Goal: Task Accomplishment & Management: Use online tool/utility

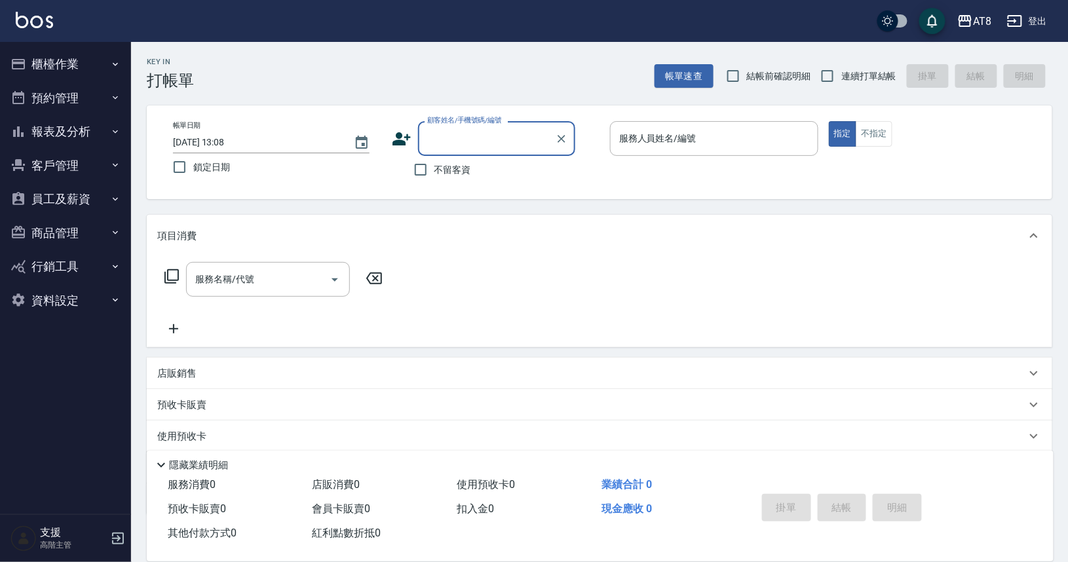
click at [63, 130] on button "報表及分析" at bounding box center [65, 132] width 121 height 34
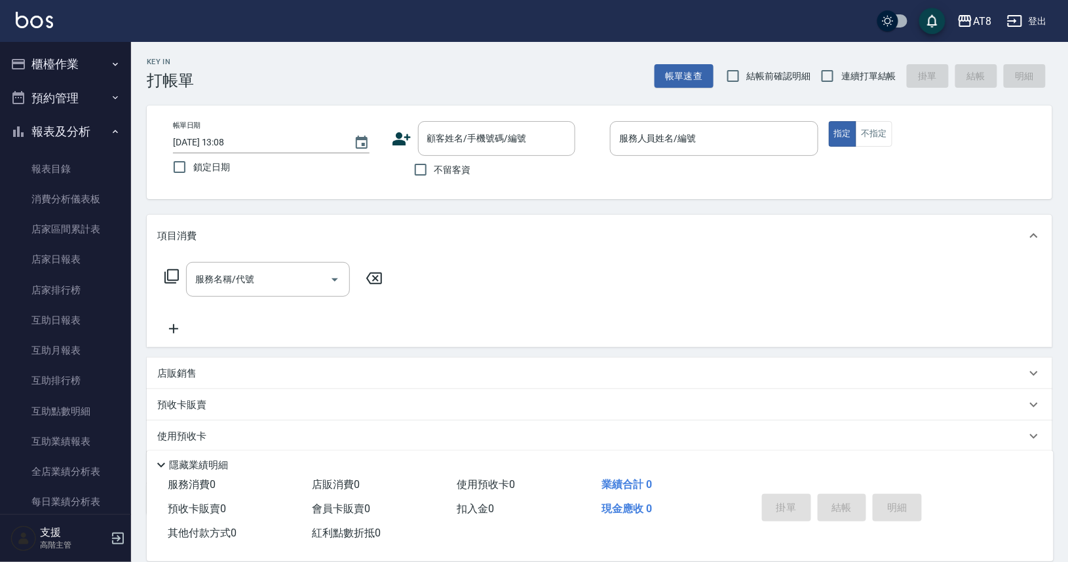
click at [58, 65] on button "櫃檯作業" at bounding box center [65, 64] width 121 height 34
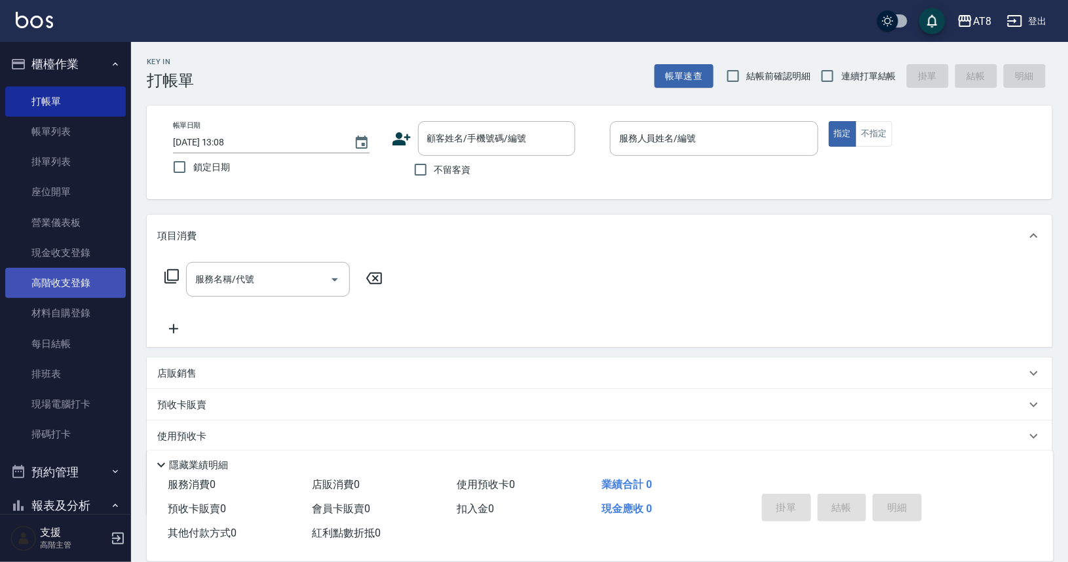
click at [69, 280] on link "高階收支登錄" at bounding box center [65, 283] width 121 height 30
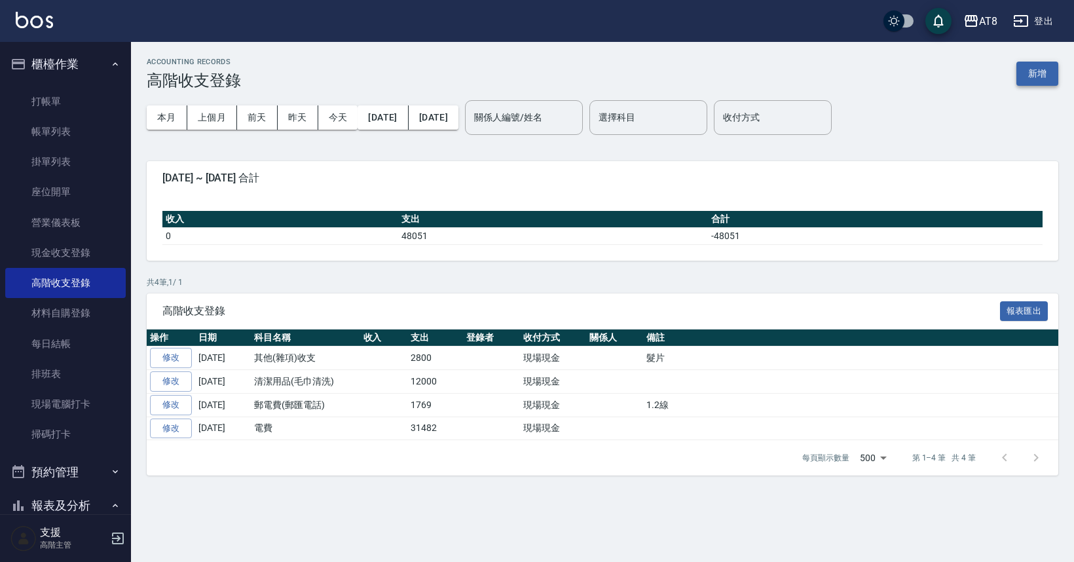
click at [1047, 73] on button "新增" at bounding box center [1037, 74] width 42 height 24
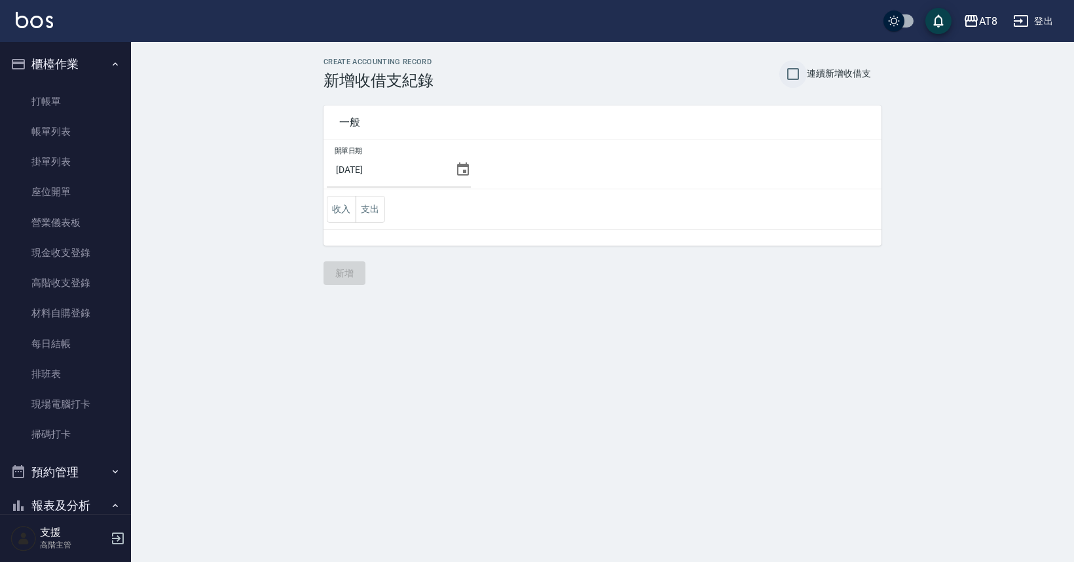
click at [782, 73] on input "連續新增收借支" at bounding box center [793, 74] width 28 height 28
checkbox input "true"
click at [471, 174] on icon at bounding box center [463, 170] width 16 height 16
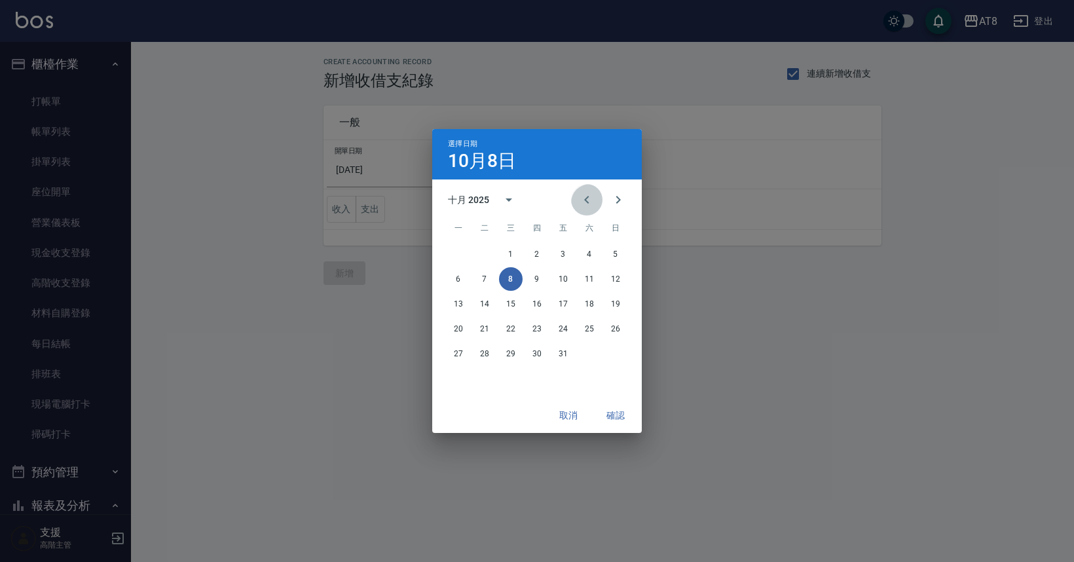
click at [587, 202] on icon "Previous month" at bounding box center [587, 200] width 16 height 16
click at [481, 350] on button "30" at bounding box center [485, 354] width 24 height 24
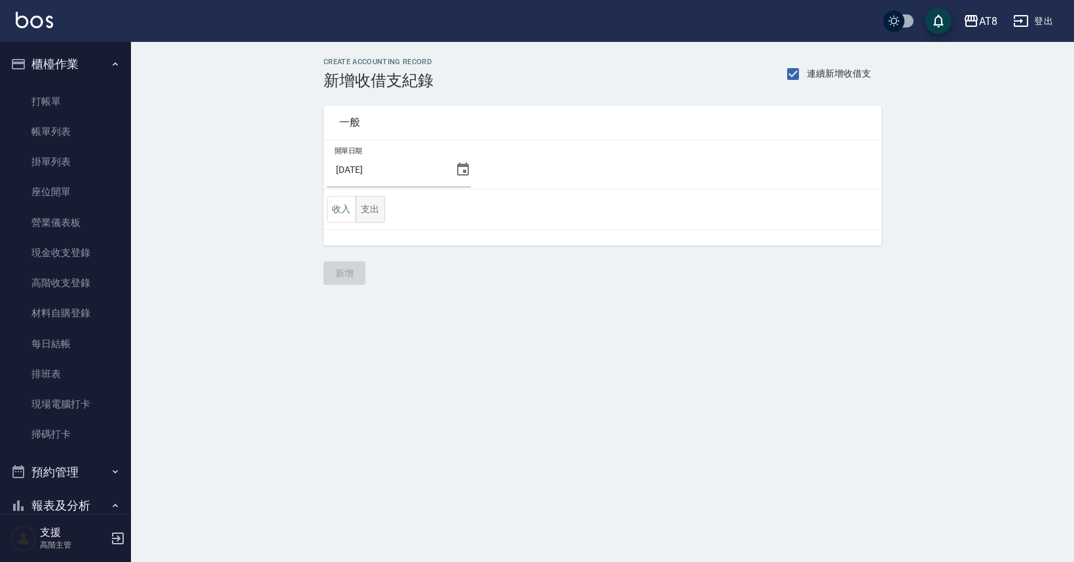
click at [372, 223] on button "支出" at bounding box center [370, 209] width 29 height 27
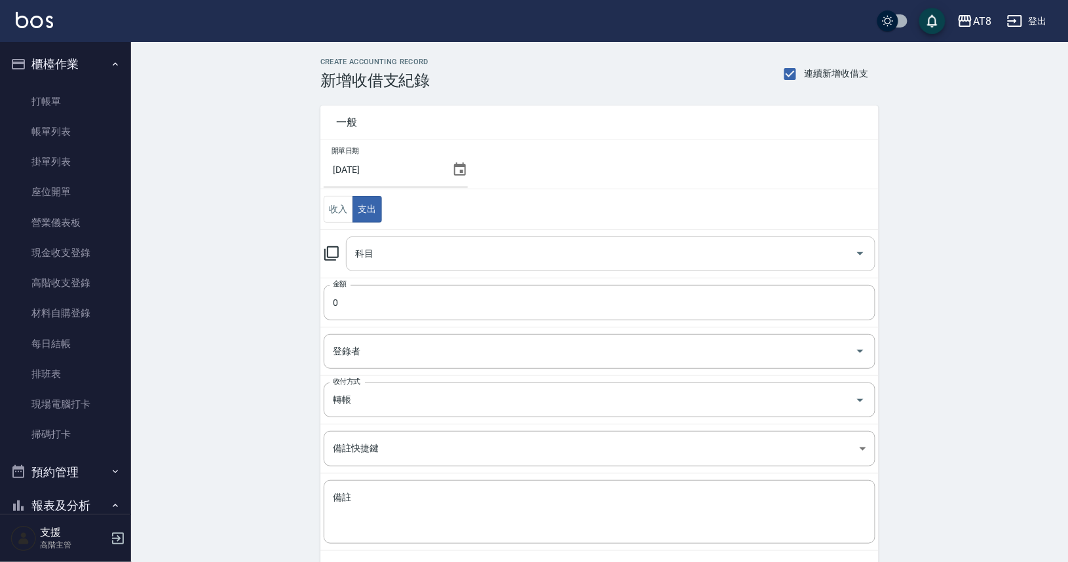
click at [401, 265] on input "科目" at bounding box center [601, 253] width 498 height 23
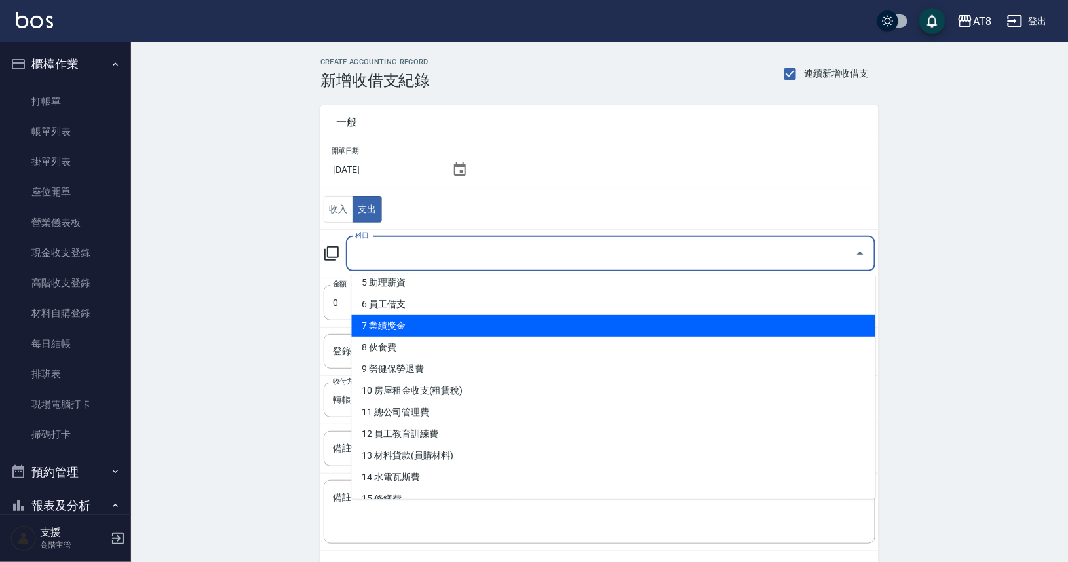
scroll to position [118, 0]
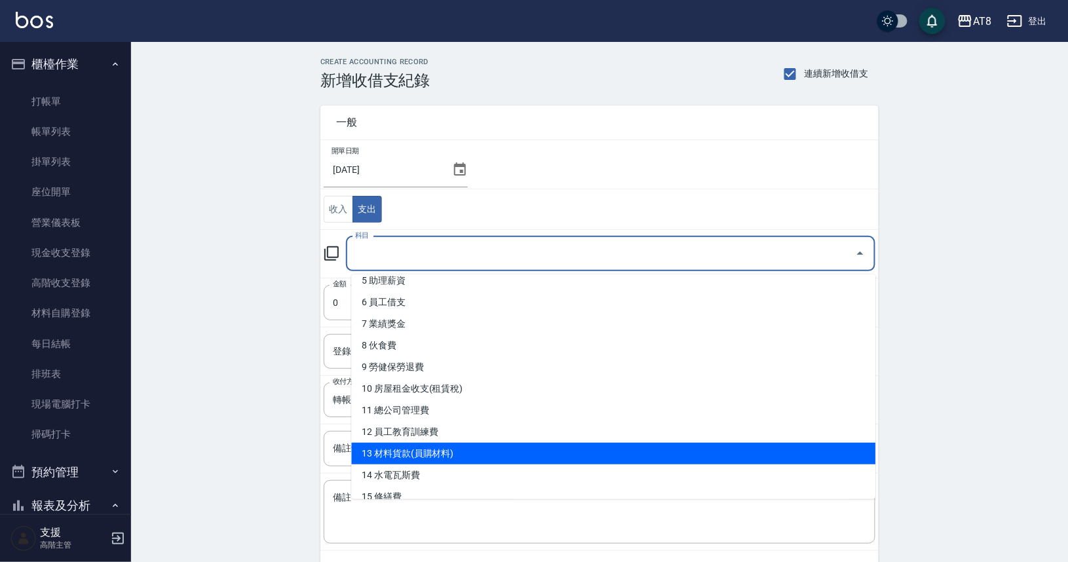
click at [419, 447] on li "13 材料貨款(員購材料)" at bounding box center [614, 454] width 524 height 22
type input "13 材料貨款(員購材料)"
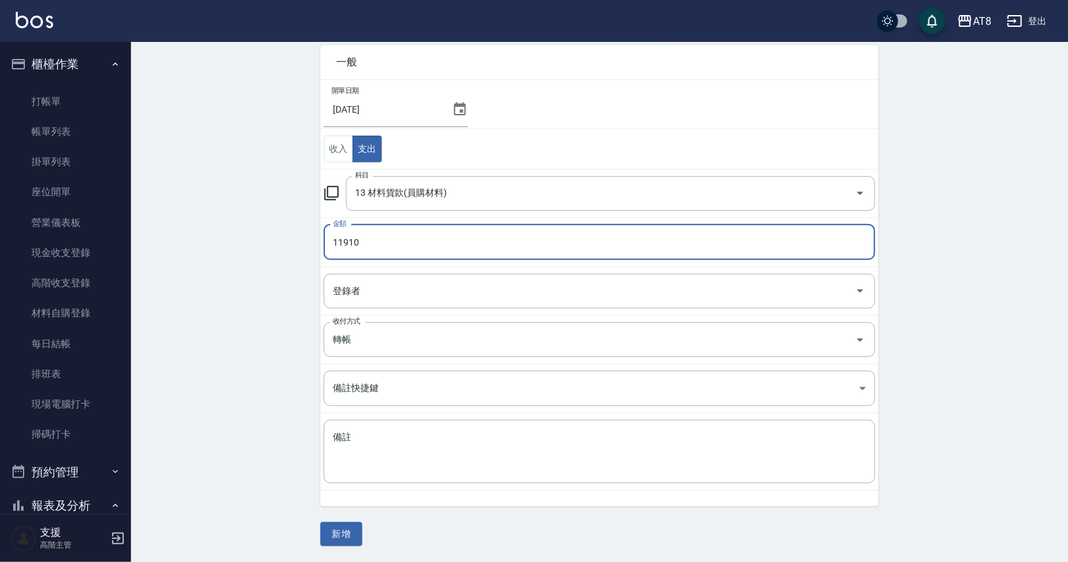
scroll to position [66, 0]
type input "11910"
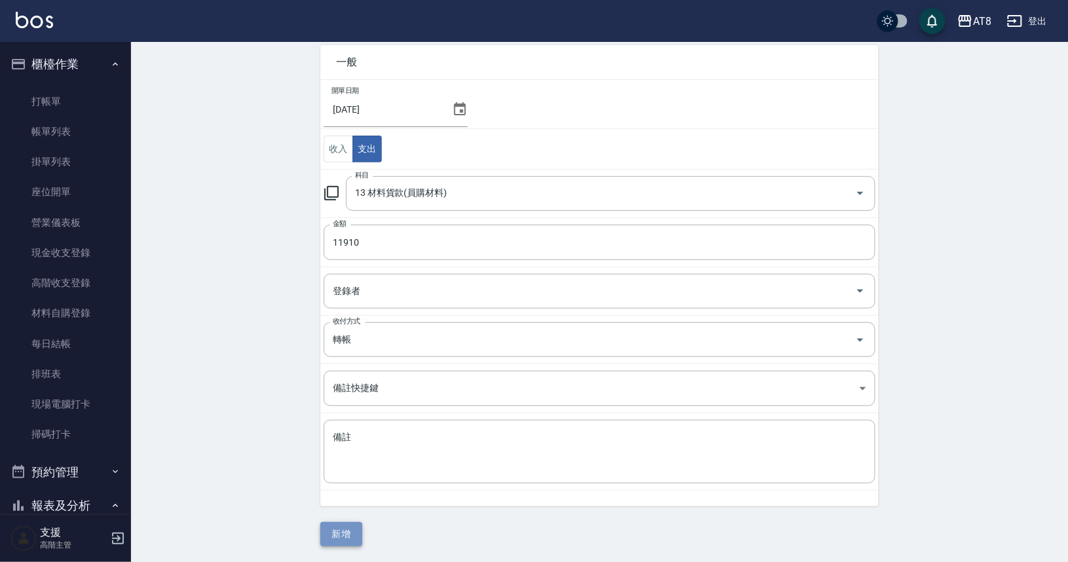
click at [336, 527] on button "新增" at bounding box center [341, 534] width 42 height 24
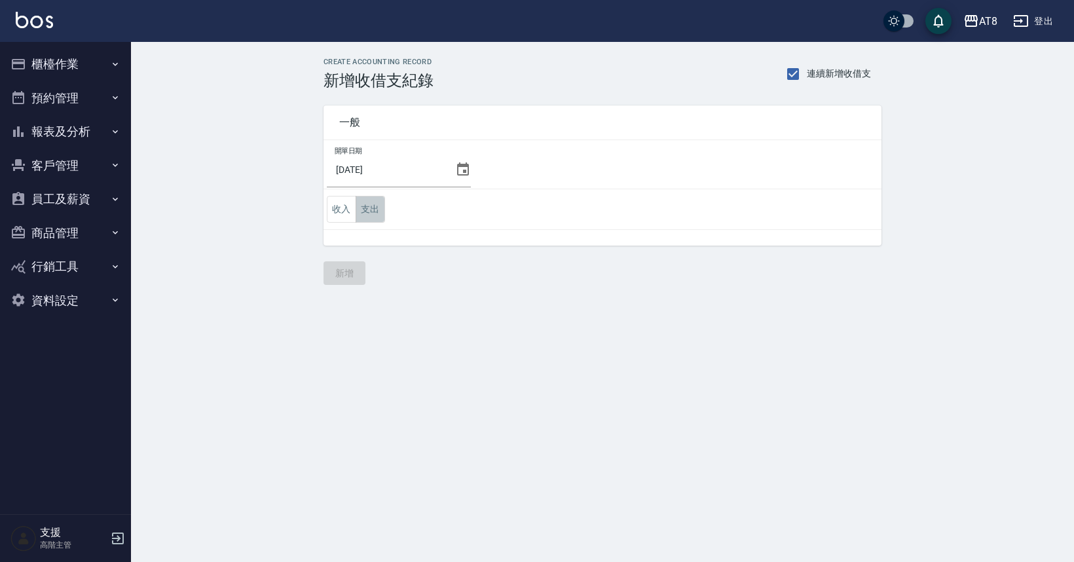
click at [381, 213] on button "支出" at bounding box center [370, 209] width 29 height 27
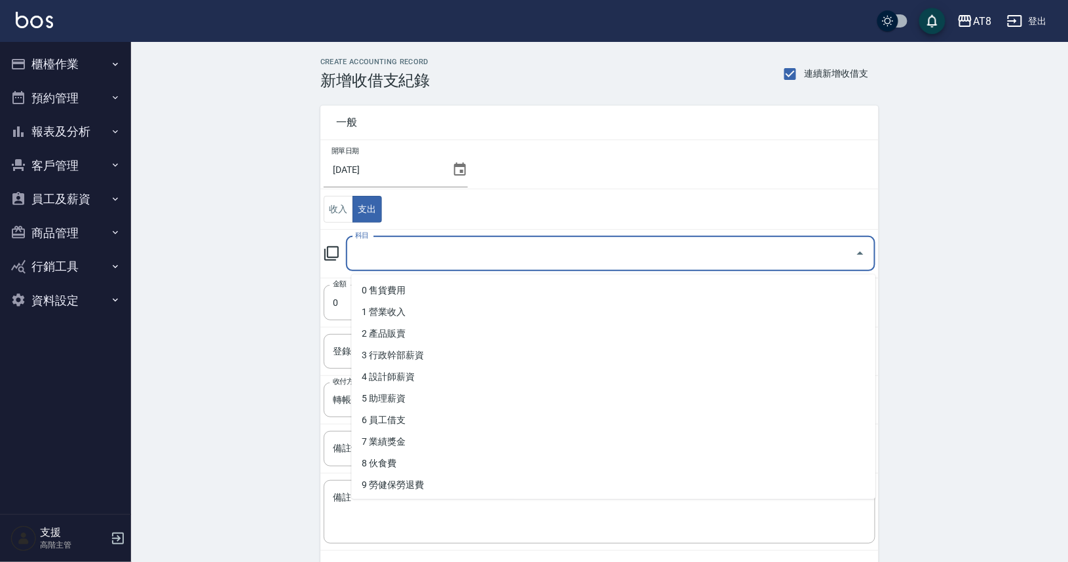
click at [399, 250] on input "科目" at bounding box center [601, 253] width 498 height 23
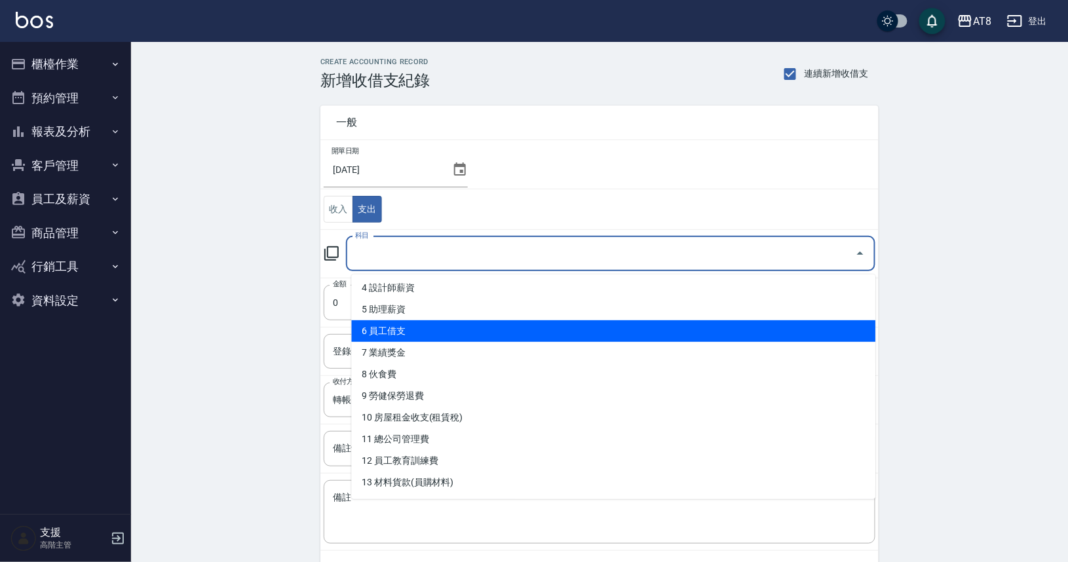
scroll to position [90, 0]
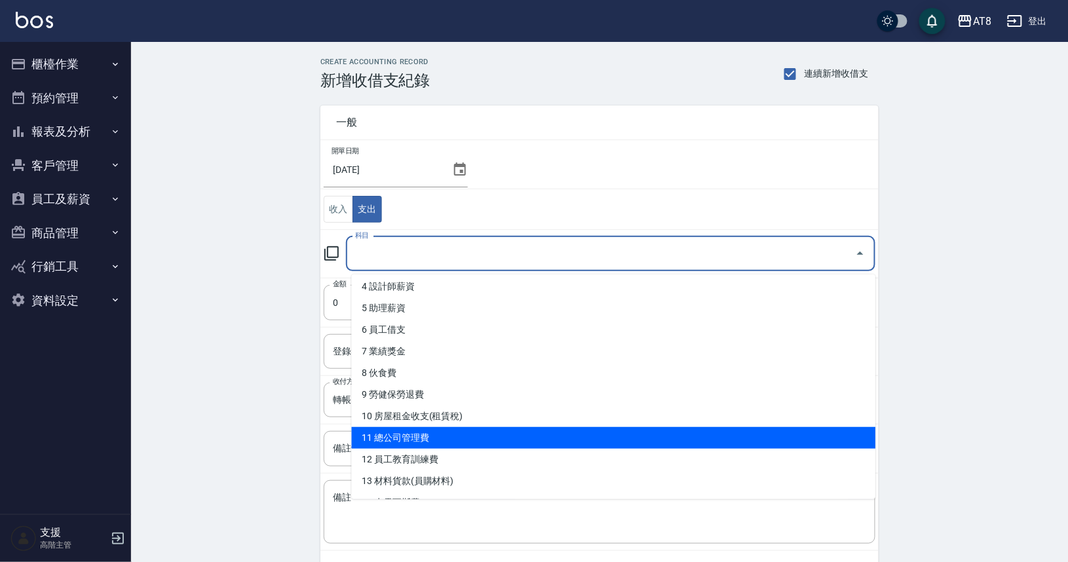
click at [423, 427] on li "11 總公司管理費" at bounding box center [614, 438] width 524 height 22
type input "11 總公司管理費"
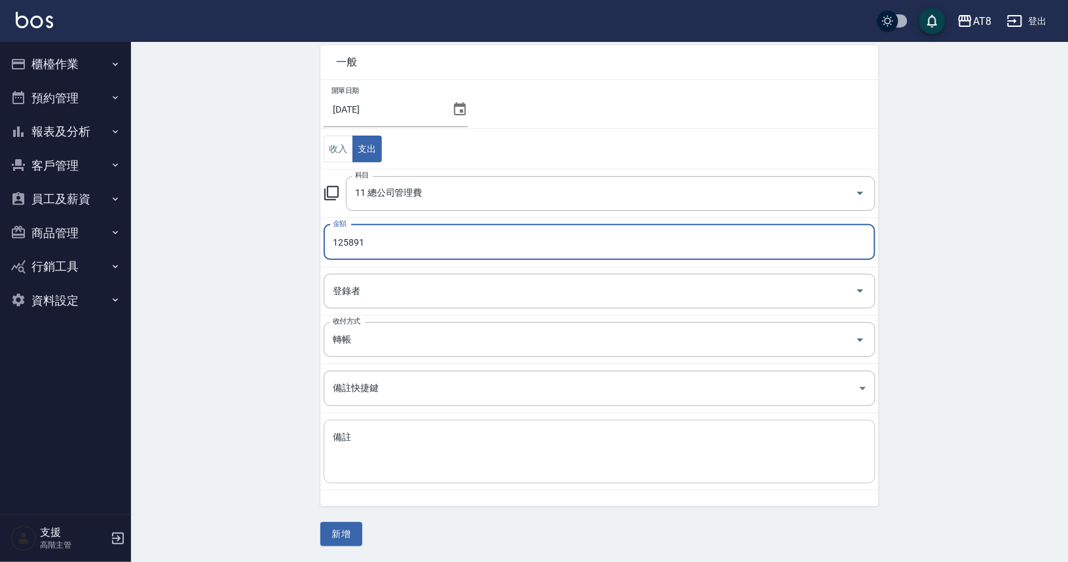
scroll to position [66, 0]
type input "125891"
click at [349, 531] on button "新增" at bounding box center [341, 534] width 42 height 24
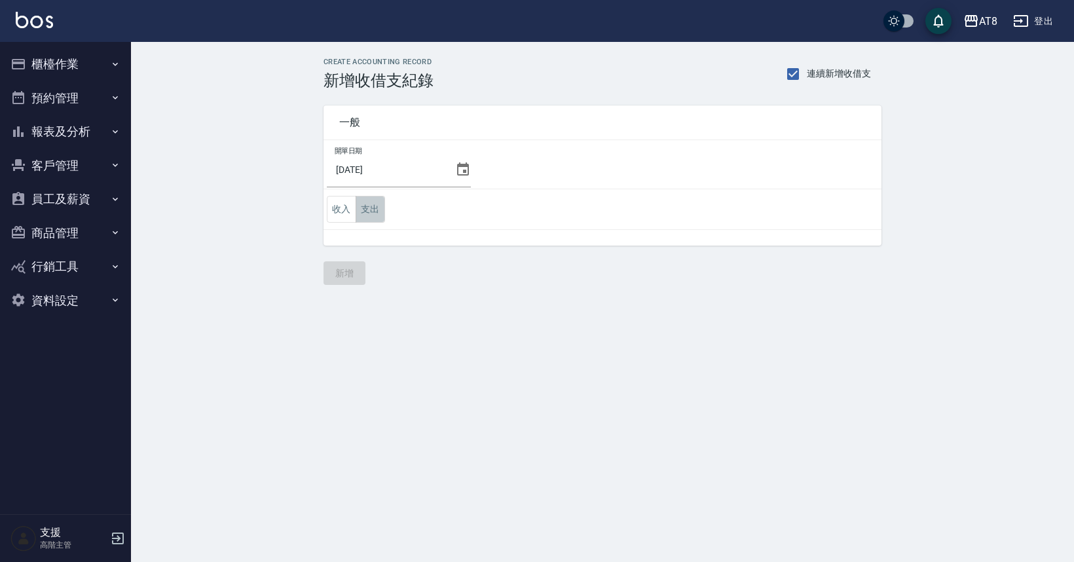
click at [379, 210] on button "支出" at bounding box center [370, 209] width 29 height 27
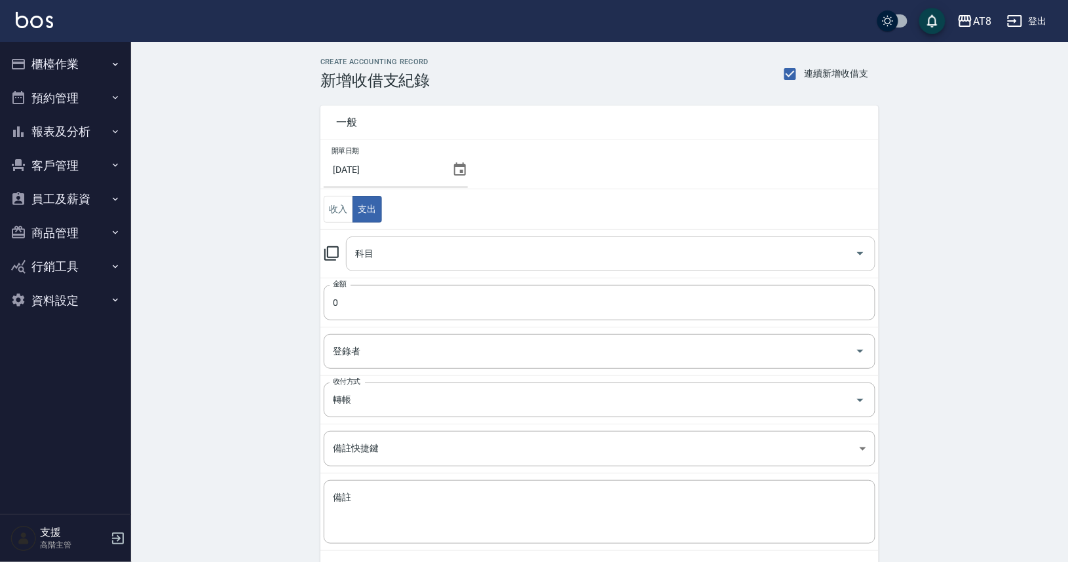
click at [391, 259] on input "科目" at bounding box center [601, 253] width 498 height 23
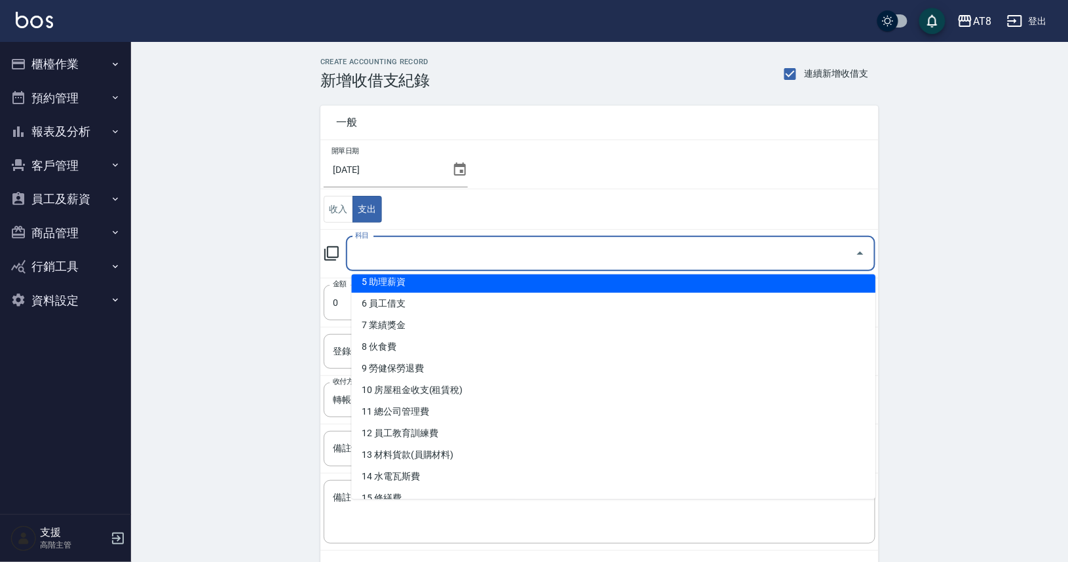
scroll to position [121, 0]
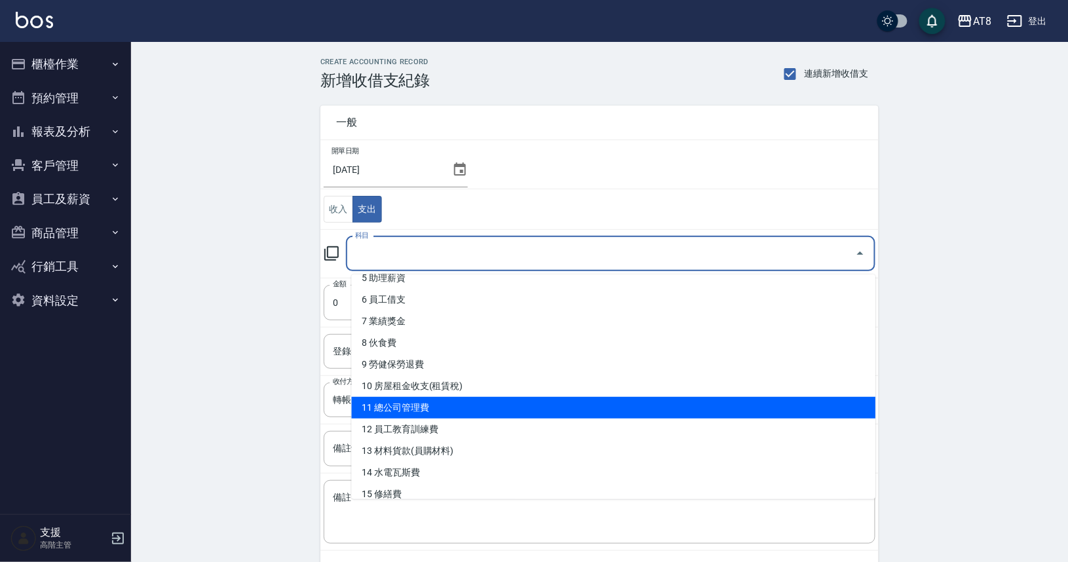
click at [422, 399] on li "11 總公司管理費" at bounding box center [614, 408] width 524 height 22
type input "11 總公司管理費"
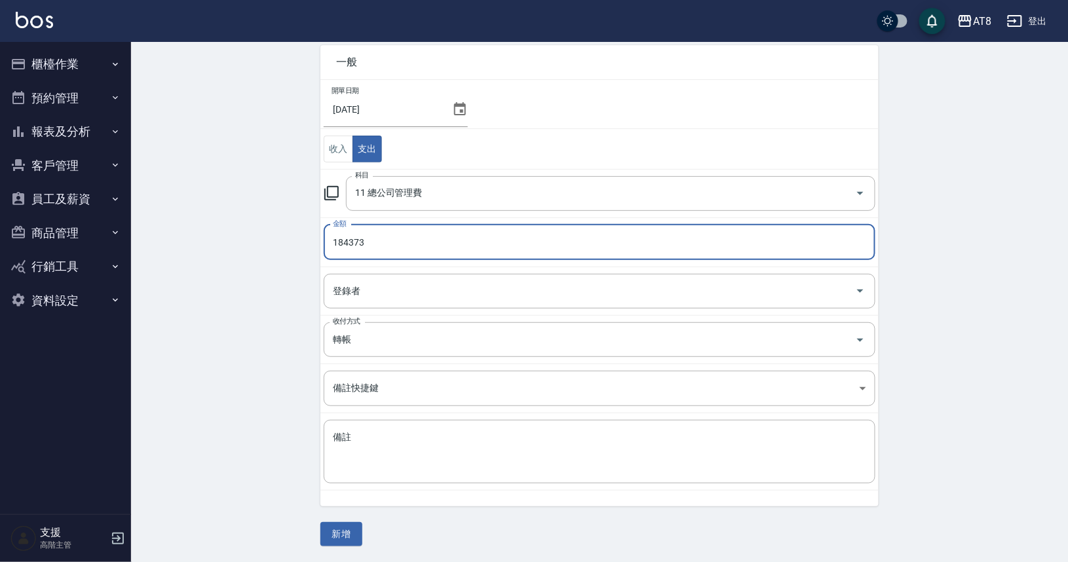
scroll to position [66, 0]
type input "184373"
click at [341, 530] on button "新增" at bounding box center [341, 534] width 42 height 24
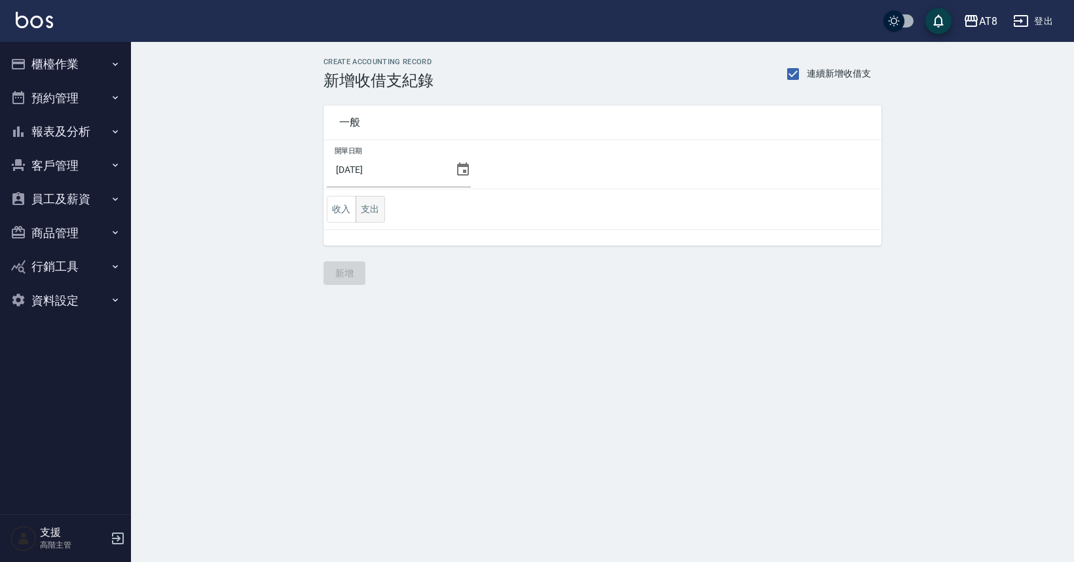
click at [379, 213] on button "支出" at bounding box center [370, 209] width 29 height 27
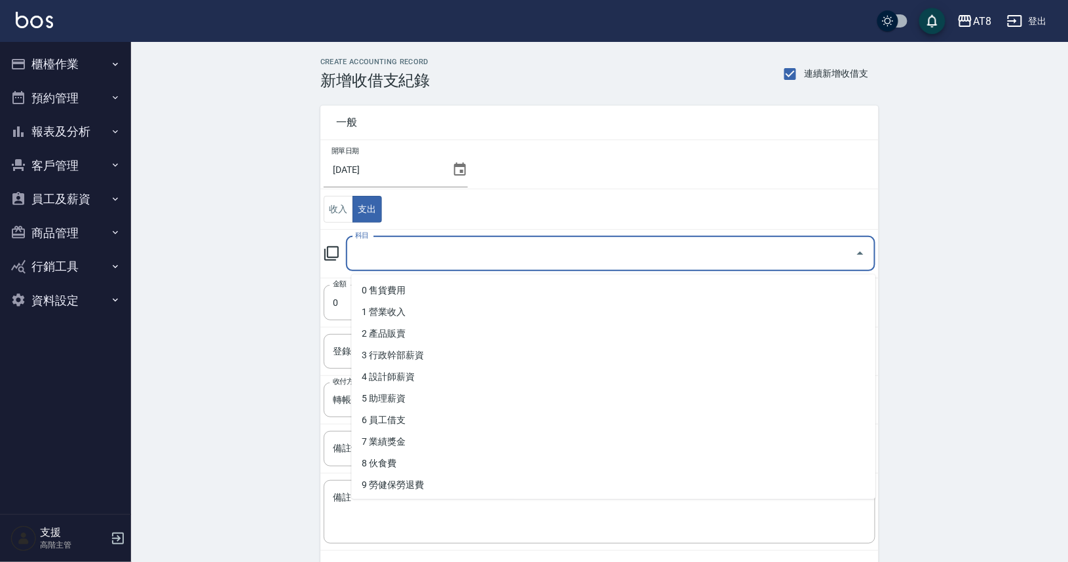
click at [385, 255] on input "科目" at bounding box center [601, 253] width 498 height 23
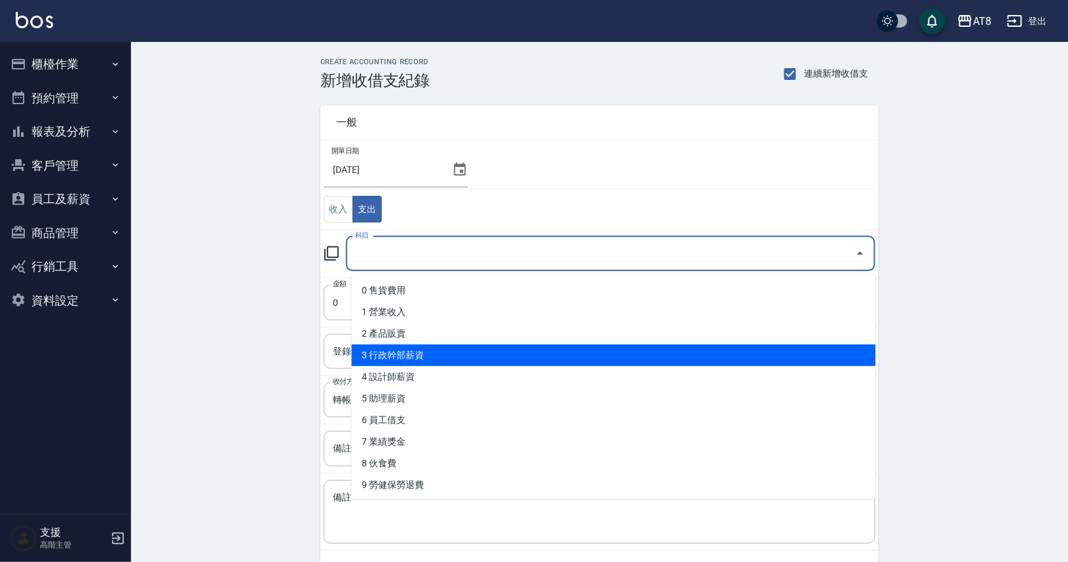
click at [415, 352] on li "3 行政幹部薪資" at bounding box center [614, 355] width 524 height 22
type input "3 行政幹部薪資"
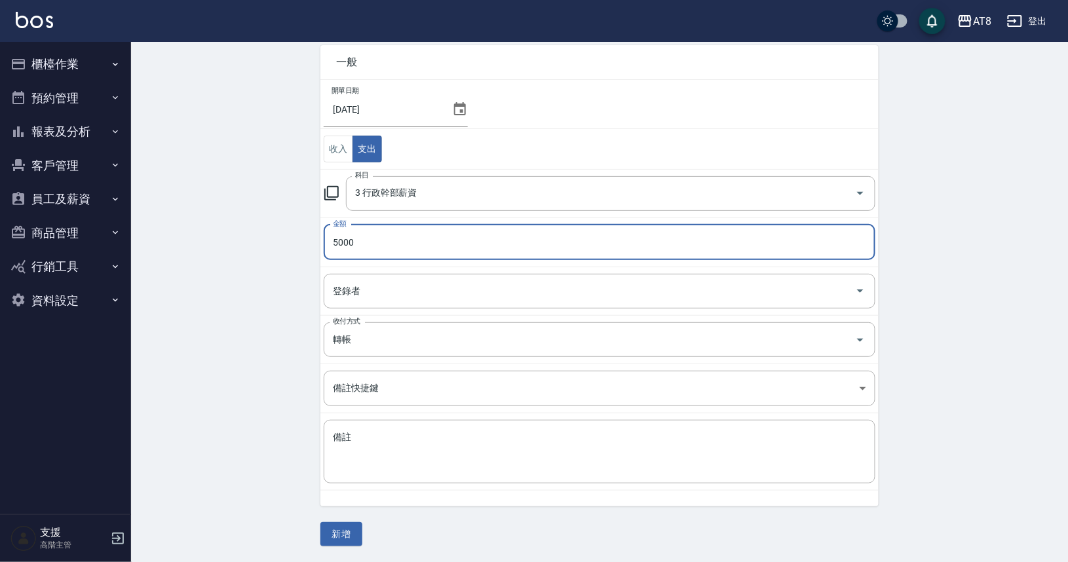
scroll to position [66, 0]
type input "5000"
click at [348, 529] on button "新增" at bounding box center [341, 534] width 42 height 24
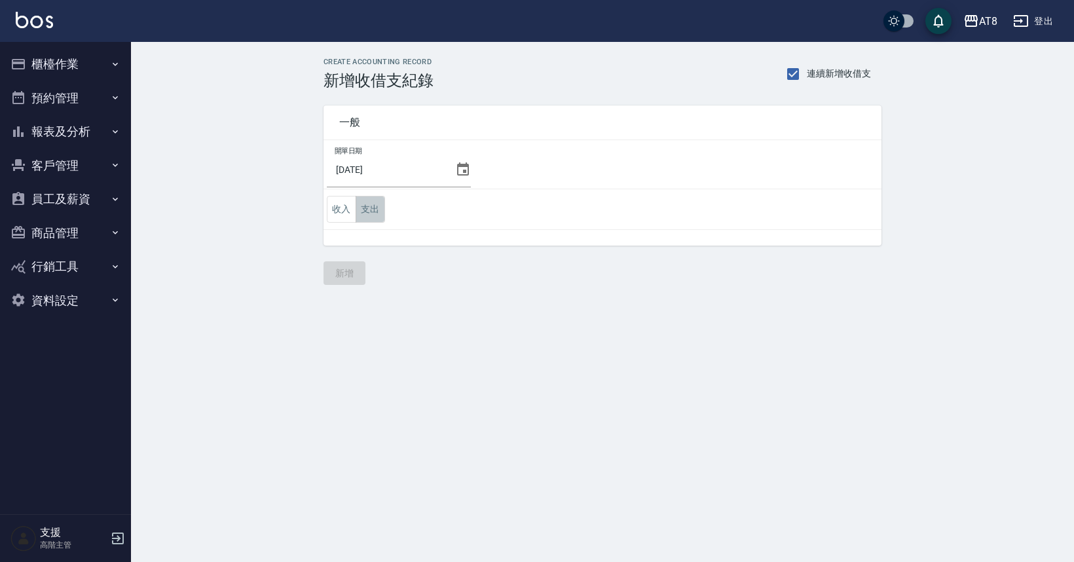
click at [375, 215] on button "支出" at bounding box center [370, 209] width 29 height 27
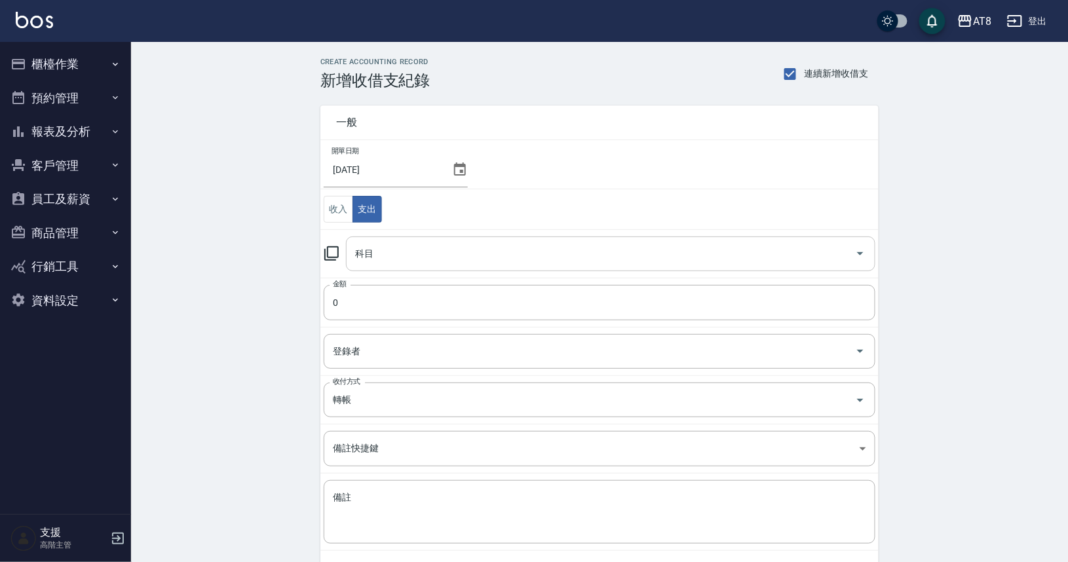
click at [384, 259] on input "科目" at bounding box center [601, 253] width 498 height 23
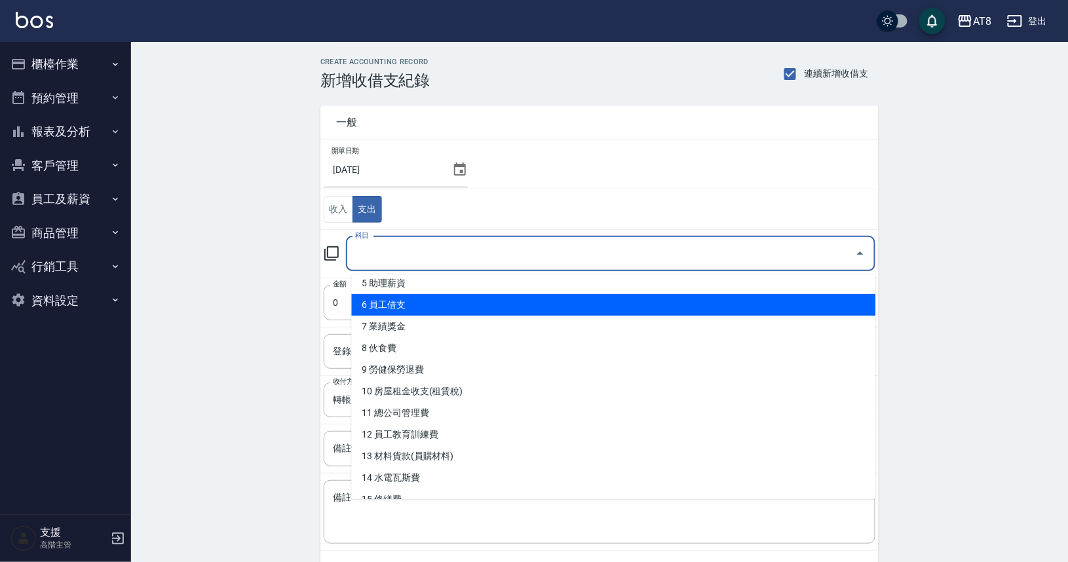
scroll to position [117, 0]
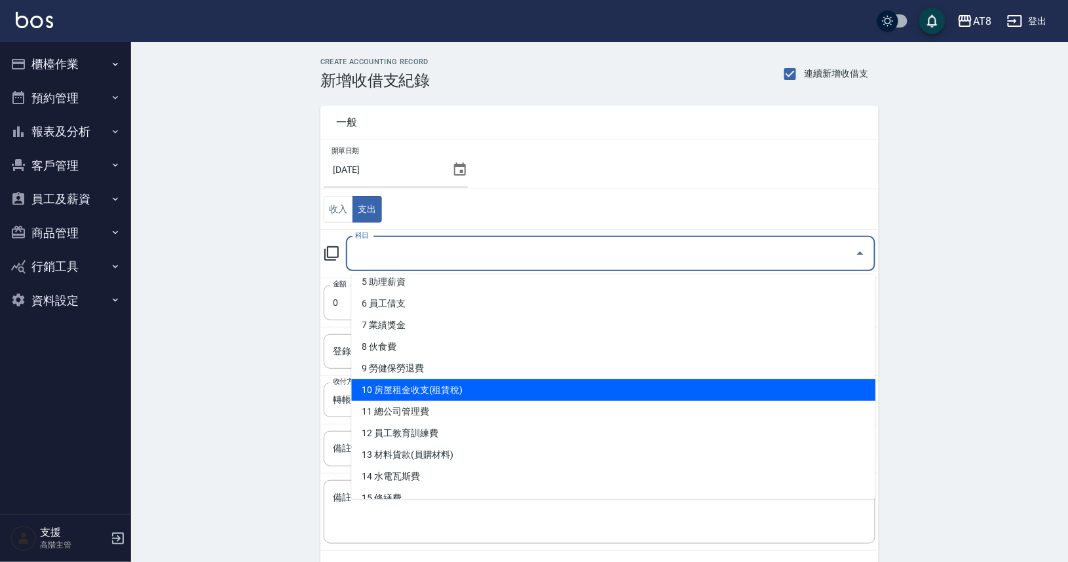
click at [424, 383] on li "10 房屋租金收支(租賃稅)" at bounding box center [614, 390] width 524 height 22
type input "10 房屋租金收支(租賃稅)"
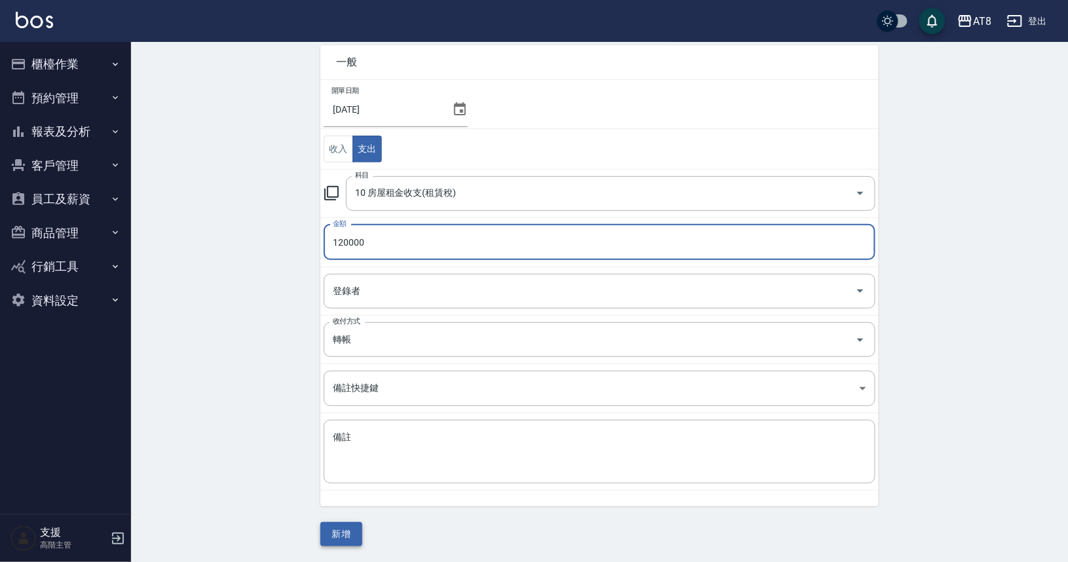
scroll to position [66, 0]
type input "120000"
click at [344, 538] on button "新增" at bounding box center [341, 534] width 42 height 24
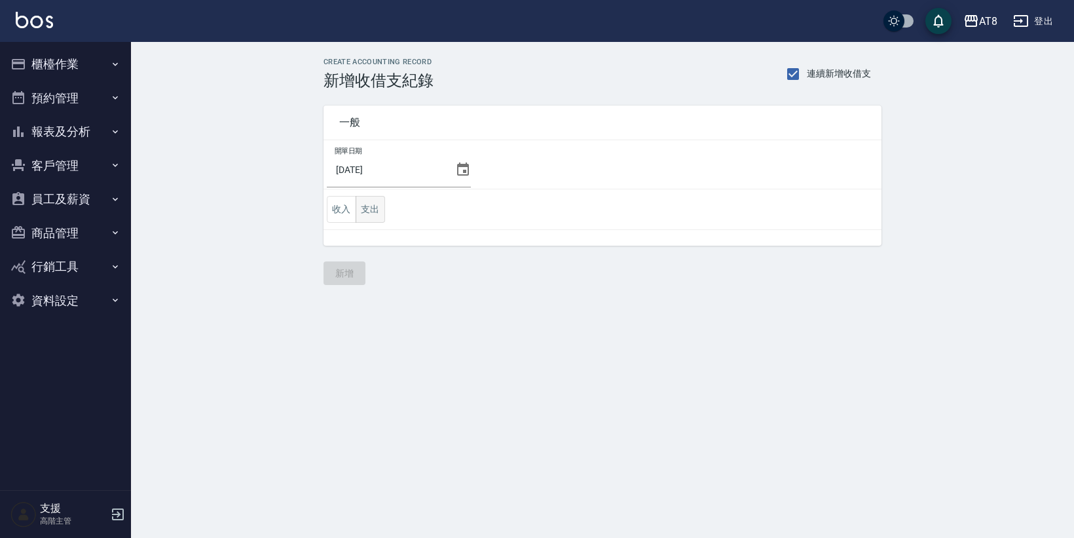
click at [375, 214] on button "支出" at bounding box center [370, 209] width 29 height 27
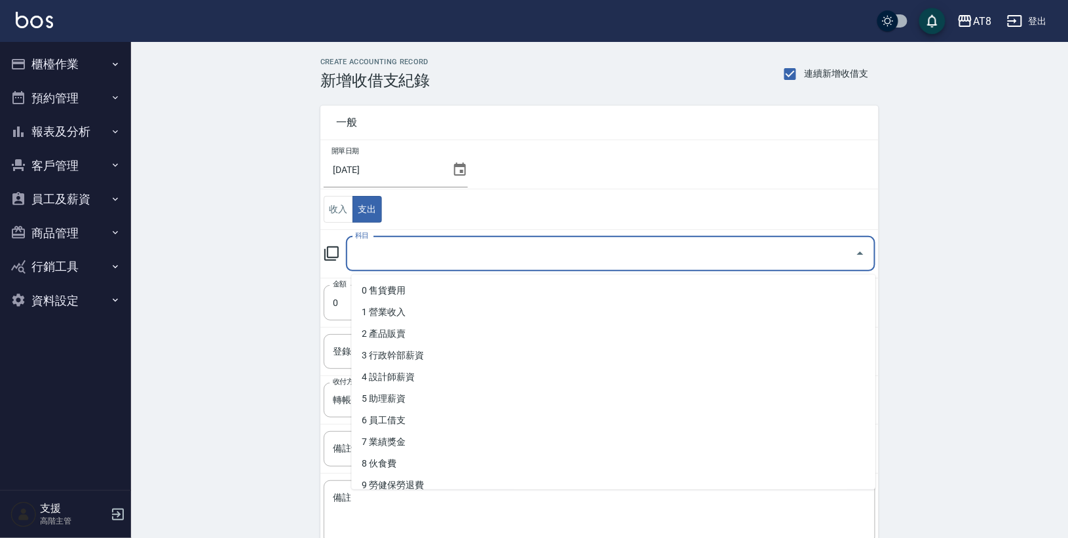
click at [390, 249] on input "科目" at bounding box center [601, 253] width 498 height 23
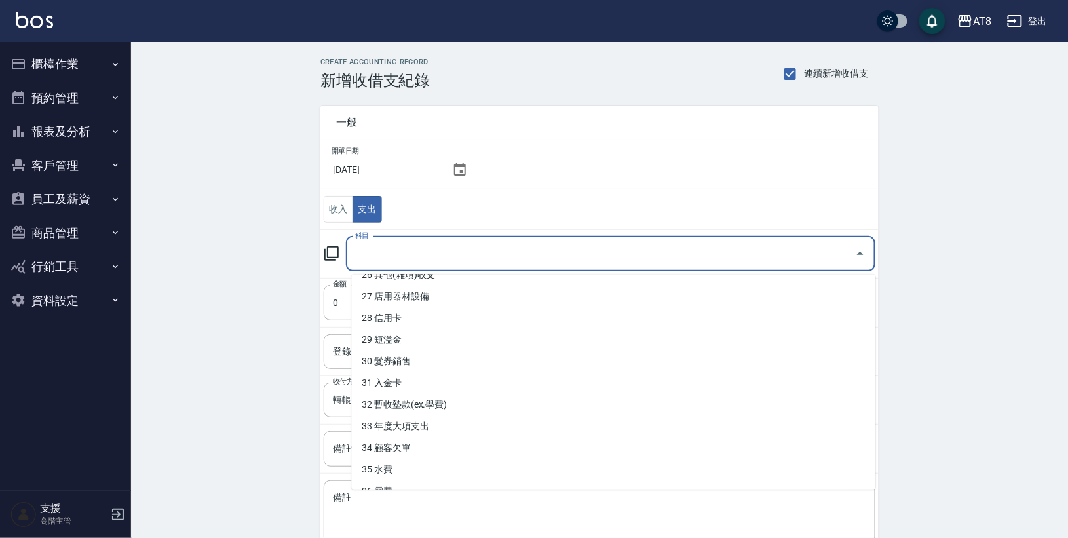
scroll to position [582, 0]
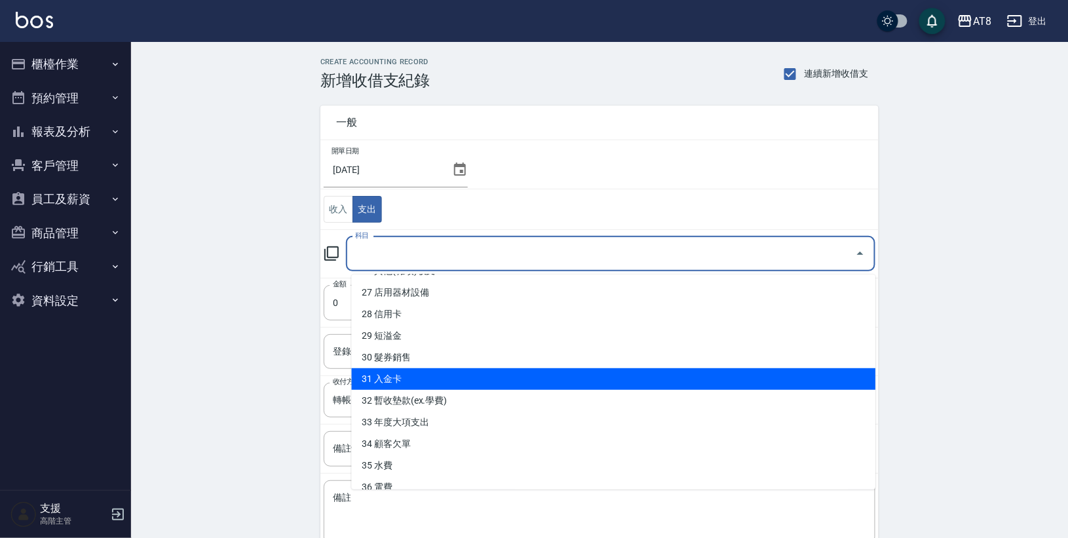
click at [430, 368] on li "31 入金卡" at bounding box center [614, 379] width 524 height 22
type input "31 入金卡"
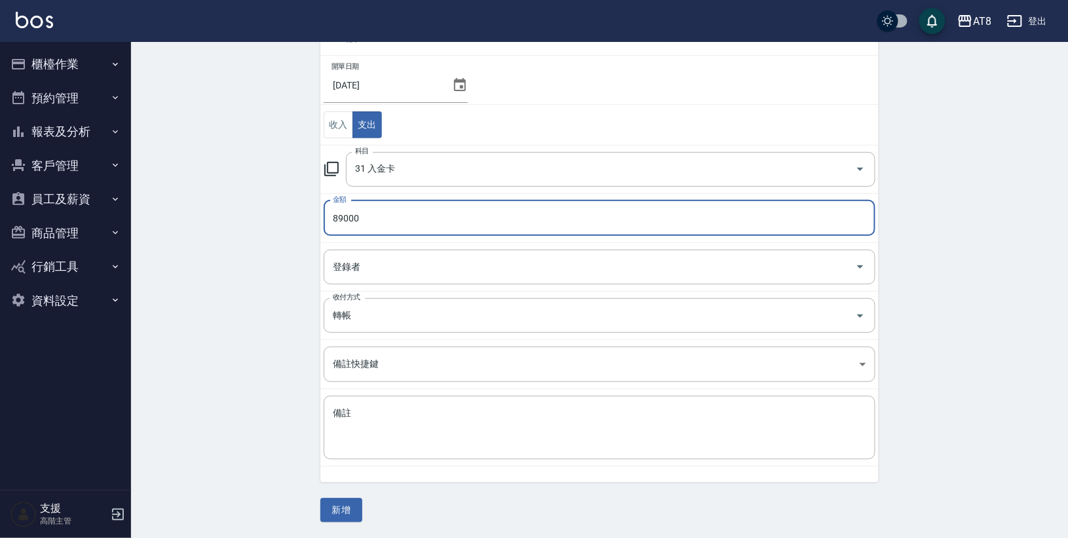
scroll to position [90, 0]
type input "89000"
click at [341, 502] on button "新增" at bounding box center [341, 510] width 42 height 24
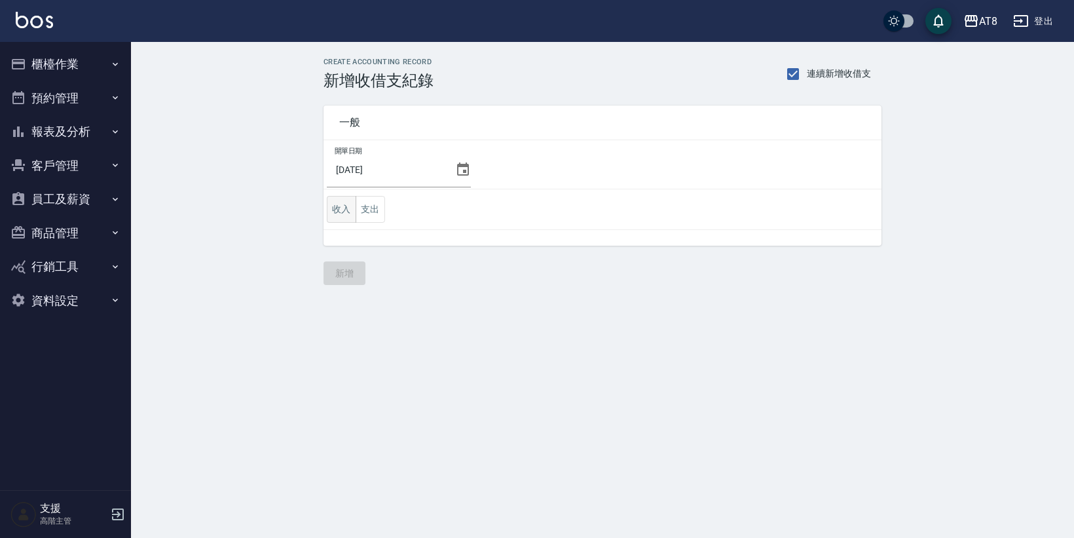
click at [351, 205] on button "收入" at bounding box center [341, 209] width 29 height 27
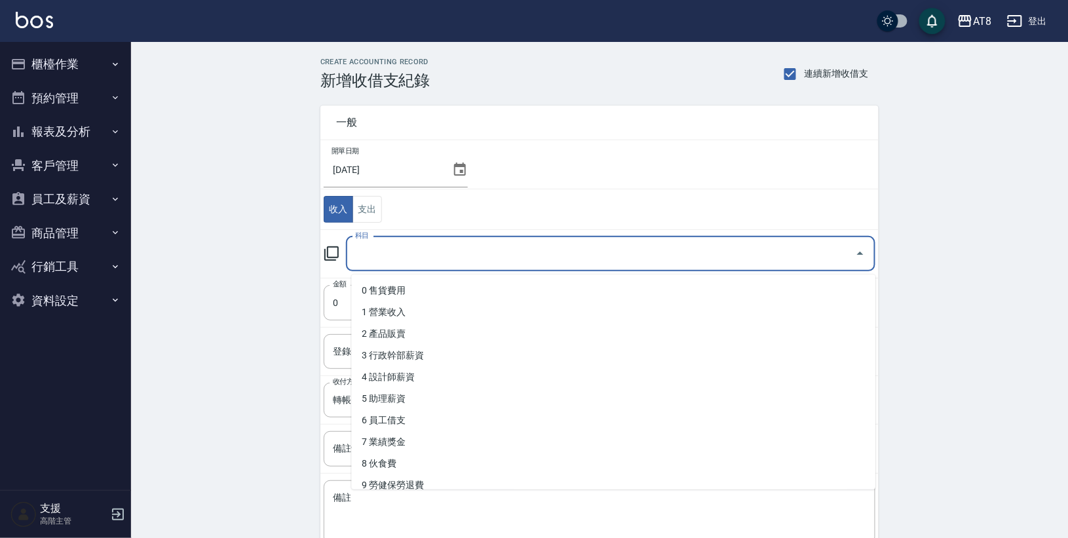
click at [384, 251] on input "科目" at bounding box center [601, 253] width 498 height 23
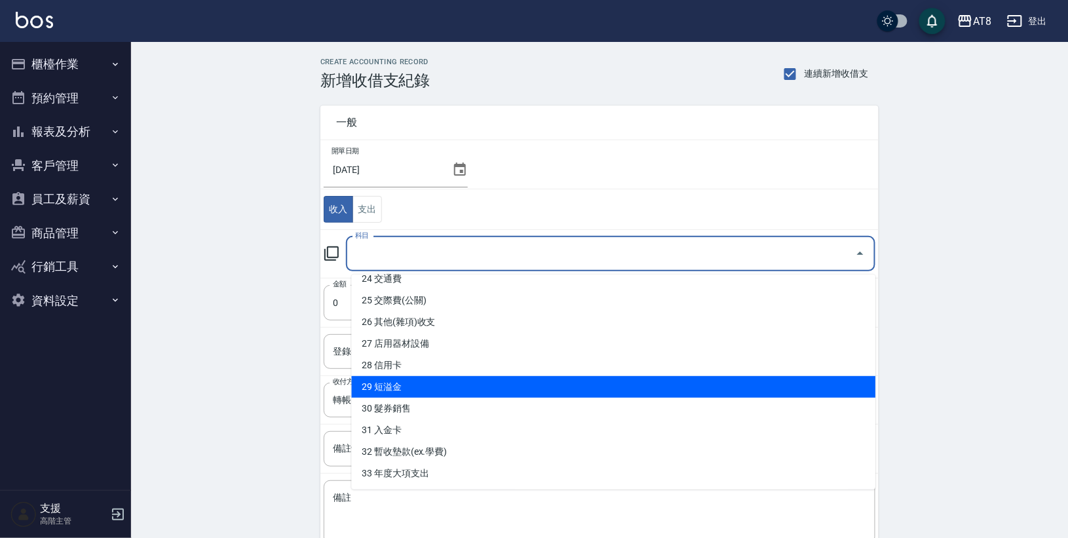
scroll to position [529, 0]
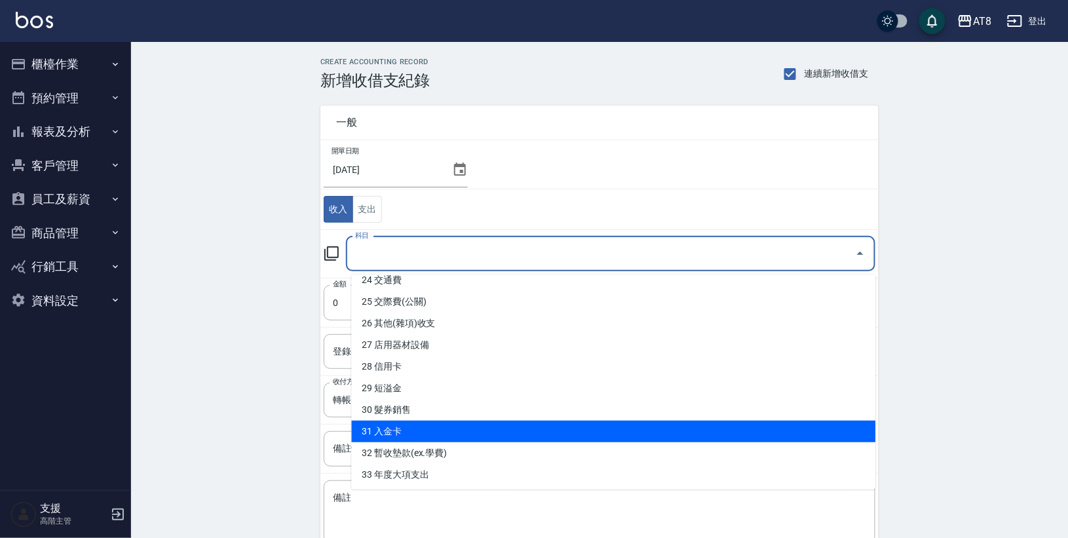
click at [399, 420] on li "31 入金卡" at bounding box center [614, 431] width 524 height 22
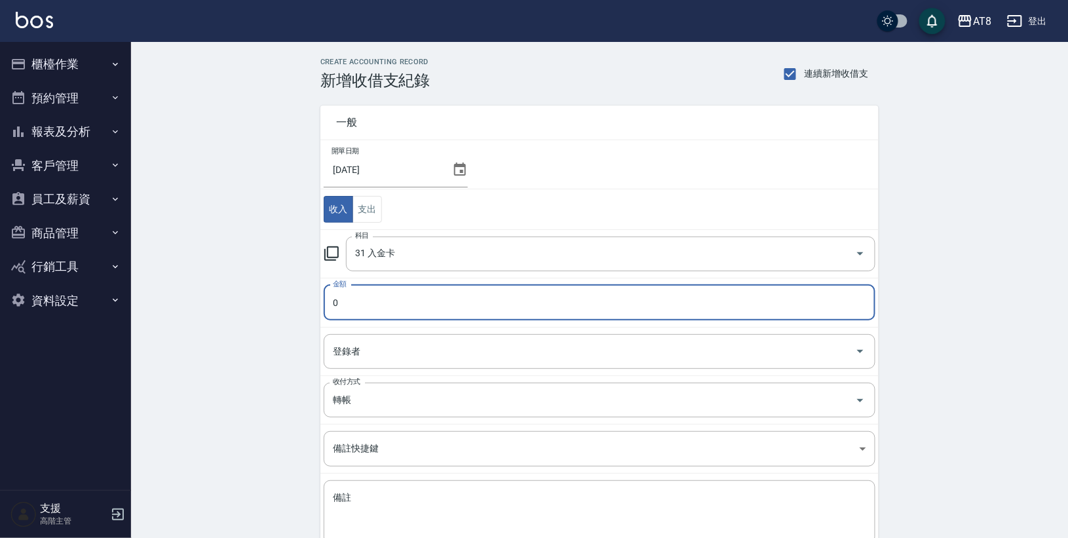
type input "31 入金卡"
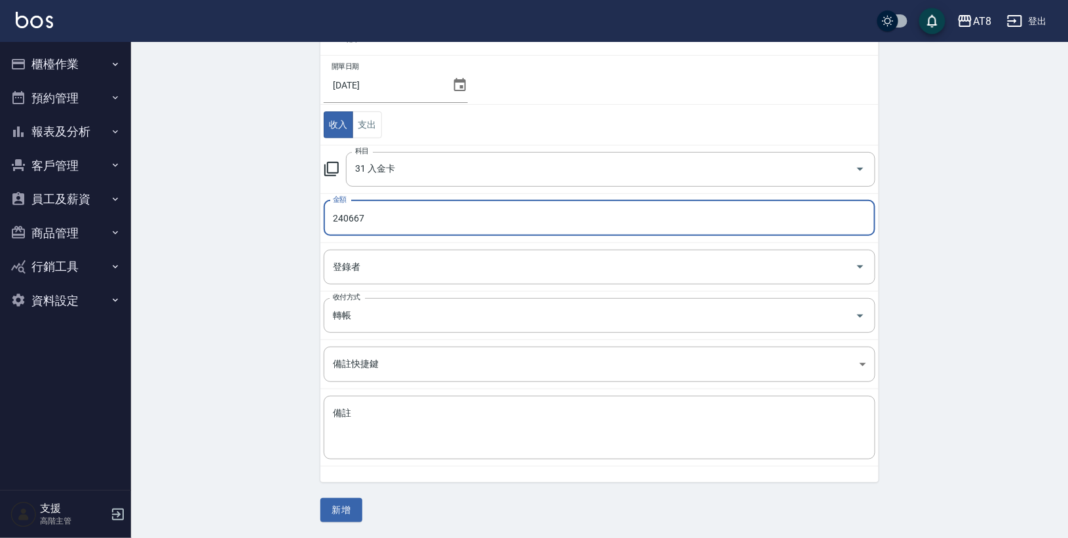
scroll to position [90, 0]
type input "240667"
click at [341, 508] on button "新增" at bounding box center [341, 510] width 42 height 24
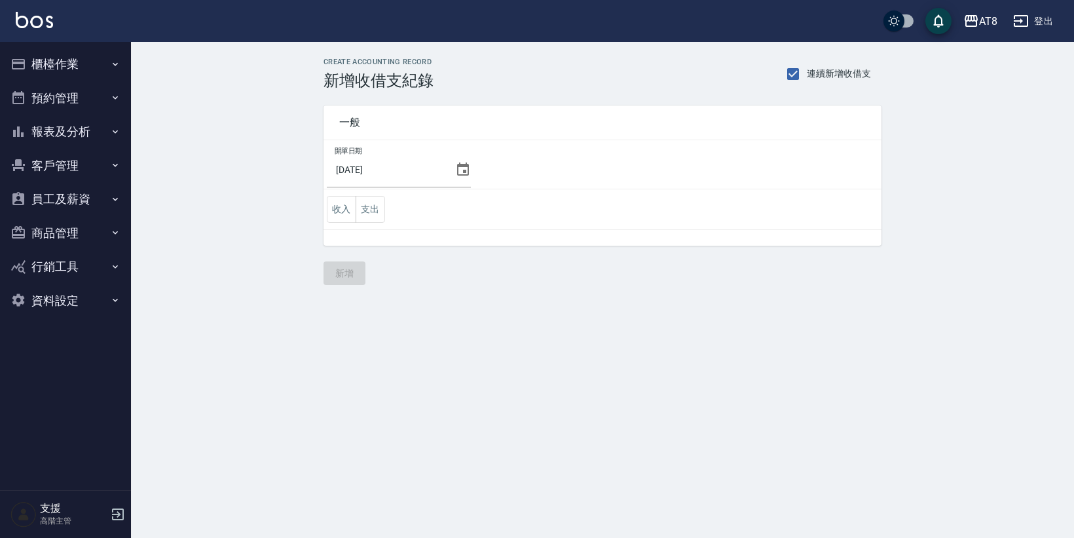
click at [64, 63] on button "櫃檯作業" at bounding box center [65, 64] width 121 height 34
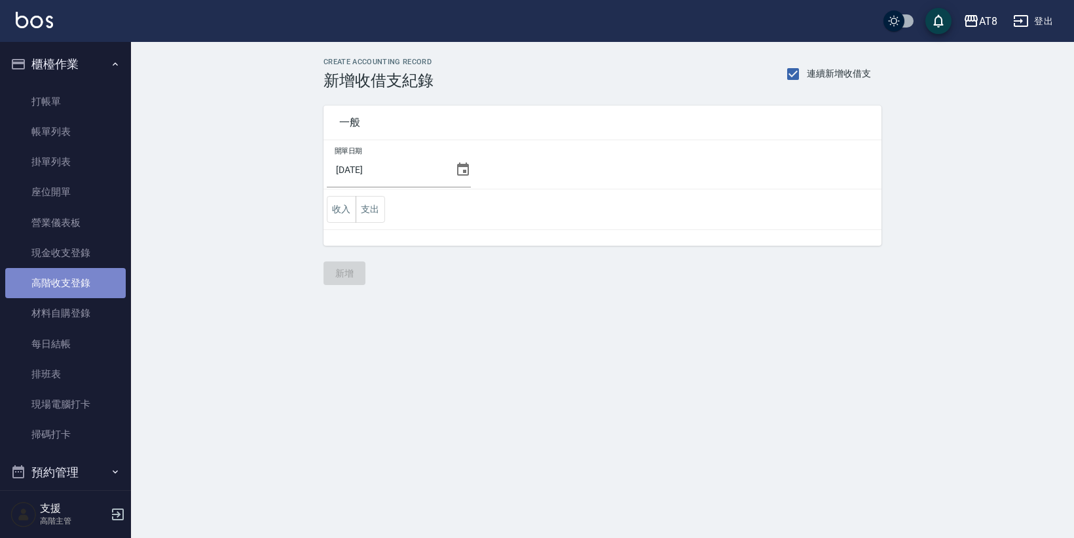
click at [68, 284] on link "高階收支登錄" at bounding box center [65, 283] width 121 height 30
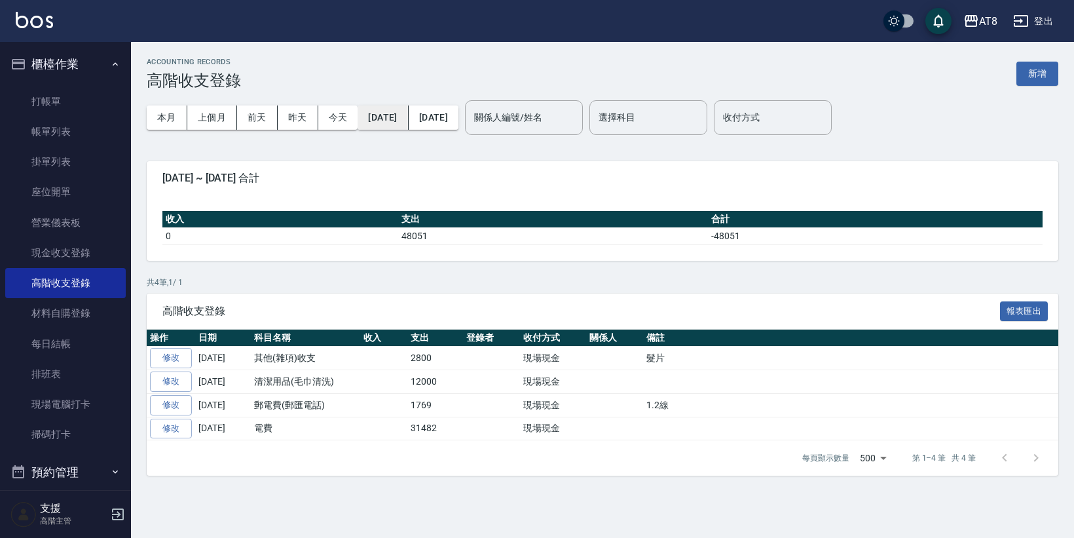
click at [401, 121] on button "2025/10/01" at bounding box center [383, 117] width 50 height 24
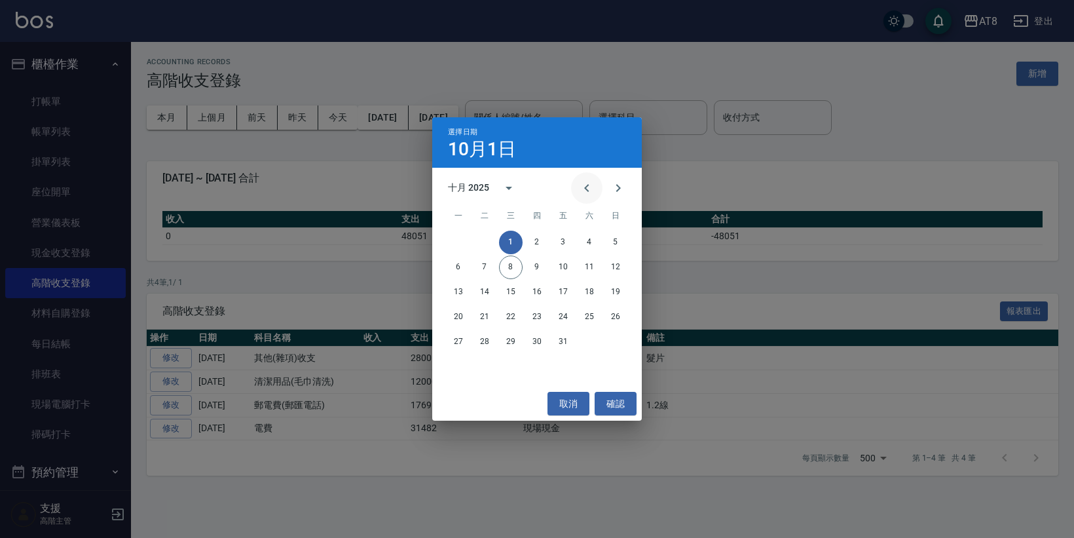
click at [584, 186] on icon "Previous month" at bounding box center [586, 188] width 5 height 8
click at [483, 339] on button "30" at bounding box center [485, 342] width 24 height 24
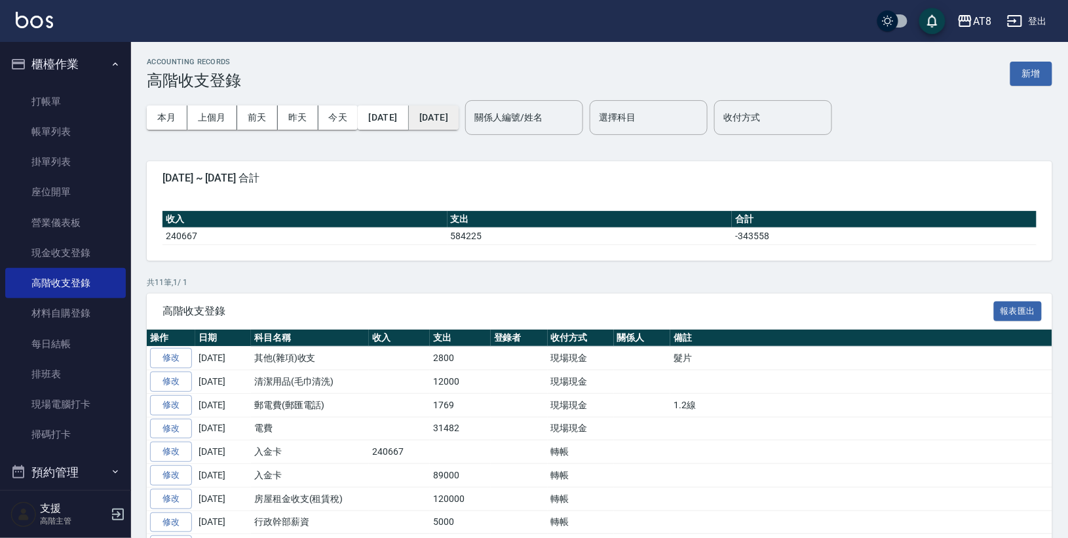
click at [458, 115] on button "2025/10/08" at bounding box center [434, 117] width 50 height 24
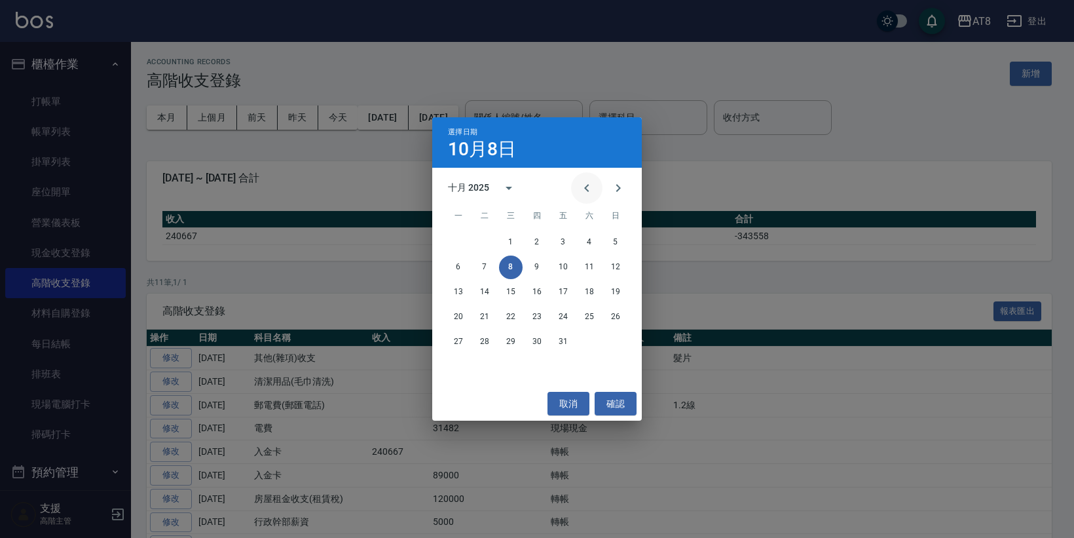
click at [582, 182] on icon "Previous month" at bounding box center [587, 188] width 16 height 16
click at [485, 337] on button "30" at bounding box center [485, 342] width 24 height 24
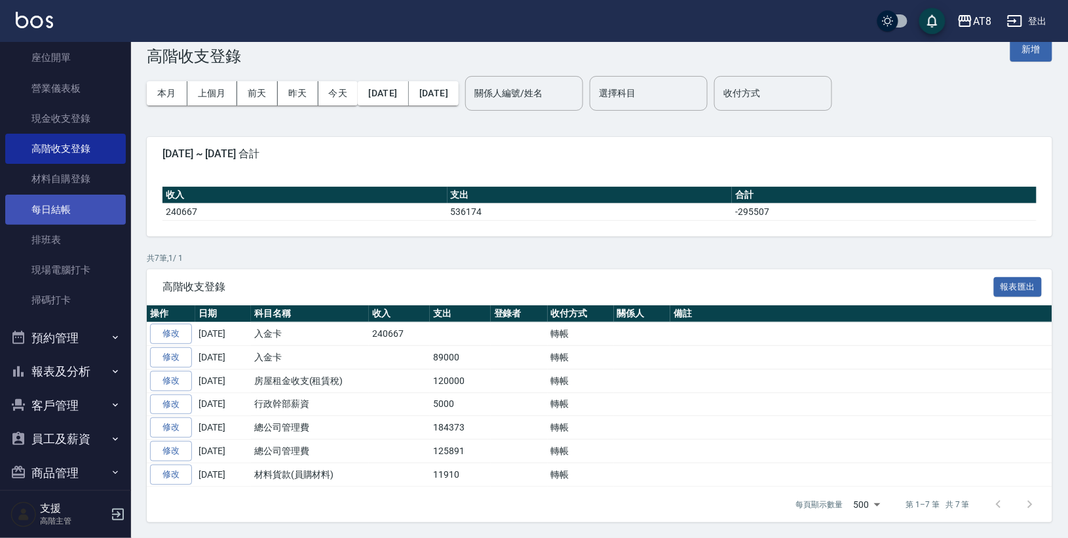
scroll to position [143, 0]
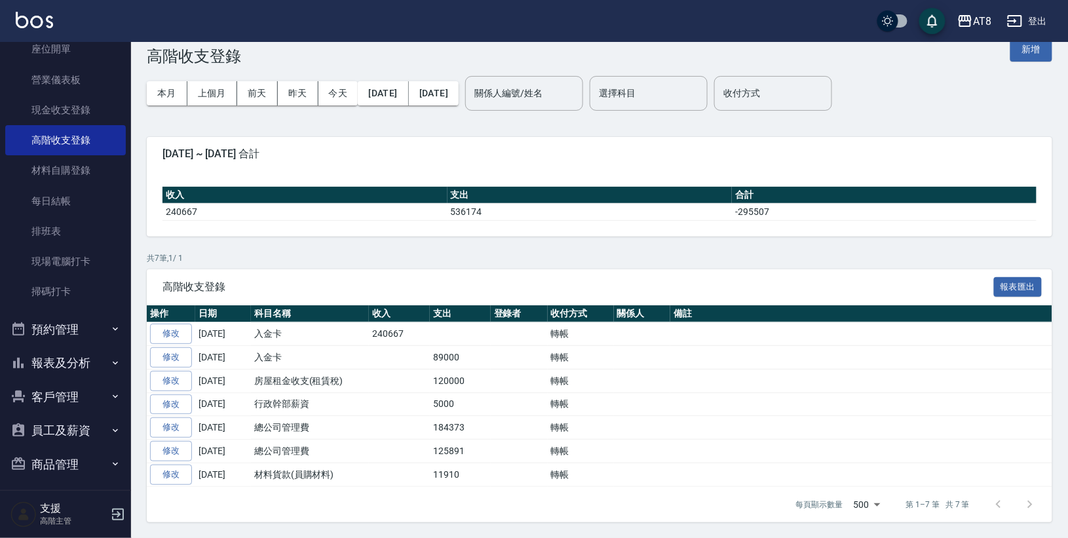
click at [66, 355] on button "報表及分析" at bounding box center [65, 363] width 121 height 34
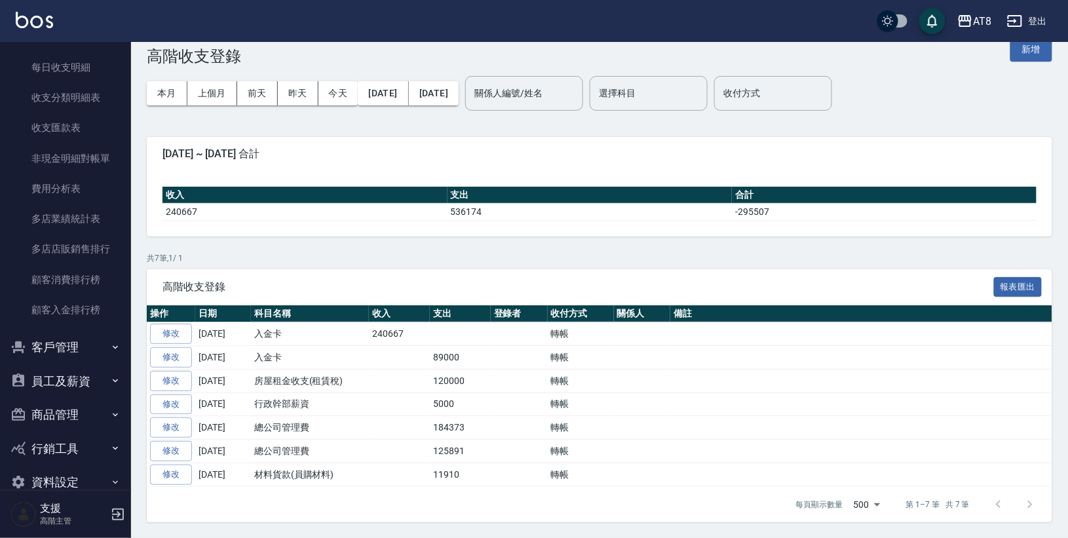
scroll to position [1470, 0]
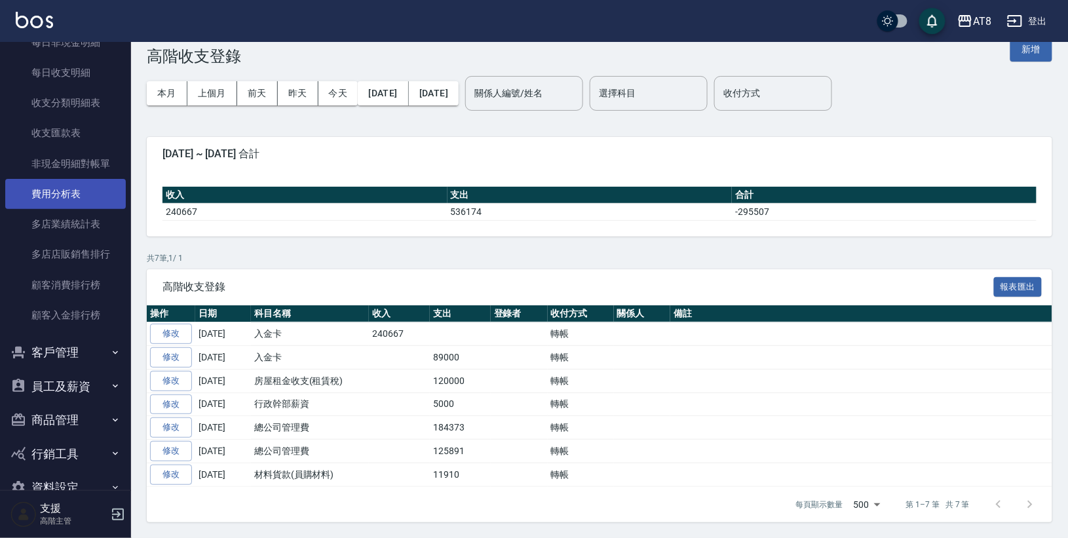
click at [64, 179] on link "費用分析表" at bounding box center [65, 194] width 121 height 30
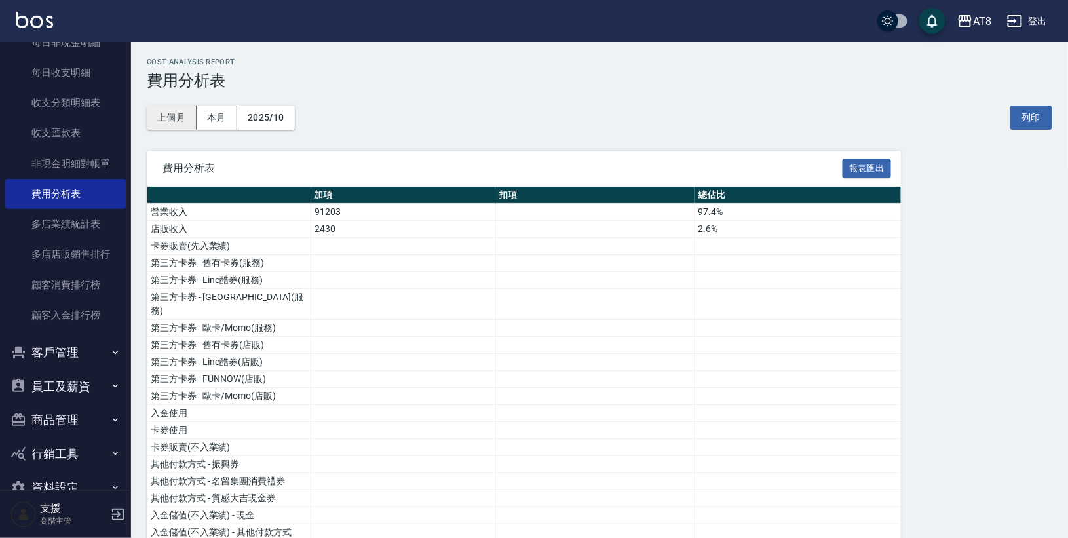
click at [179, 115] on button "上個月" at bounding box center [172, 117] width 50 height 24
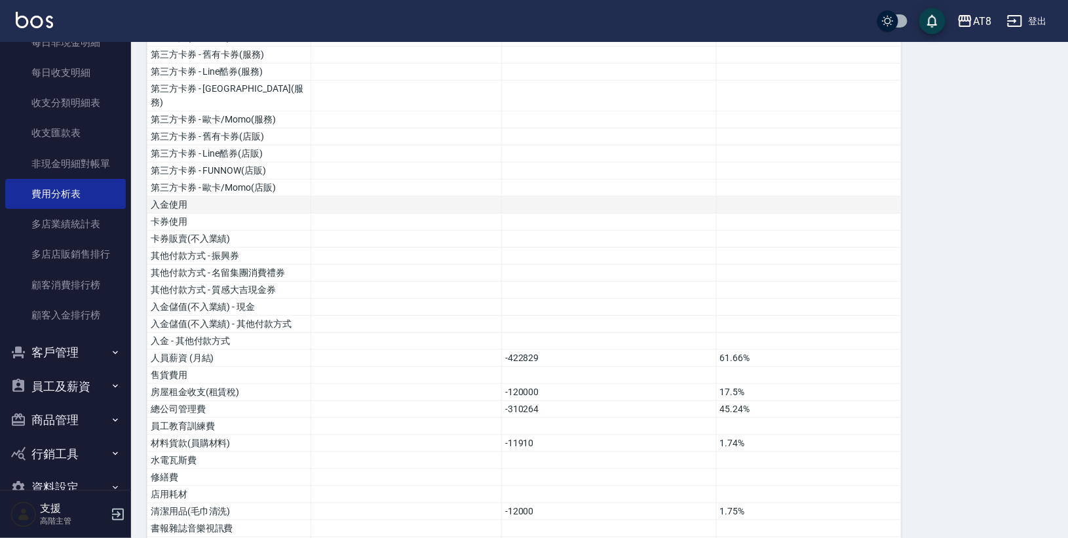
scroll to position [212, 0]
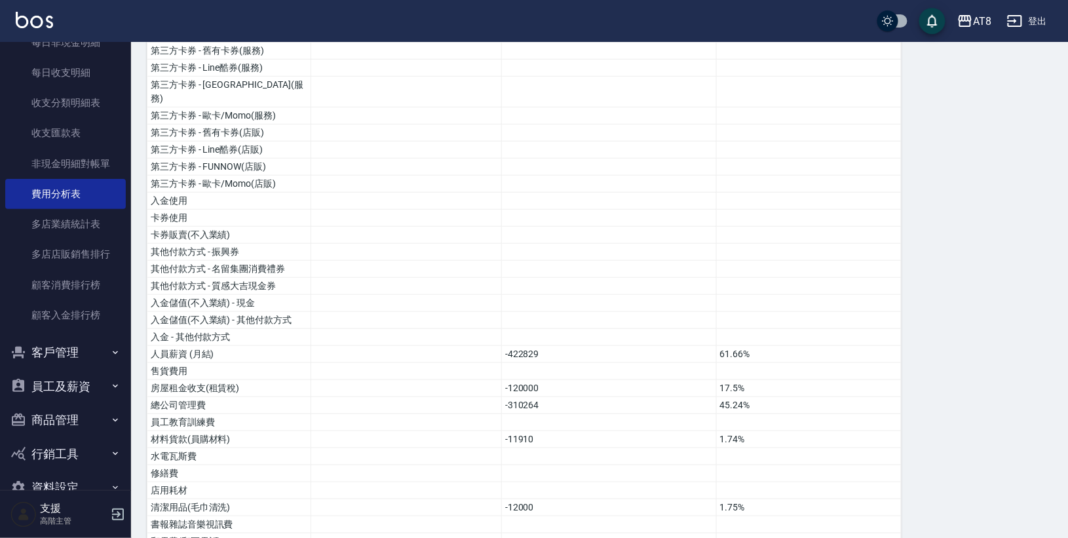
click at [1035, 20] on button "登出" at bounding box center [1026, 21] width 50 height 24
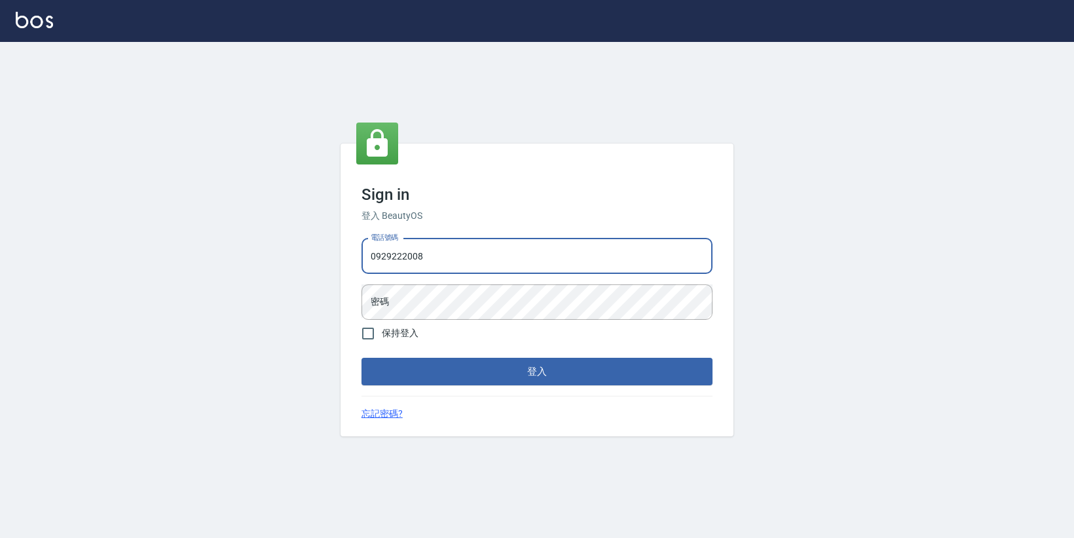
type input "0929222008"
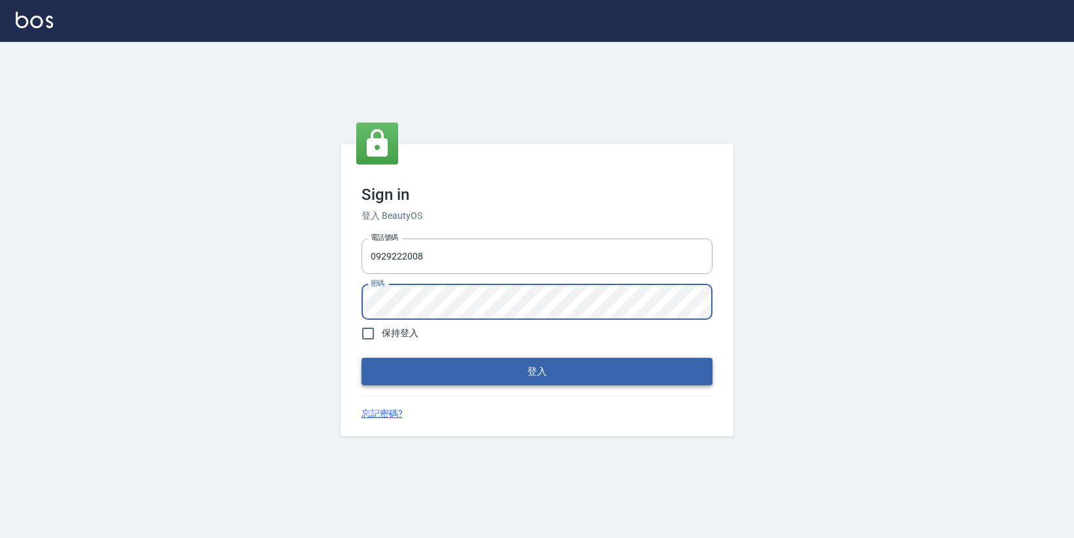
click at [496, 378] on button "登入" at bounding box center [537, 372] width 351 height 28
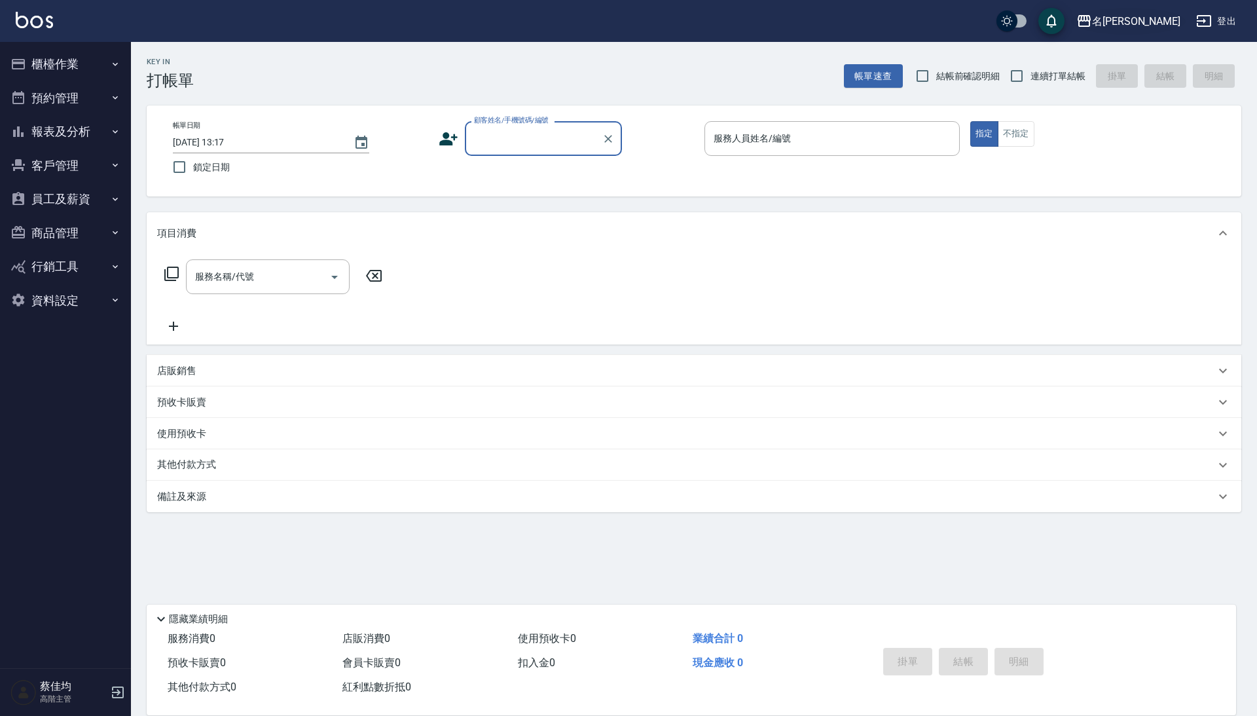
click at [1073, 16] on div "名[PERSON_NAME]" at bounding box center [1136, 21] width 88 height 16
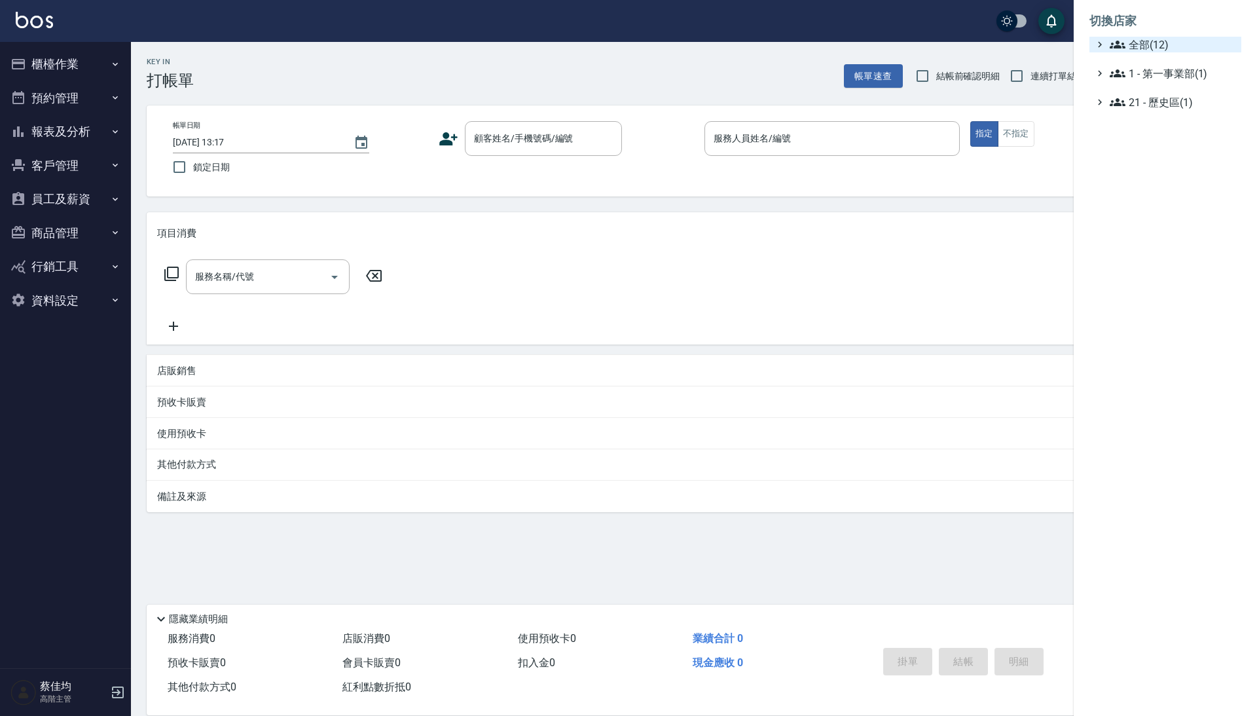
click at [1073, 40] on span "全部(12)" at bounding box center [1173, 45] width 126 height 16
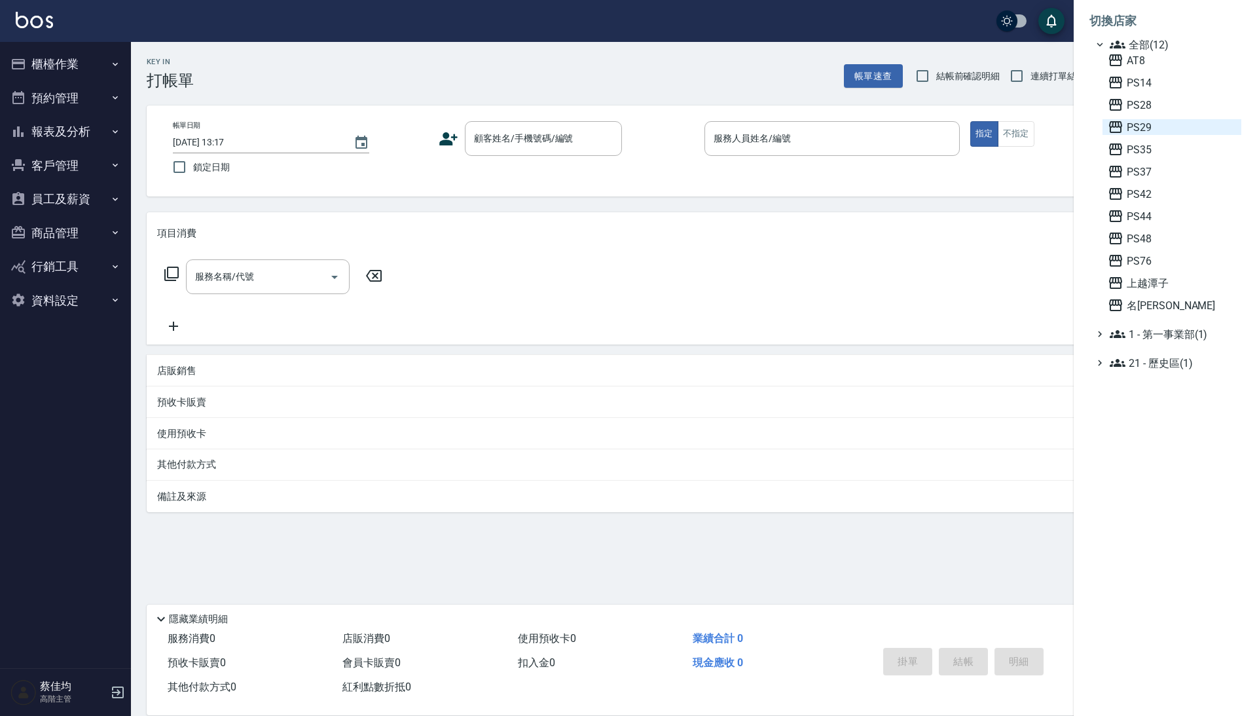
click at [1073, 135] on span "PS29" at bounding box center [1172, 127] width 128 height 16
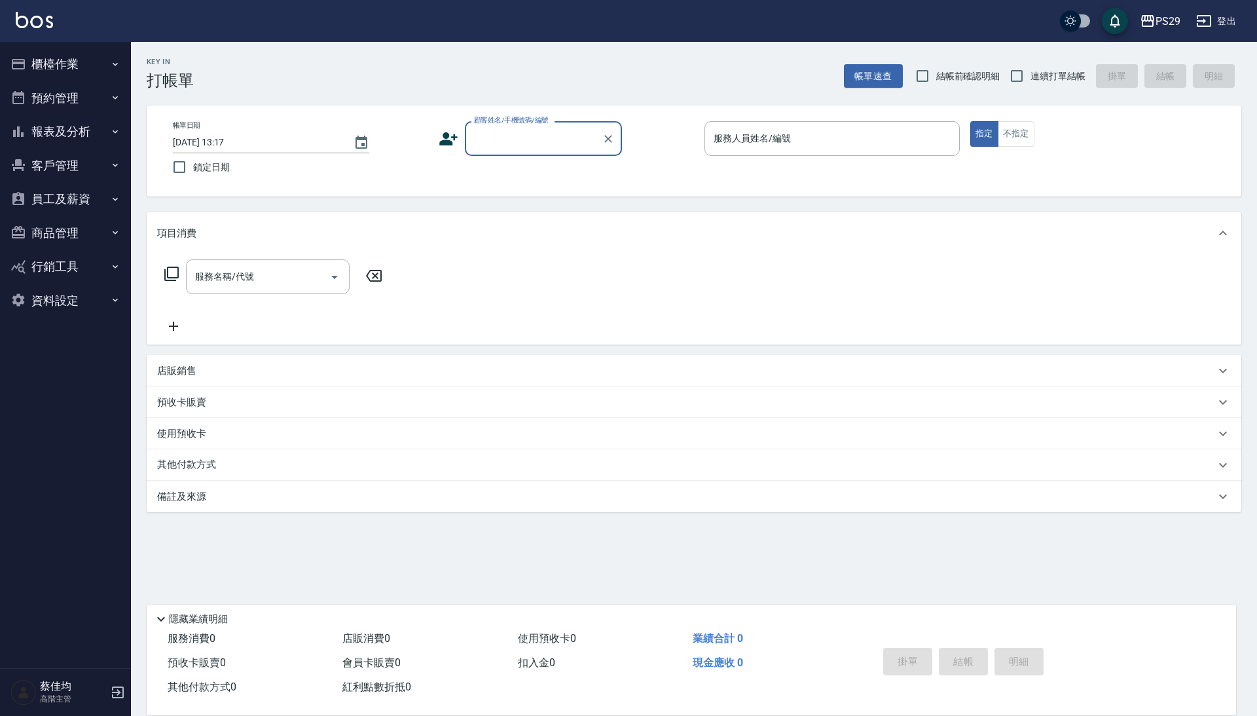
click at [89, 74] on button "櫃檯作業" at bounding box center [65, 64] width 121 height 34
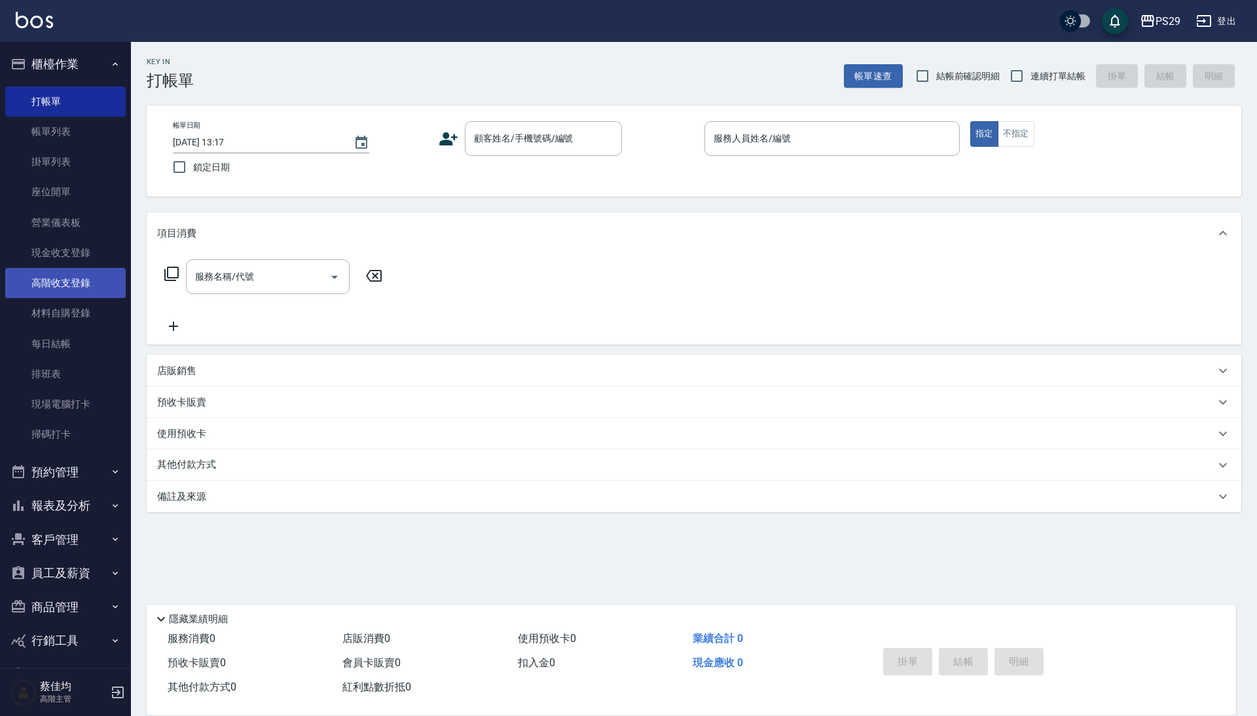
click at [93, 272] on link "高階收支登錄" at bounding box center [65, 283] width 121 height 30
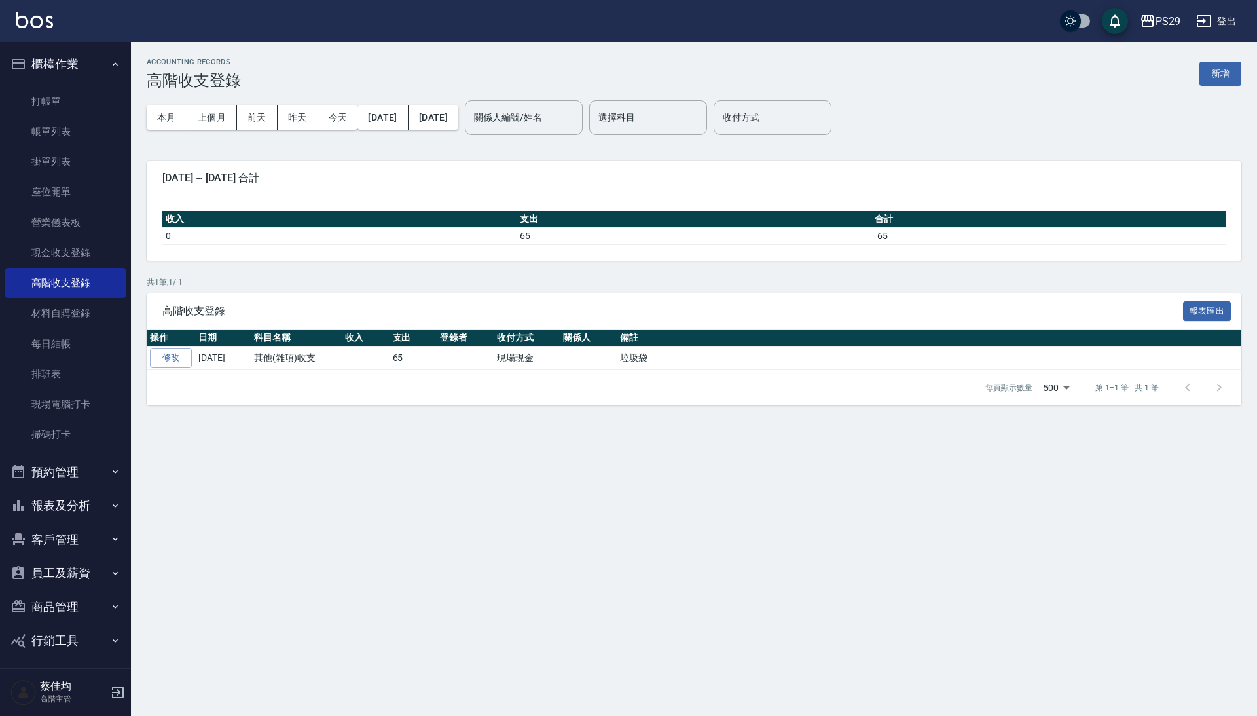
click at [1201, 16] on icon "button" at bounding box center [1205, 21] width 16 height 16
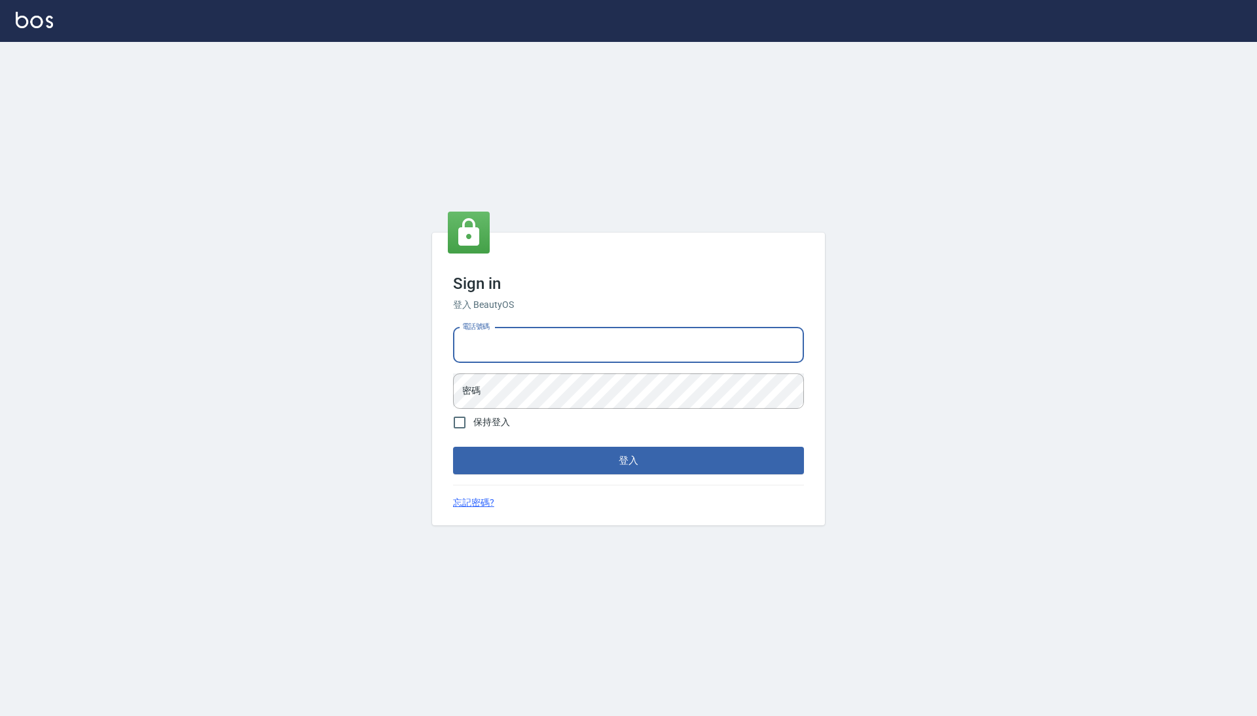
type input "0425151178"
click at [629, 463] on button "登入" at bounding box center [628, 461] width 351 height 28
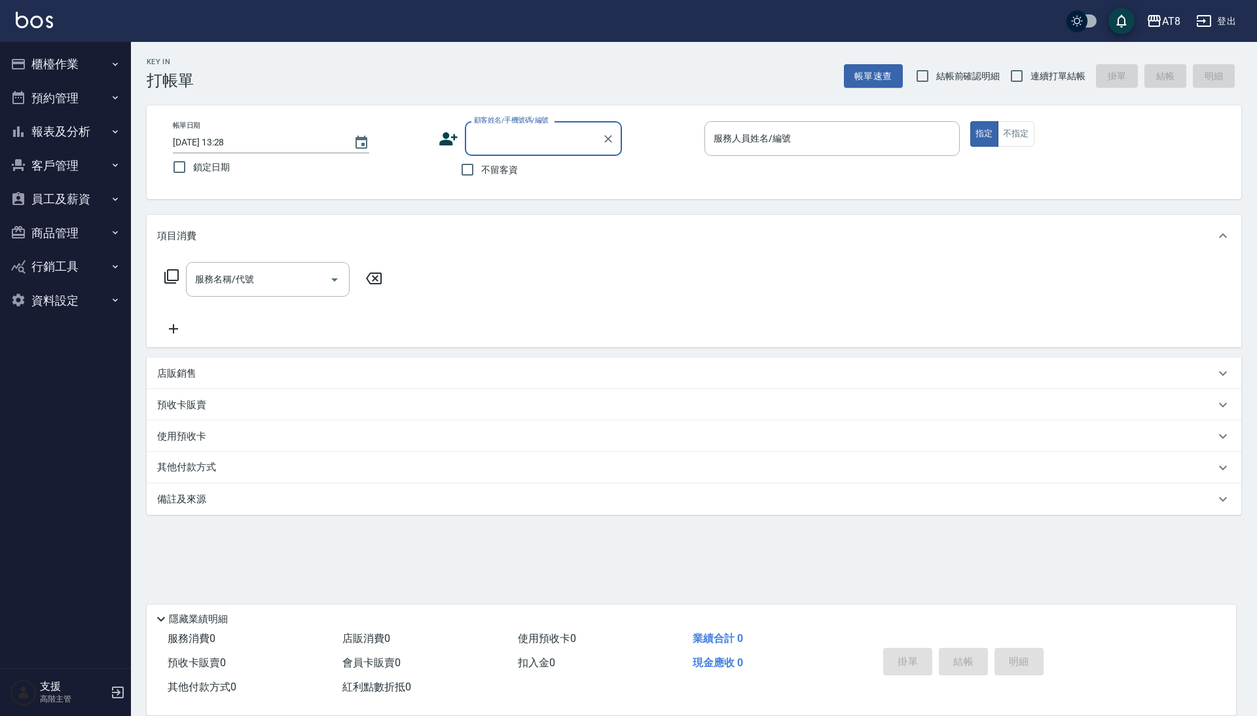
click at [75, 65] on button "櫃檯作業" at bounding box center [65, 64] width 121 height 34
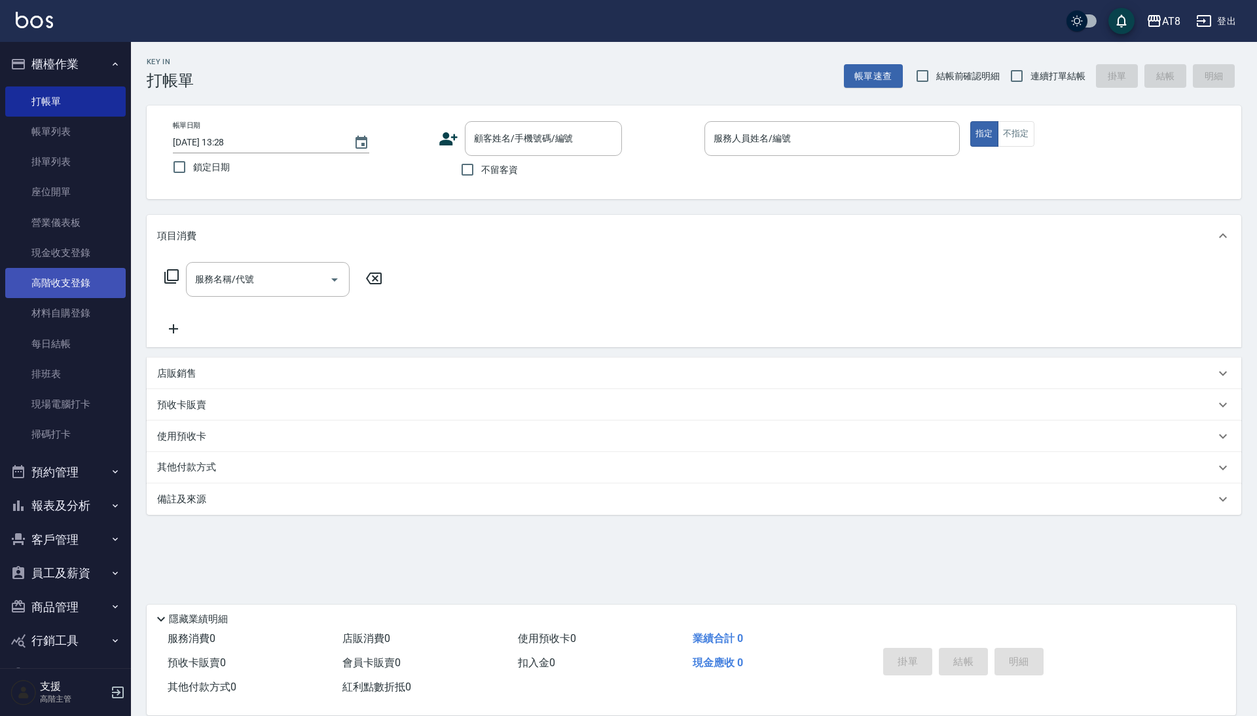
click at [84, 268] on link "高階收支登錄" at bounding box center [65, 283] width 121 height 30
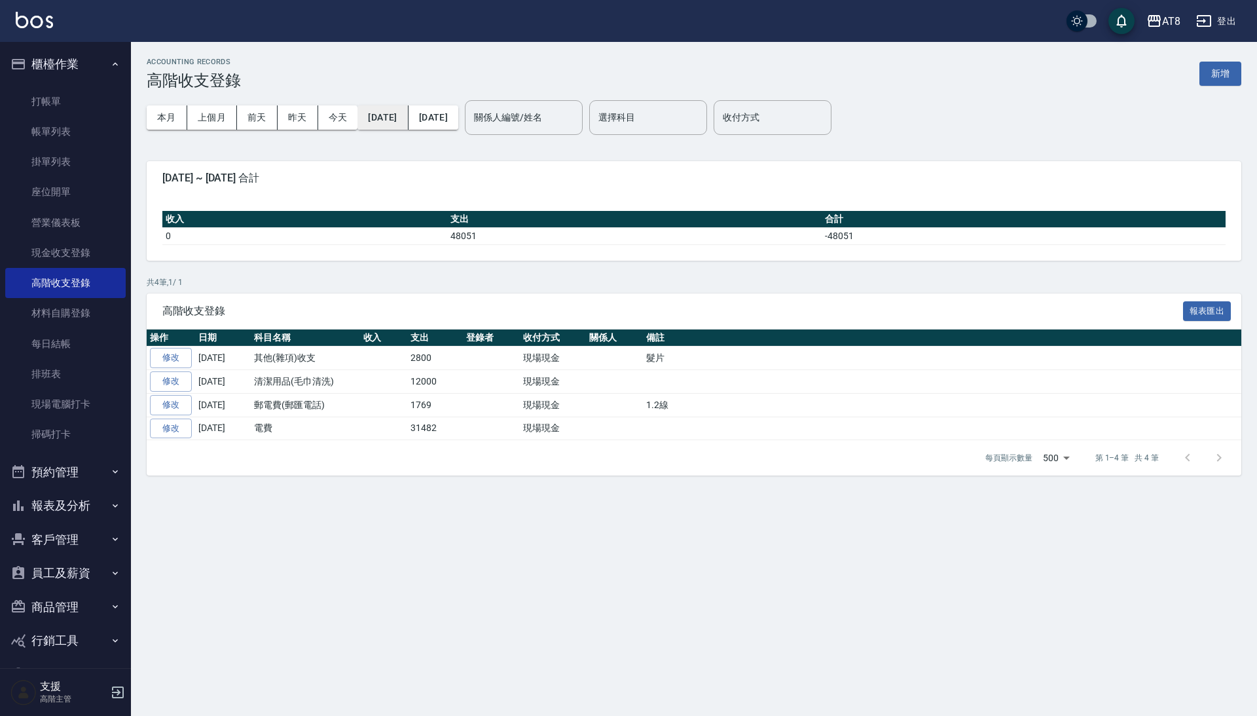
click at [388, 121] on button "[DATE]" at bounding box center [383, 117] width 50 height 24
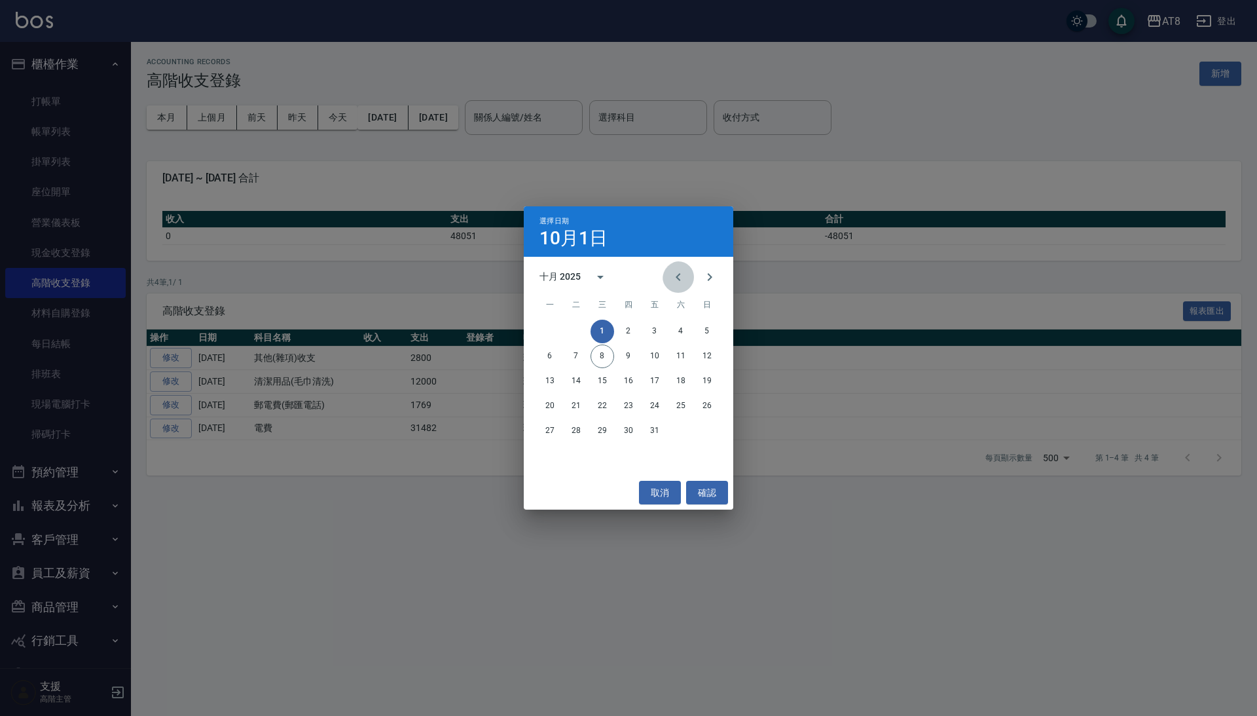
click at [684, 272] on button "Previous month" at bounding box center [678, 276] width 31 height 31
click at [577, 432] on button "30" at bounding box center [577, 431] width 24 height 24
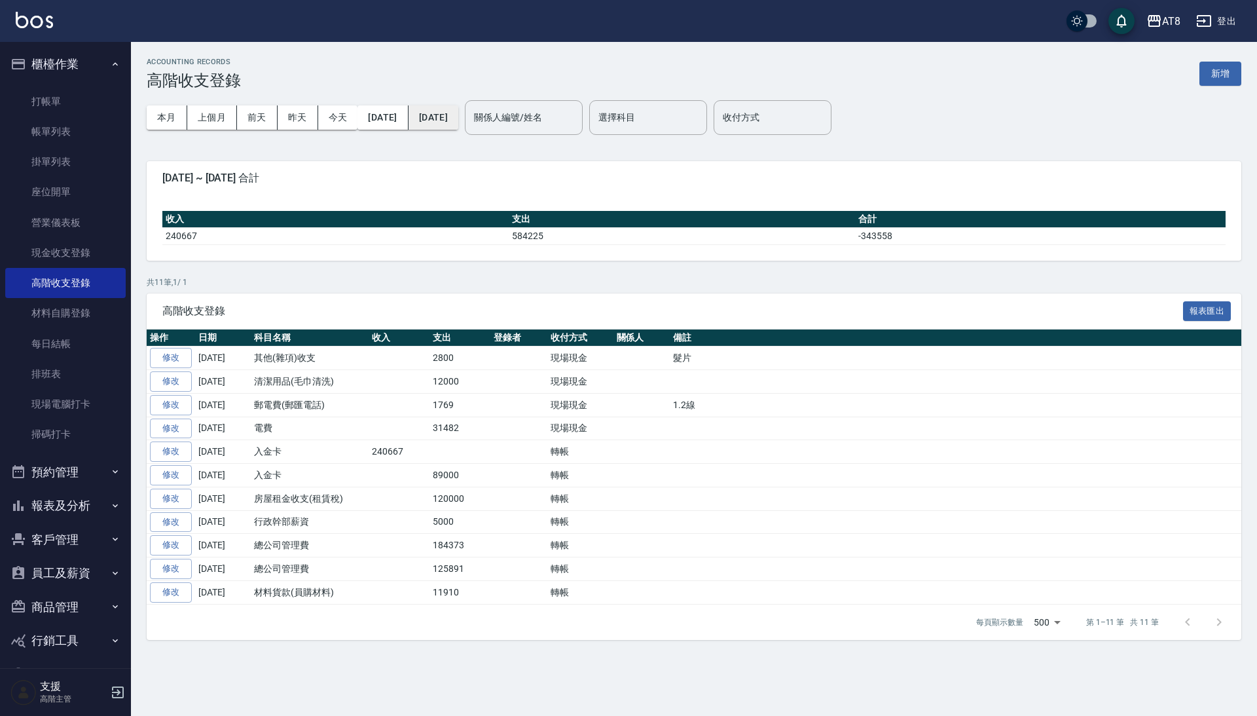
click at [458, 121] on button "[DATE]" at bounding box center [434, 117] width 50 height 24
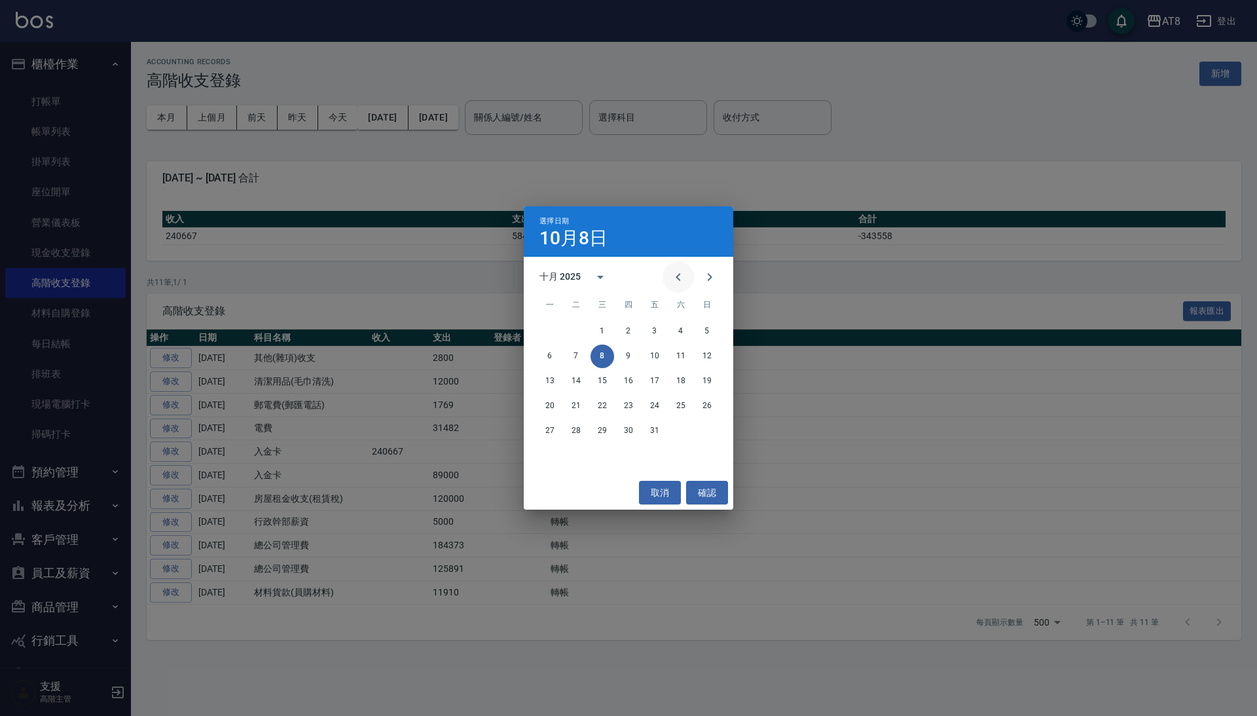
click at [671, 280] on icon "Previous month" at bounding box center [679, 277] width 16 height 16
click at [576, 438] on button "30" at bounding box center [577, 431] width 24 height 24
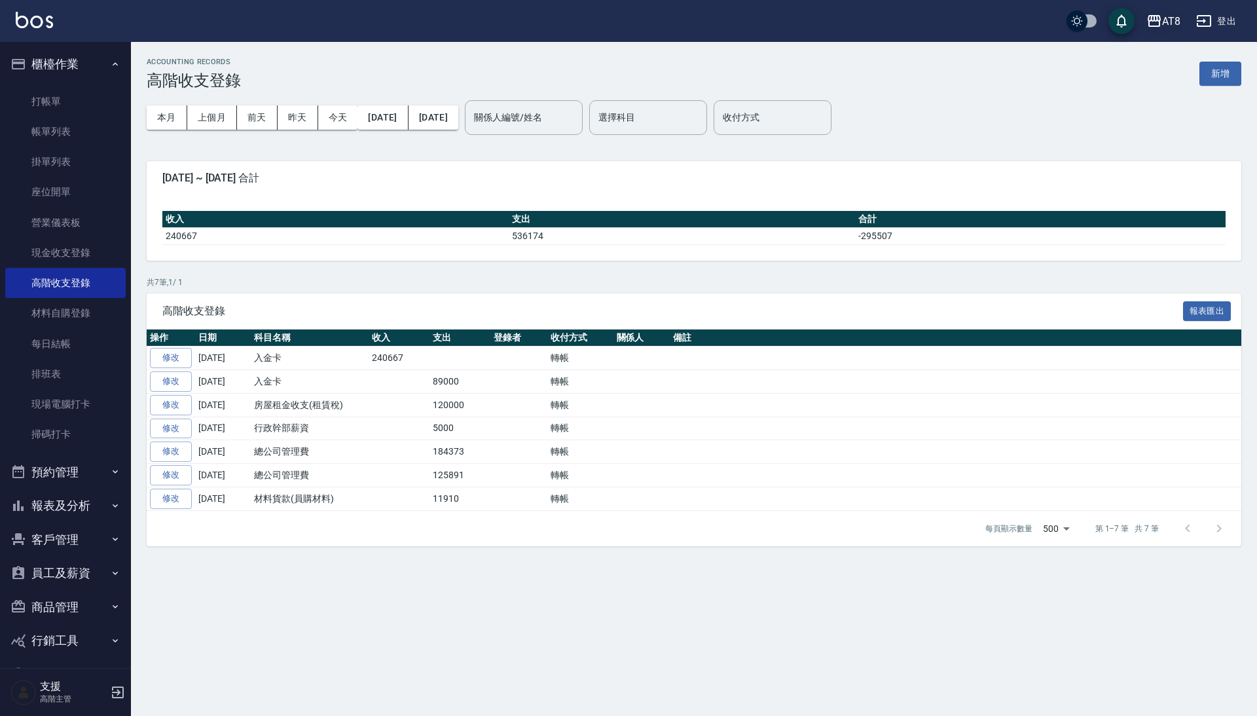
click at [1163, 14] on div "AT8" at bounding box center [1172, 21] width 18 height 16
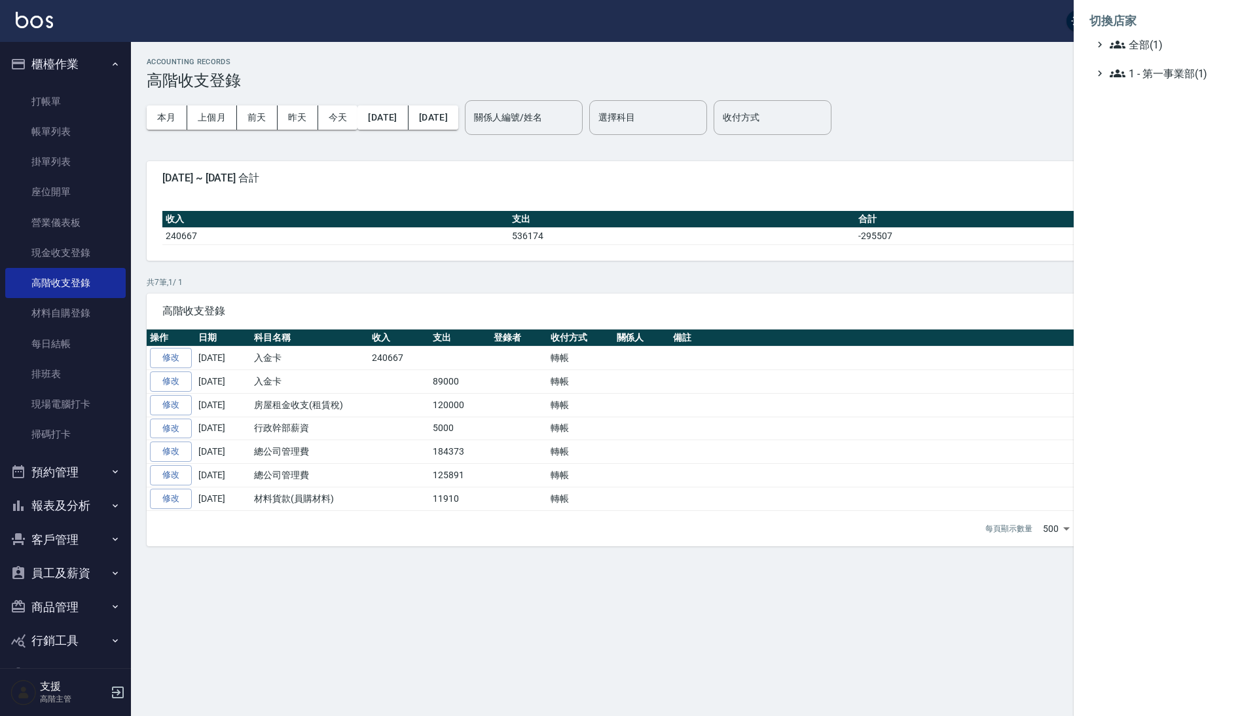
click at [1014, 22] on div at bounding box center [628, 358] width 1257 height 716
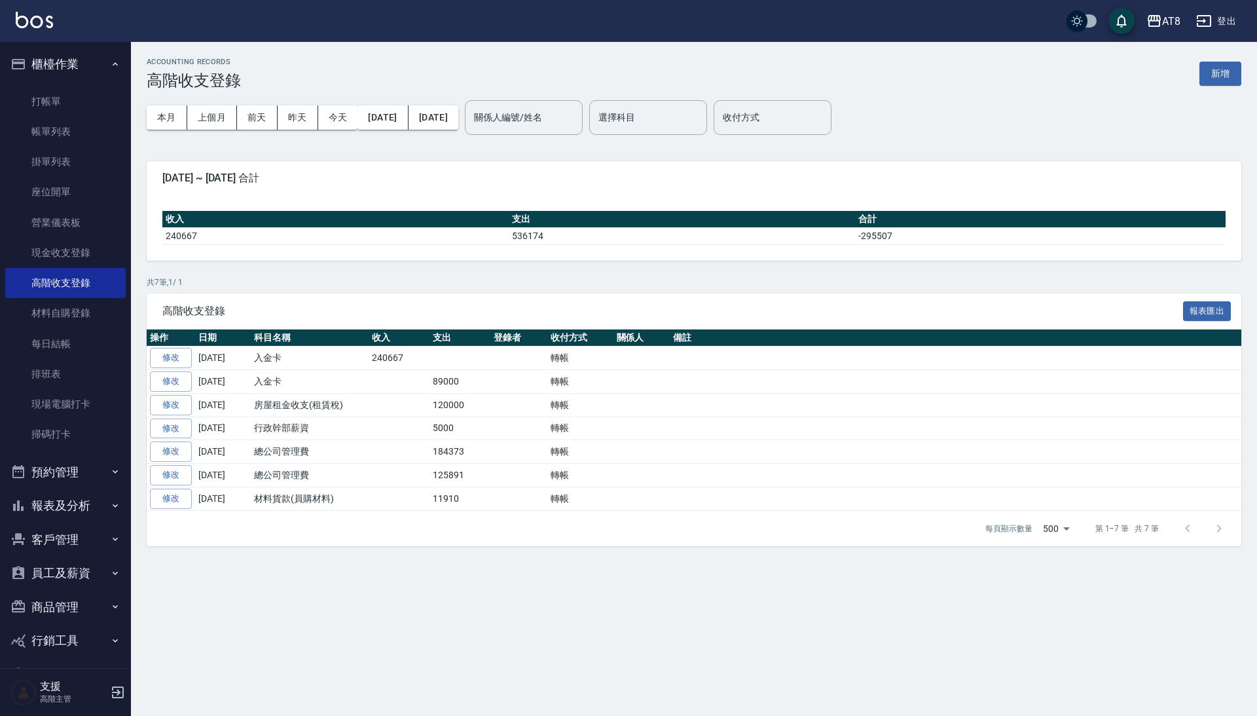
click at [1223, 20] on button "登出" at bounding box center [1216, 21] width 50 height 24
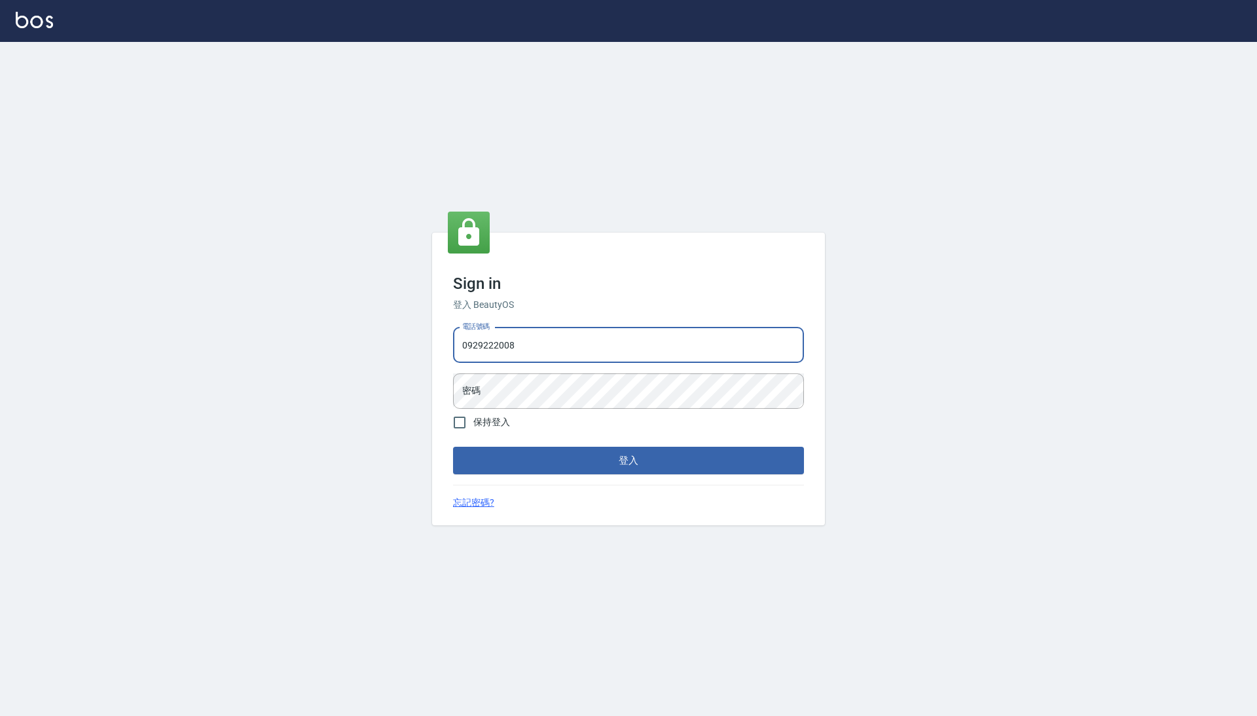
type input "0929222008"
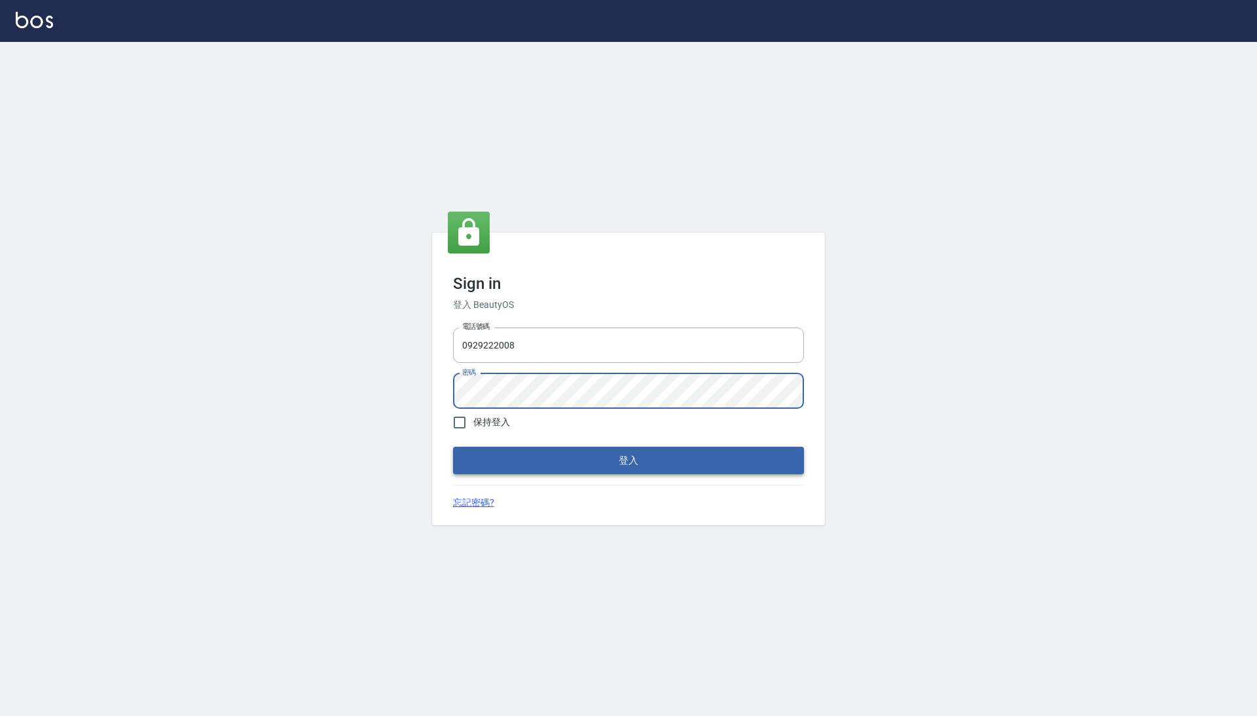
click at [593, 469] on button "登入" at bounding box center [628, 461] width 351 height 28
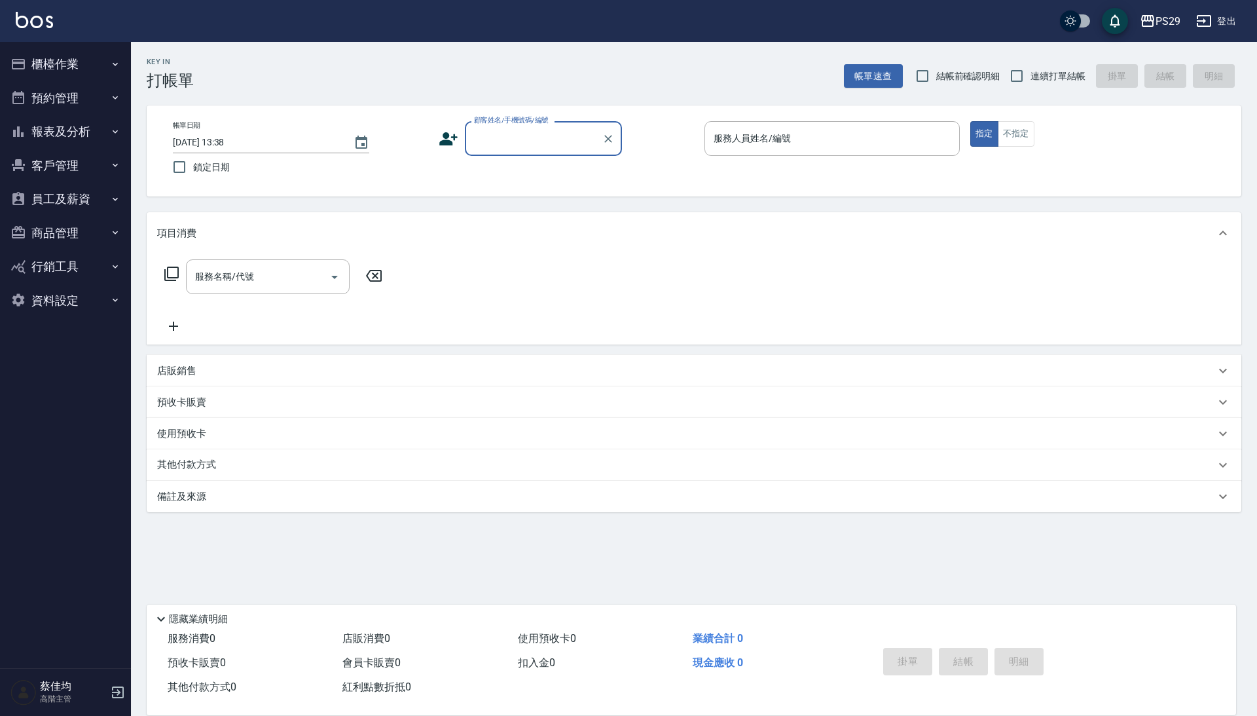
click at [68, 47] on button "櫃檯作業" at bounding box center [65, 64] width 121 height 34
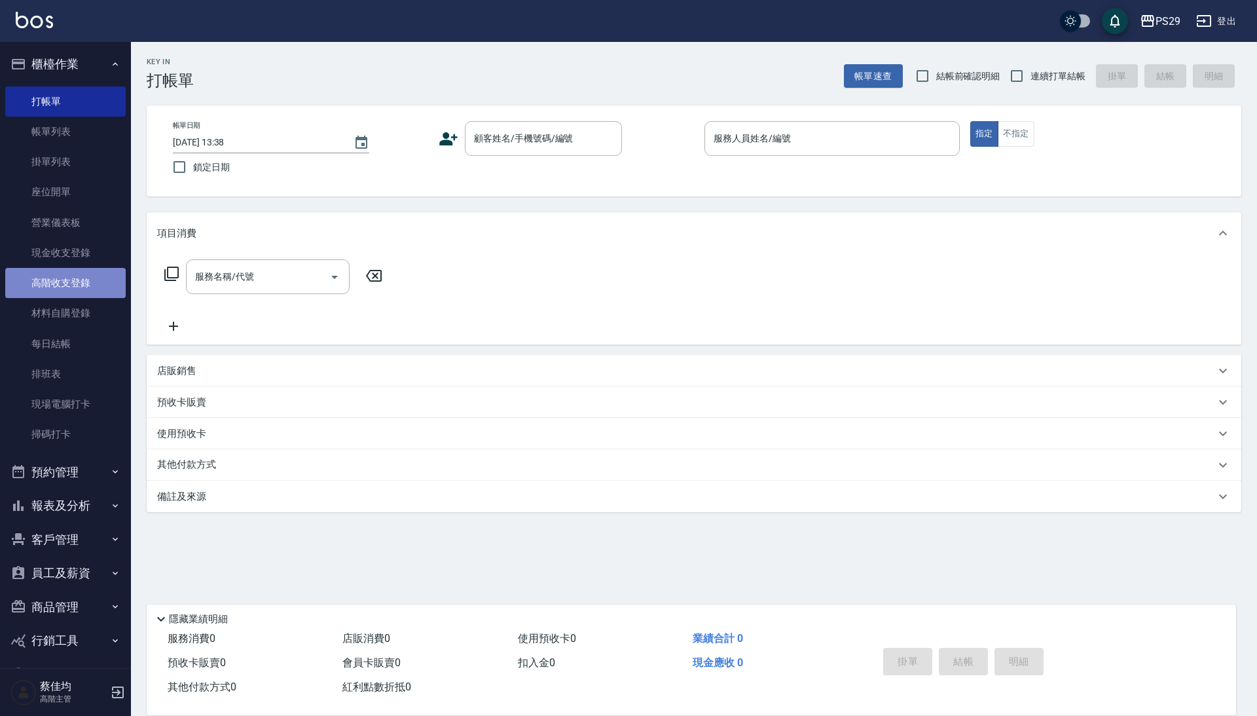
click at [79, 284] on link "高階收支登錄" at bounding box center [65, 283] width 121 height 30
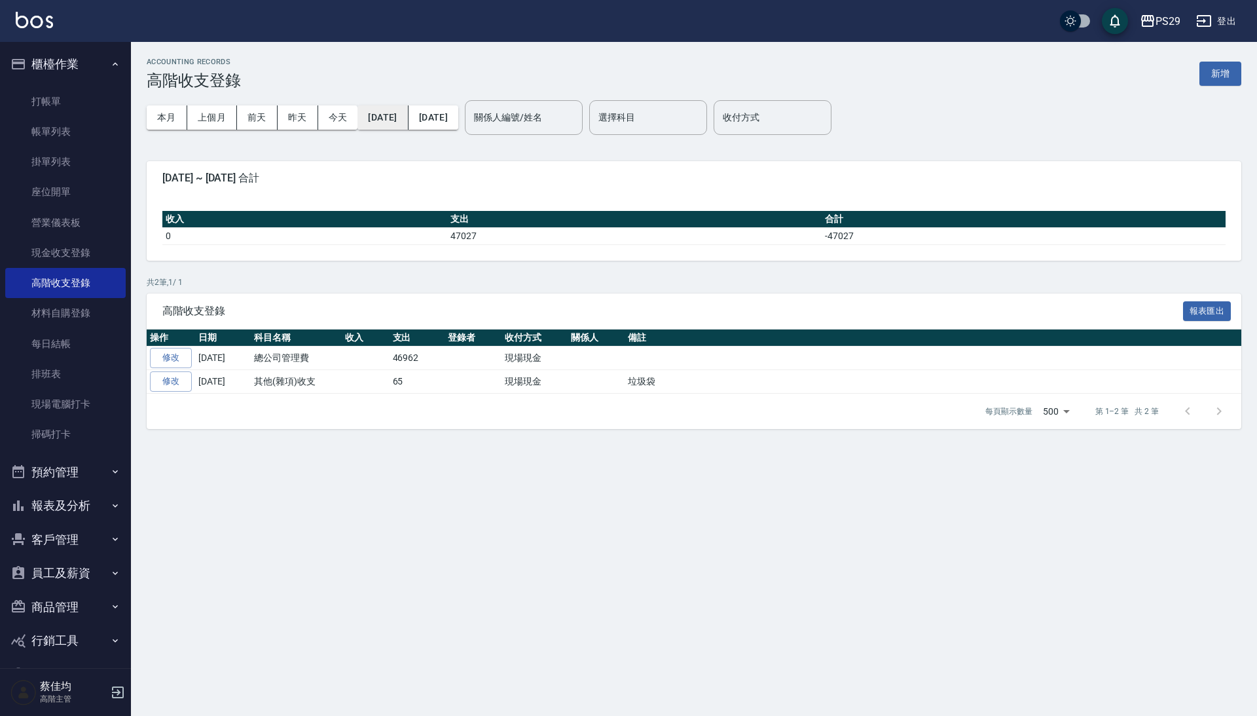
click at [407, 107] on button "2025/10/01" at bounding box center [383, 117] width 50 height 24
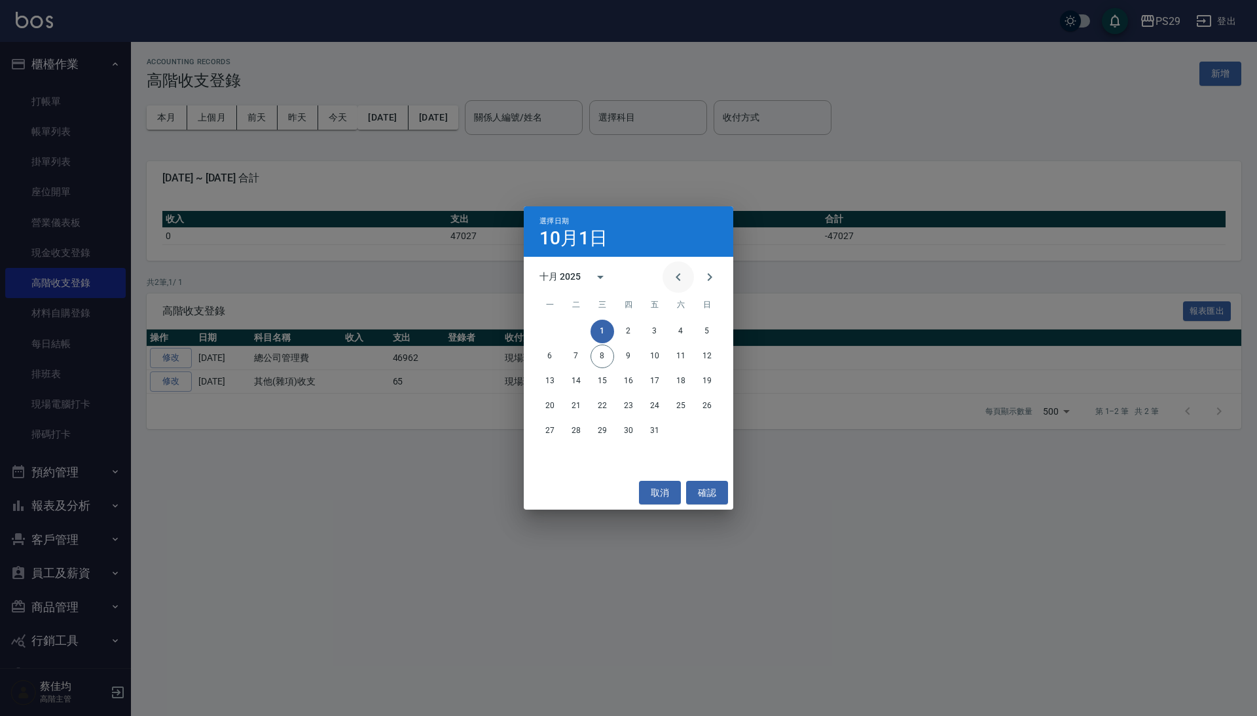
click at [671, 282] on icon "Previous month" at bounding box center [679, 277] width 16 height 16
click at [576, 422] on button "30" at bounding box center [577, 431] width 24 height 24
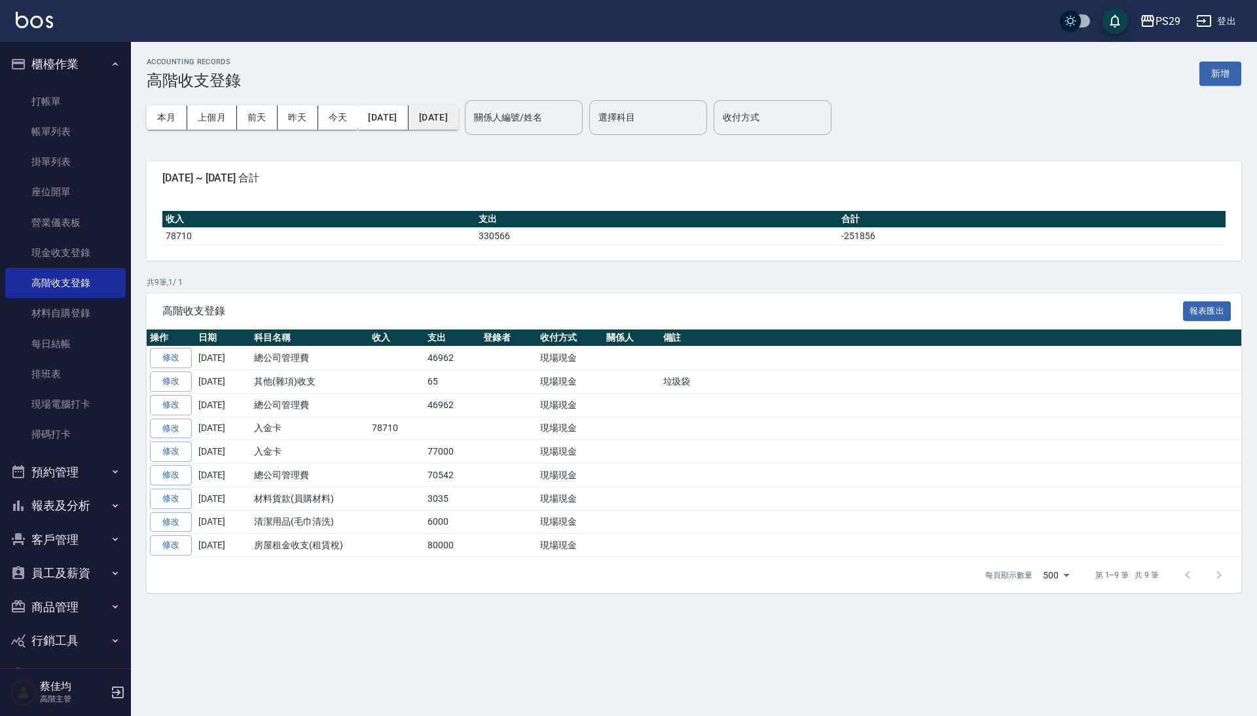
click at [458, 121] on button "2025/10/08" at bounding box center [434, 117] width 50 height 24
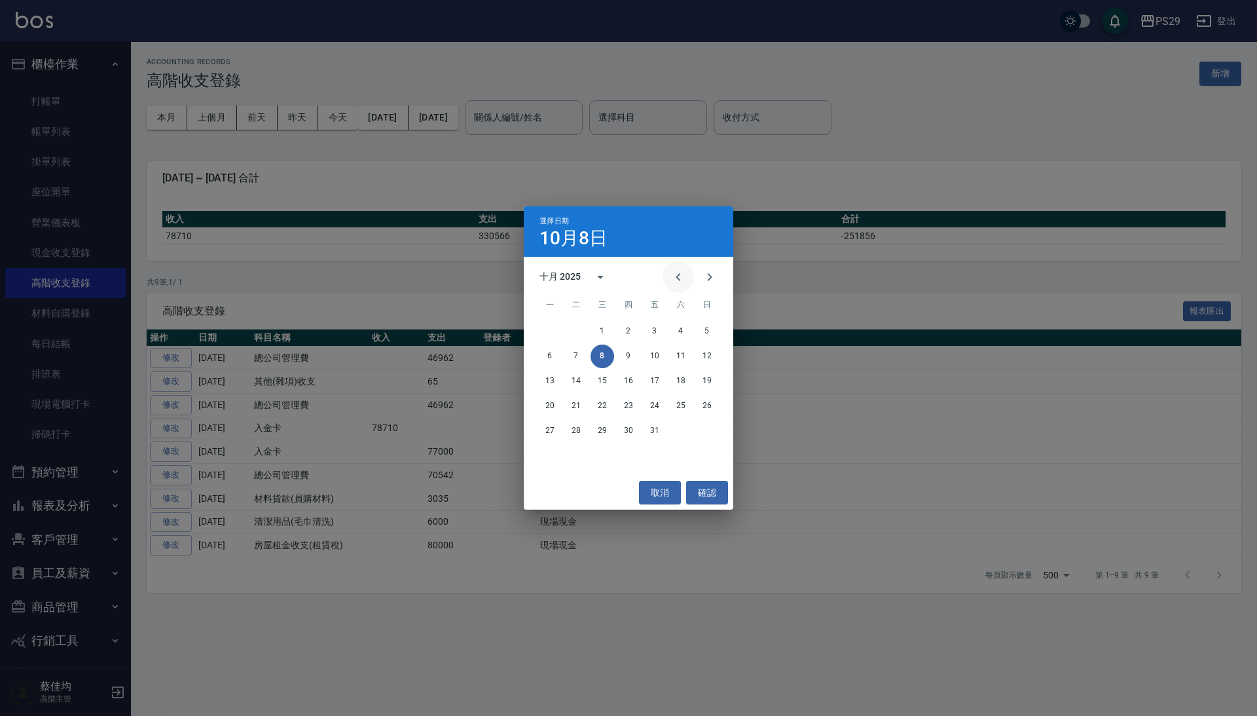
click at [671, 272] on icon "Previous month" at bounding box center [679, 277] width 16 height 16
click at [574, 434] on button "30" at bounding box center [577, 431] width 24 height 24
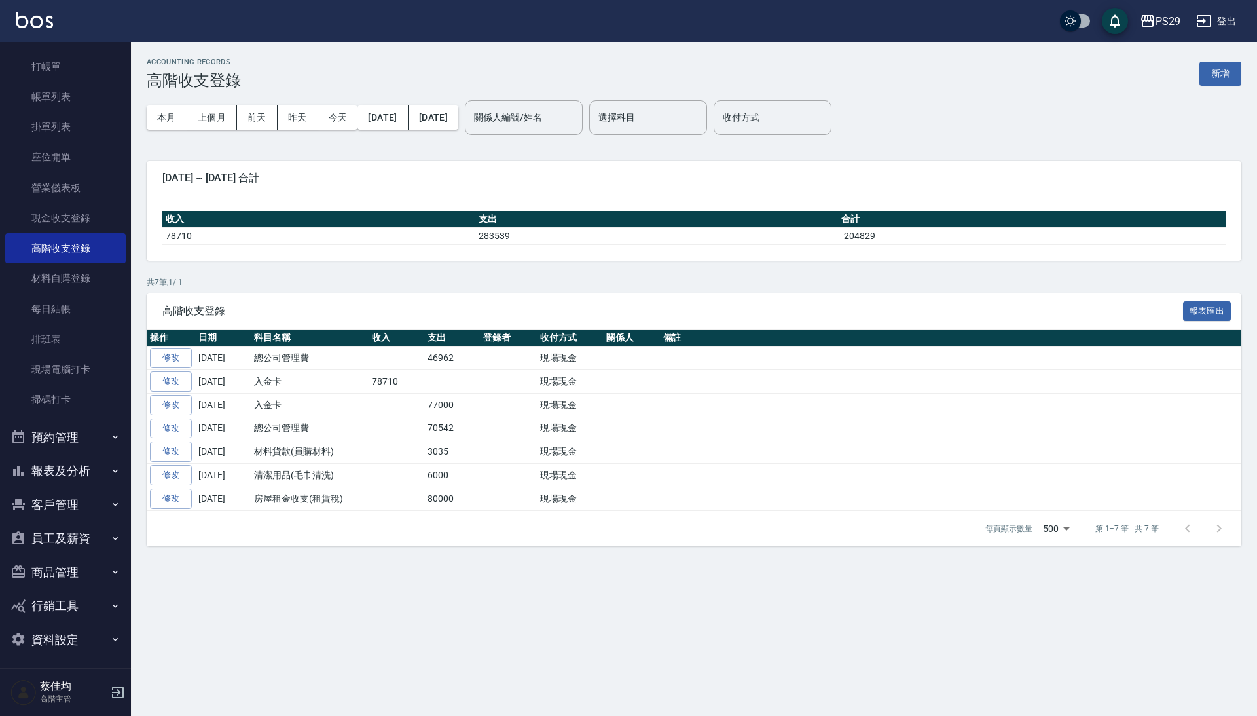
scroll to position [34, 0]
click at [80, 470] on button "報表及分析" at bounding box center [65, 472] width 121 height 34
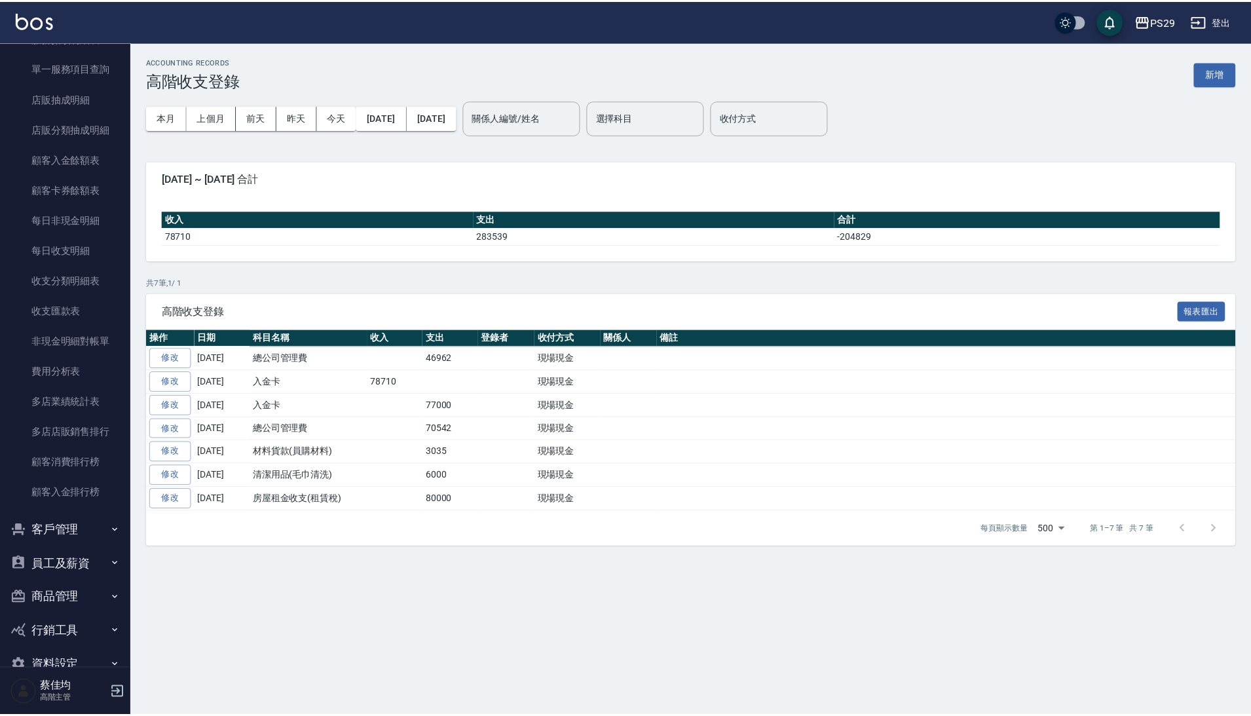
scroll to position [1292, 0]
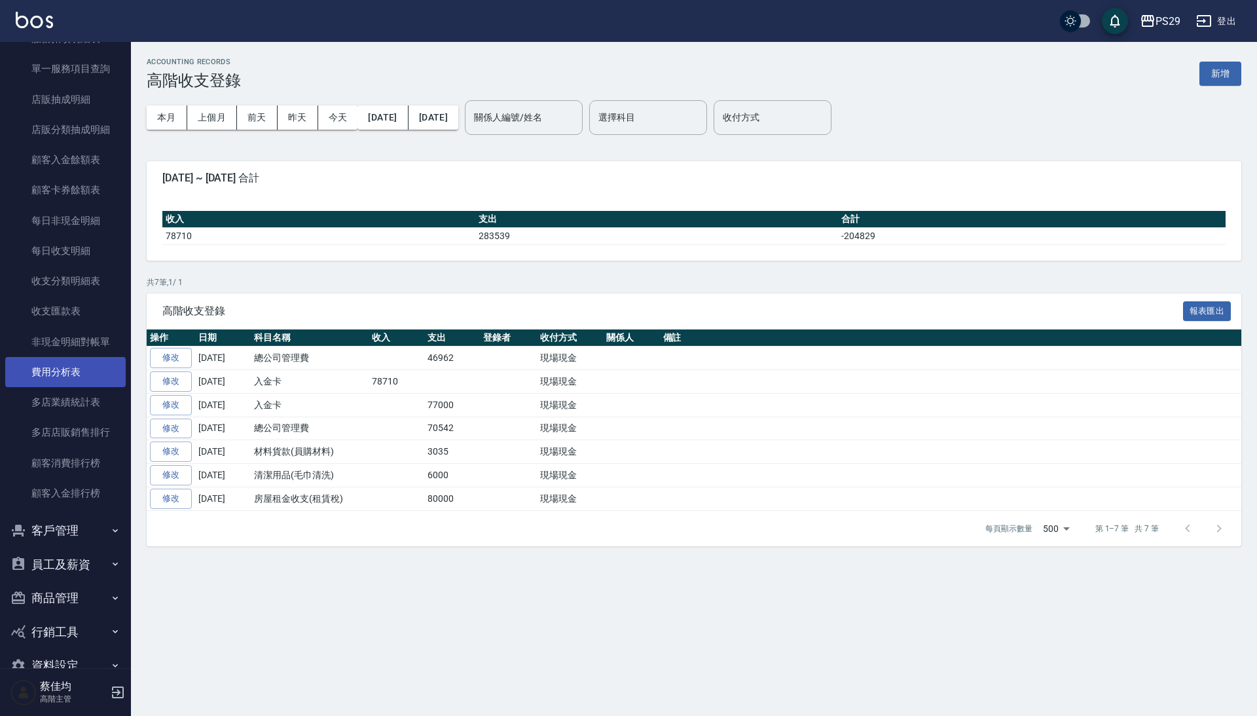
click at [71, 357] on link "費用分析表" at bounding box center [65, 372] width 121 height 30
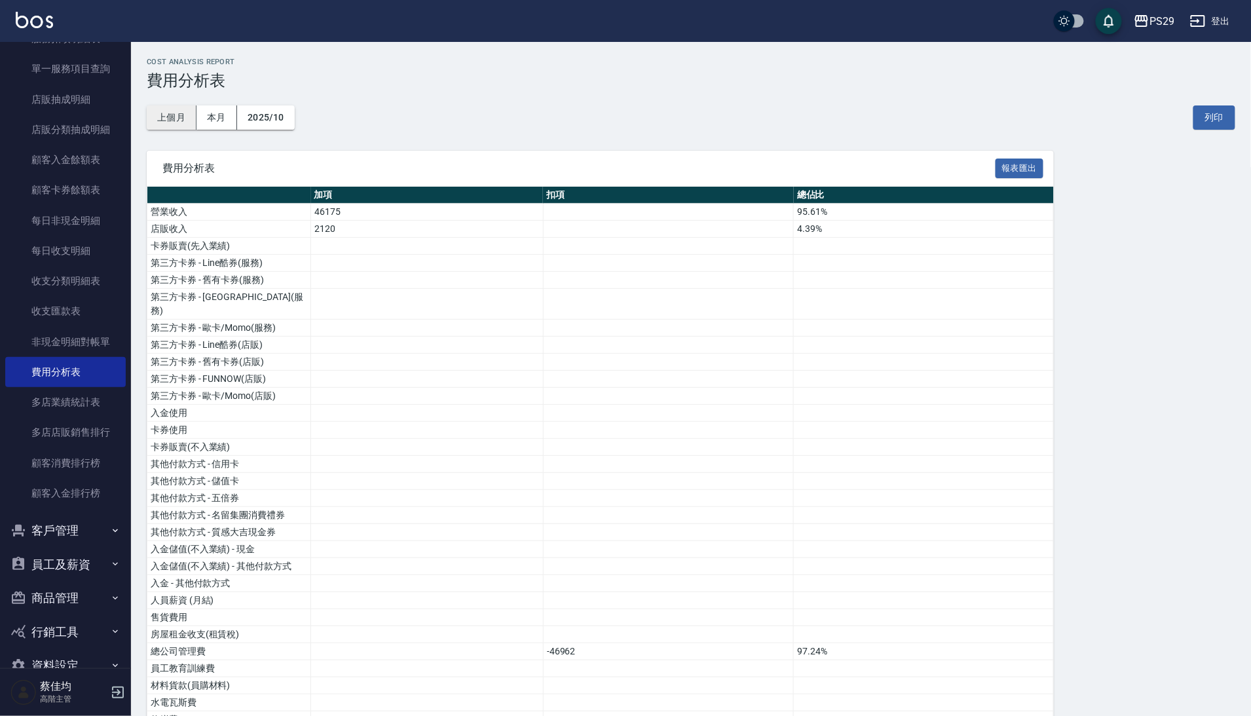
click at [169, 113] on button "上個月" at bounding box center [172, 117] width 50 height 24
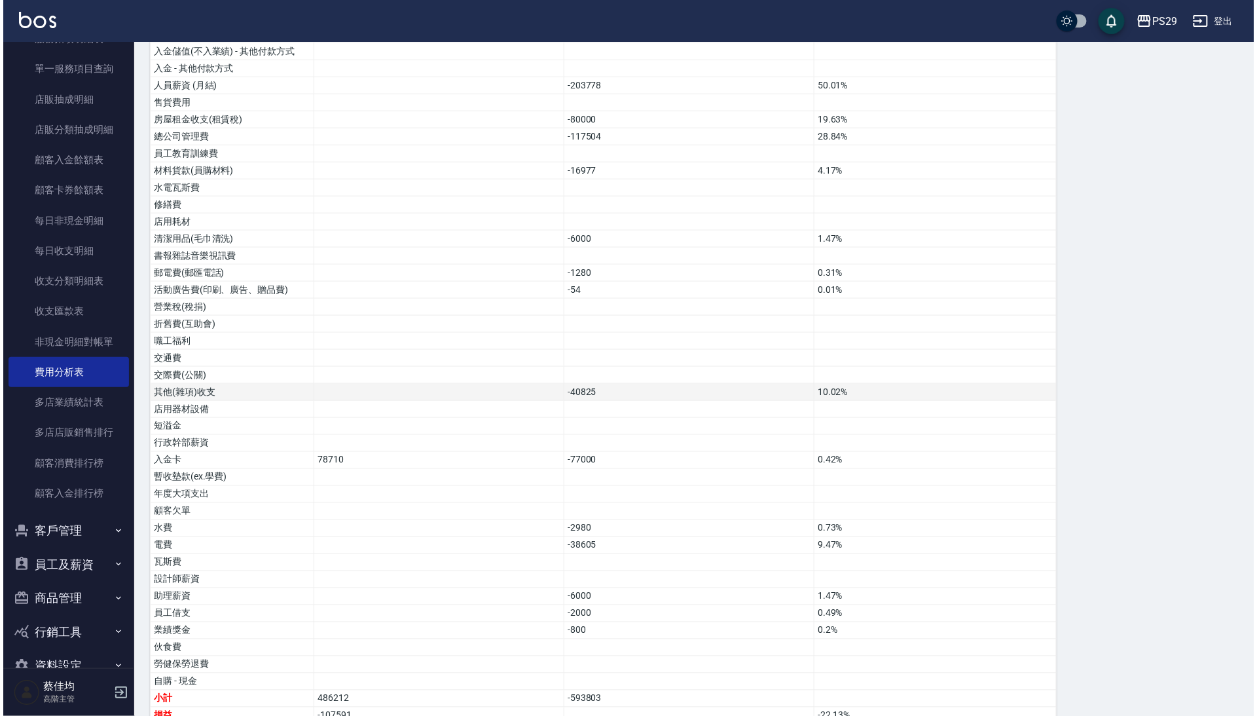
scroll to position [514, 0]
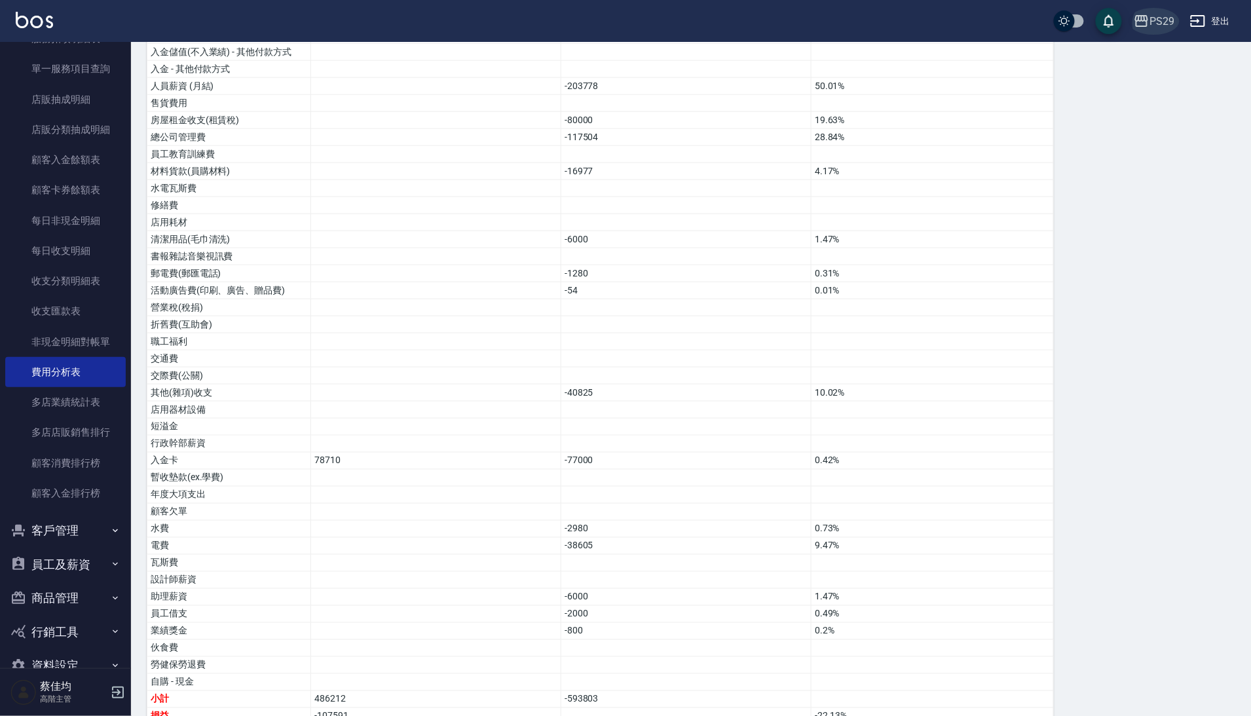
click at [1149, 22] on div "PS29" at bounding box center [1161, 21] width 25 height 16
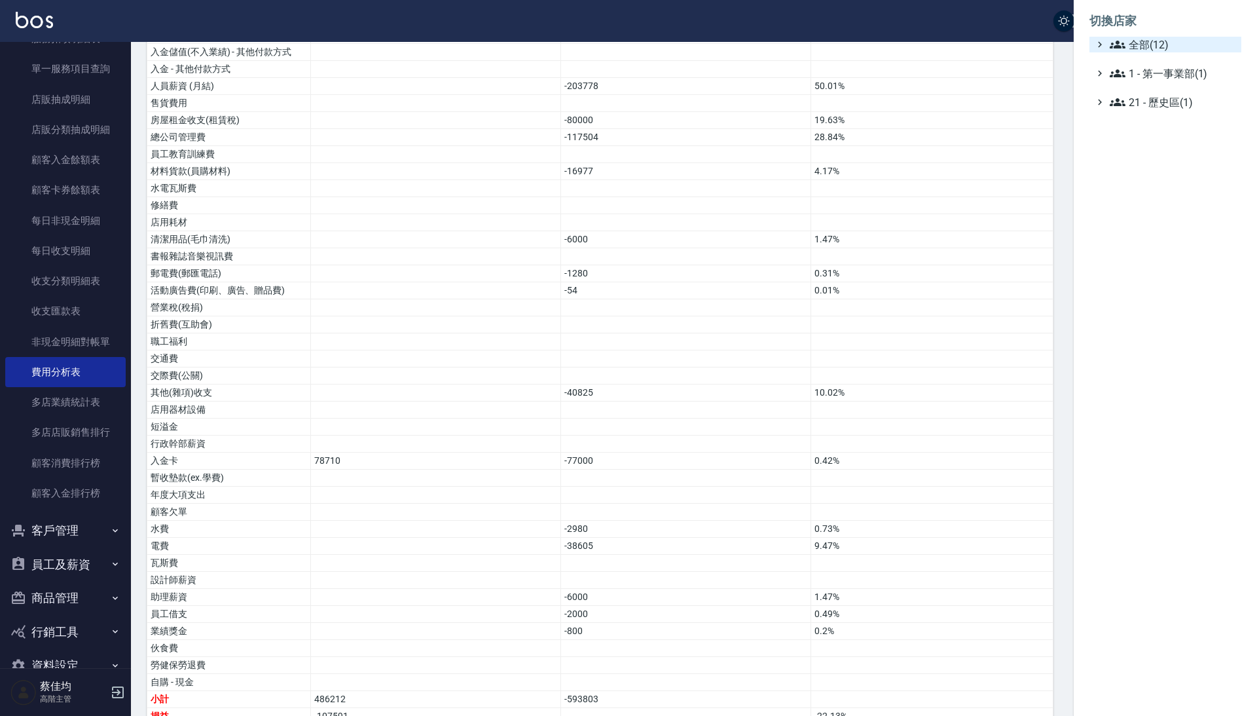
click at [1140, 43] on span "全部(12)" at bounding box center [1173, 45] width 126 height 16
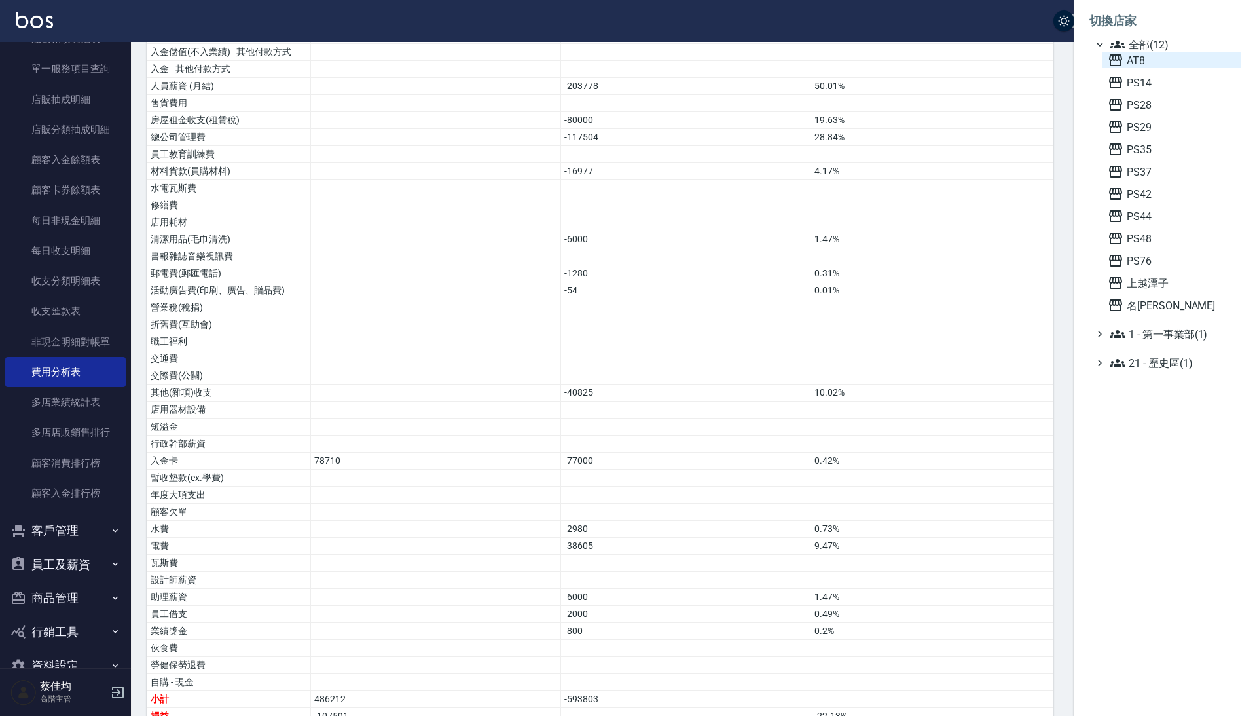
click at [1143, 68] on span "AT8" at bounding box center [1172, 60] width 128 height 16
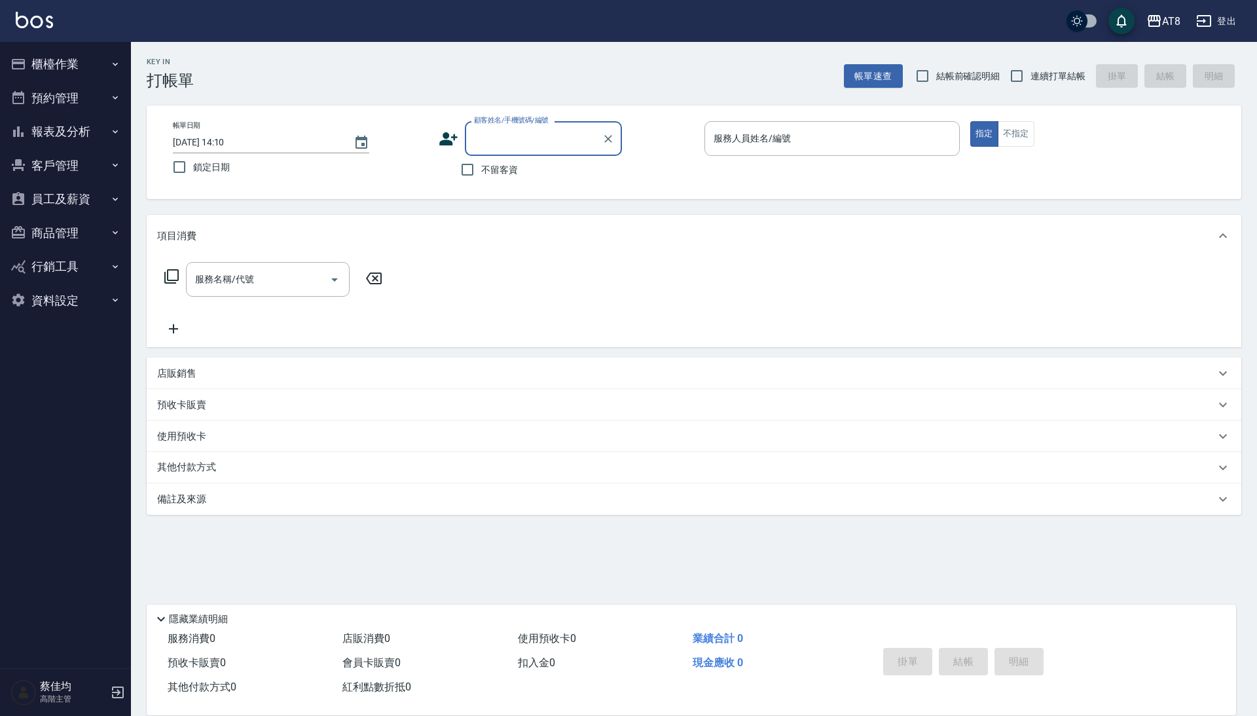
click at [66, 64] on button "櫃檯作業" at bounding box center [65, 64] width 121 height 34
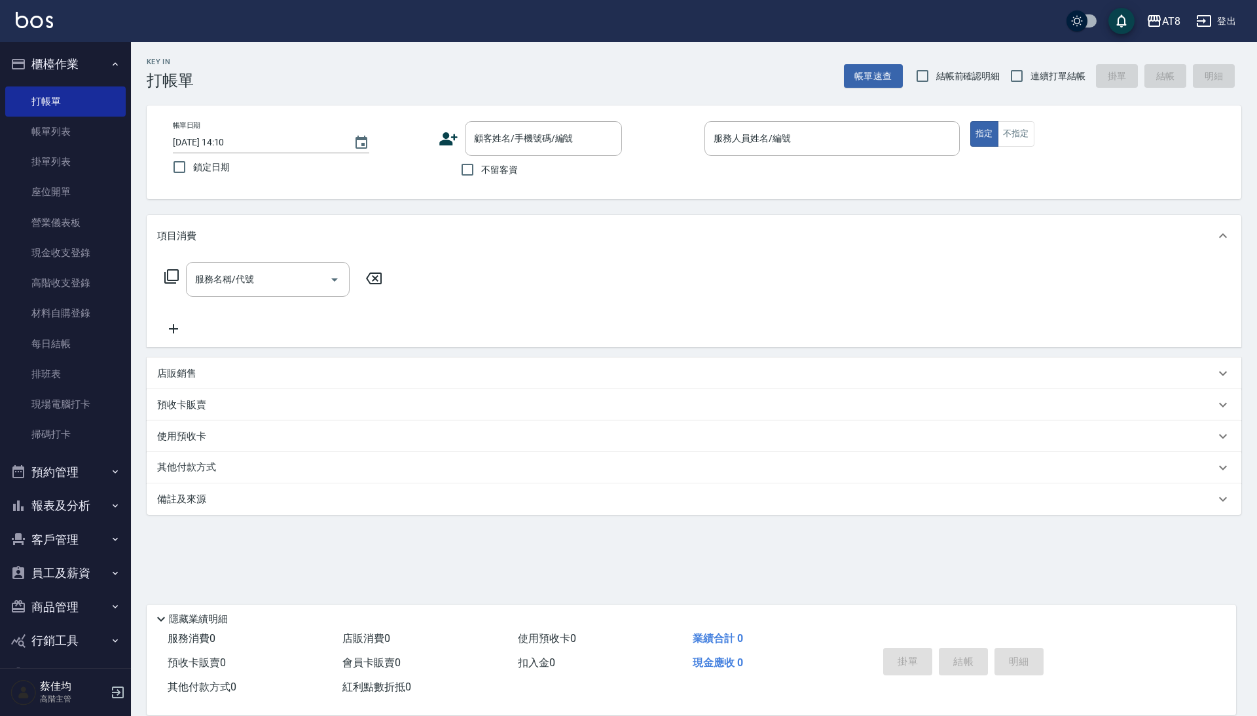
click at [64, 504] on button "報表及分析" at bounding box center [65, 506] width 121 height 34
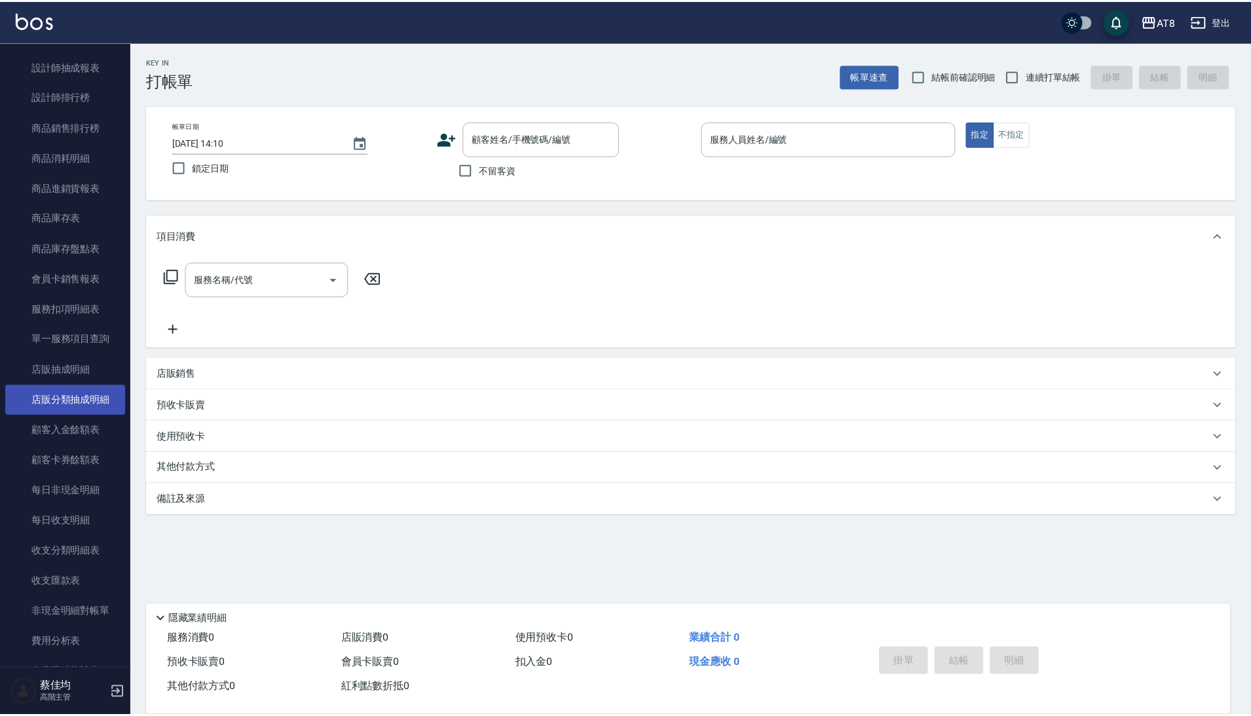
scroll to position [1020, 0]
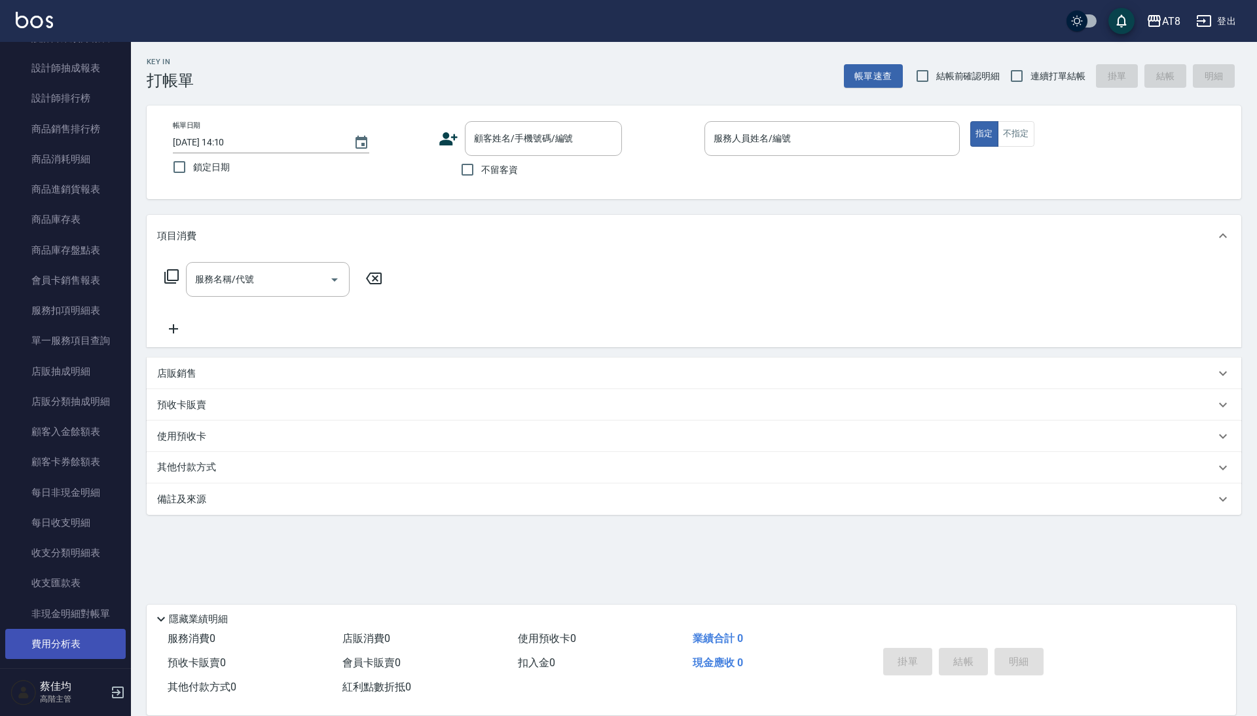
click at [62, 629] on link "費用分析表" at bounding box center [65, 644] width 121 height 30
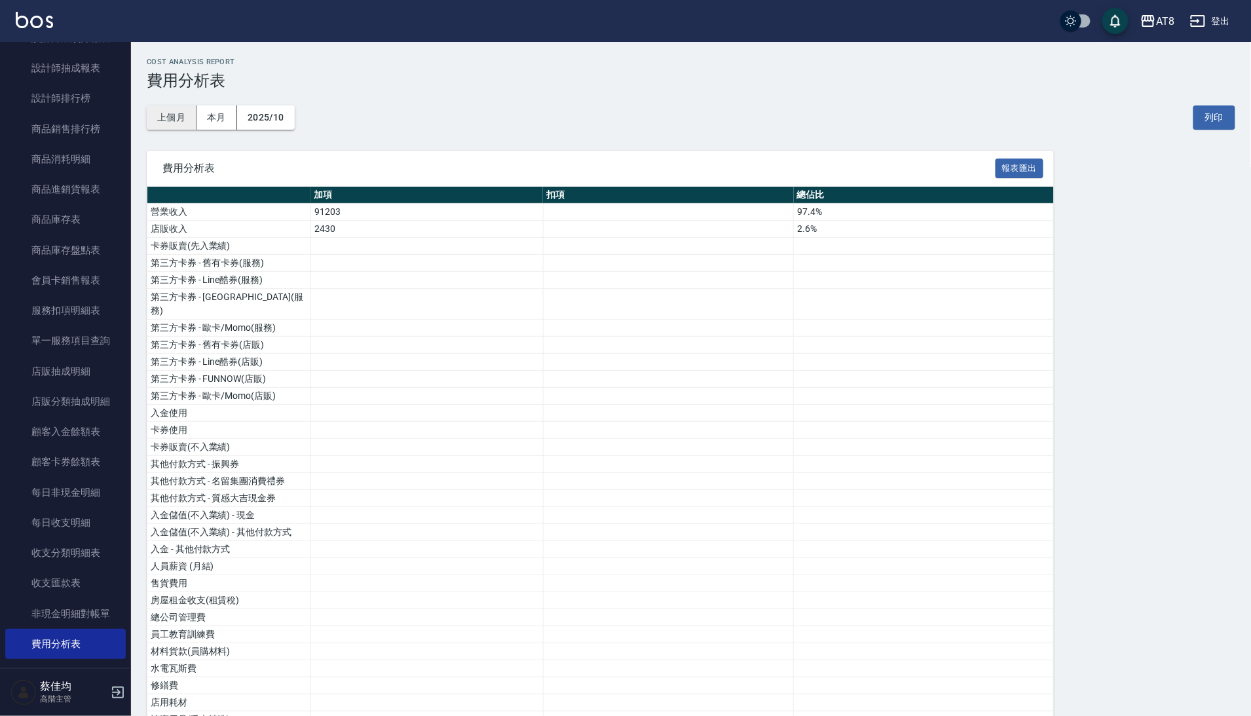
click at [181, 105] on button "上個月" at bounding box center [172, 117] width 50 height 24
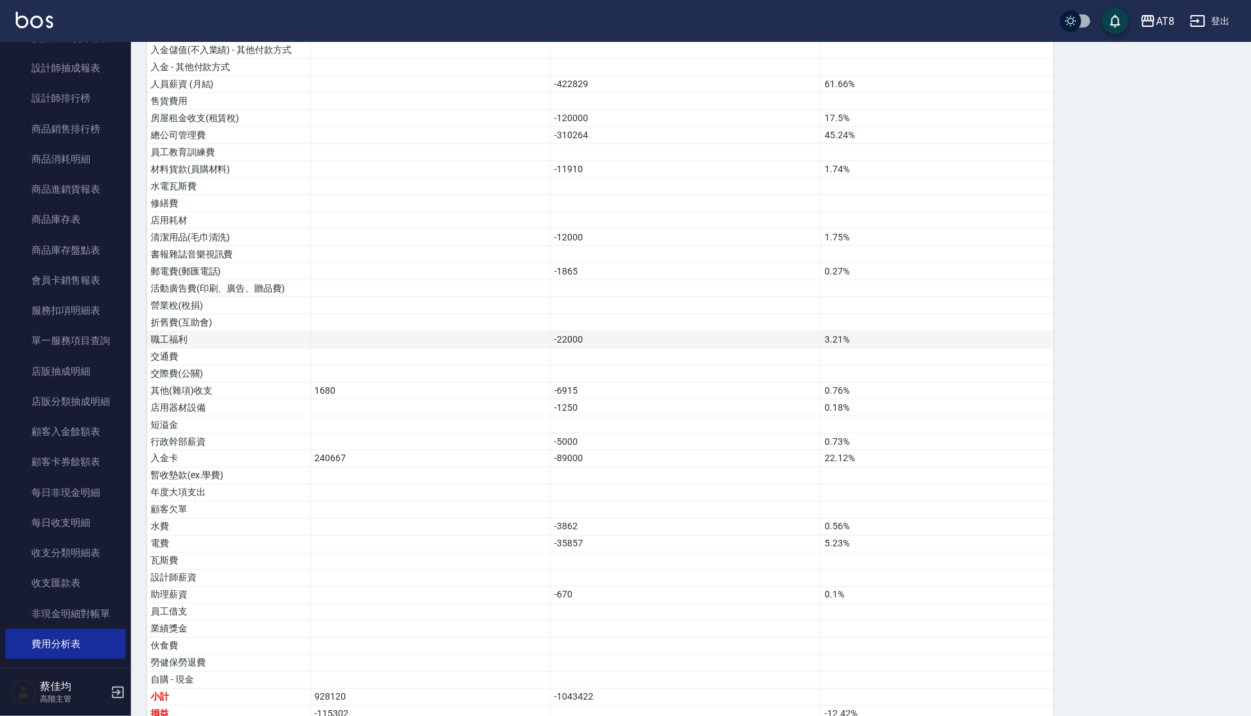
scroll to position [481, 0]
